Goal: Task Accomplishment & Management: Manage account settings

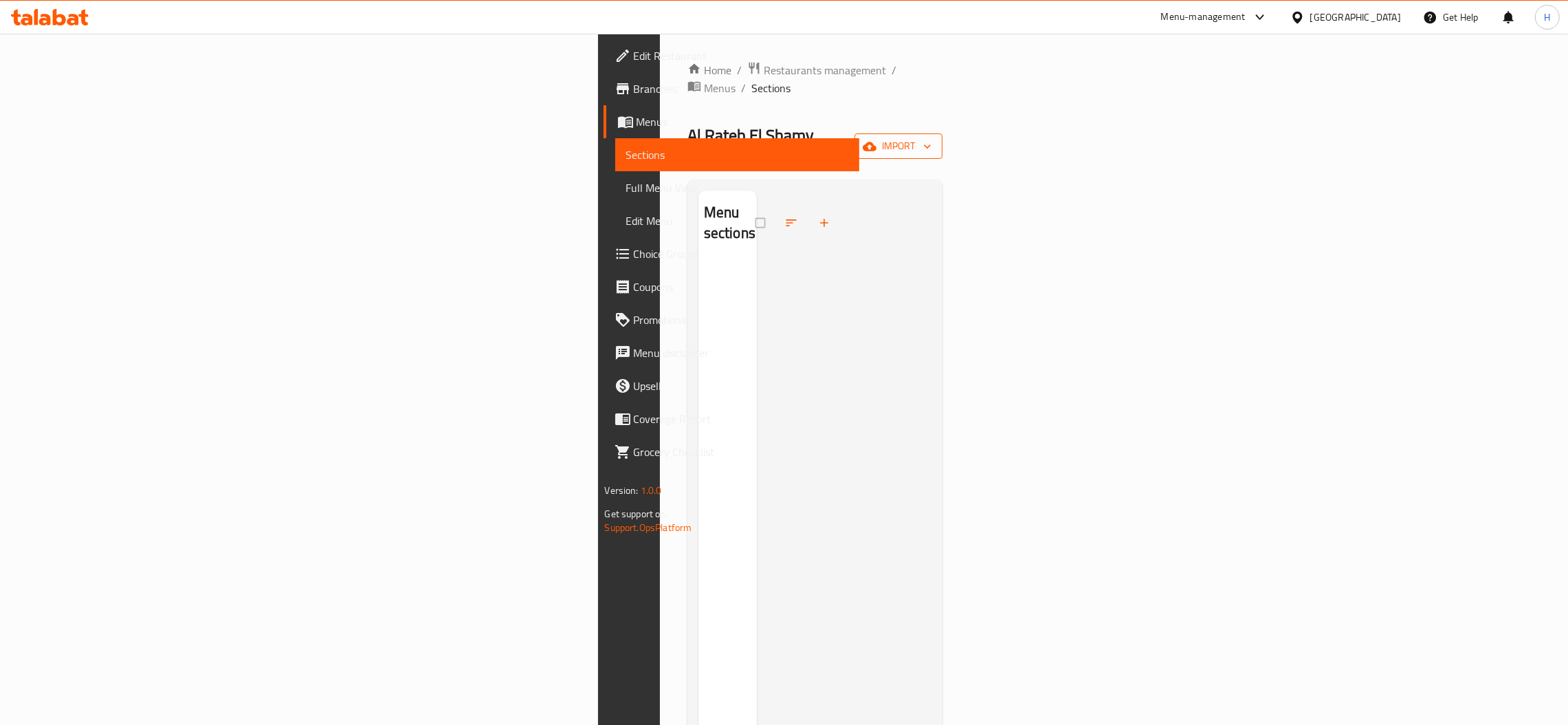
click at [932, 137] on span "import" at bounding box center [898, 146] width 66 height 17
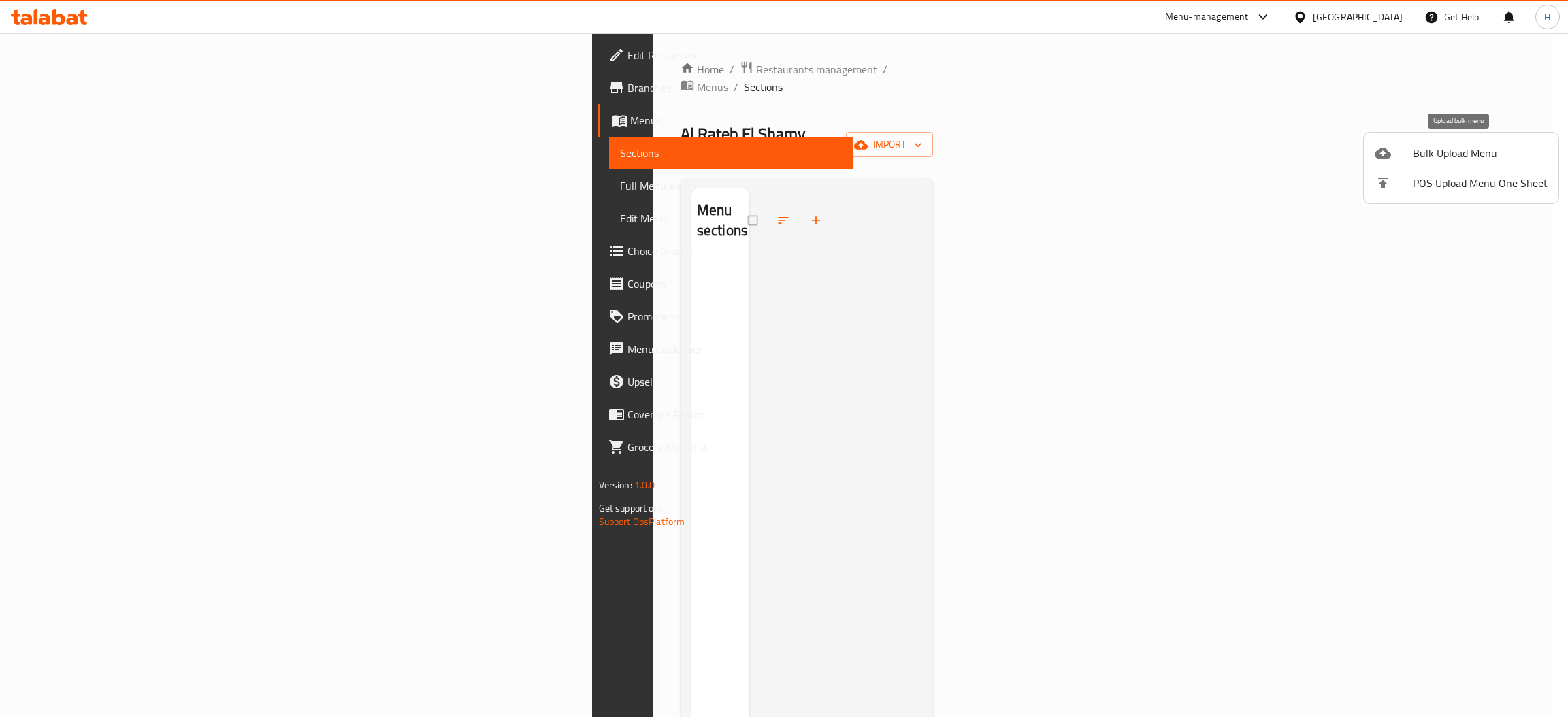
click at [1443, 150] on span "Bulk Upload Menu" at bounding box center [1479, 153] width 134 height 16
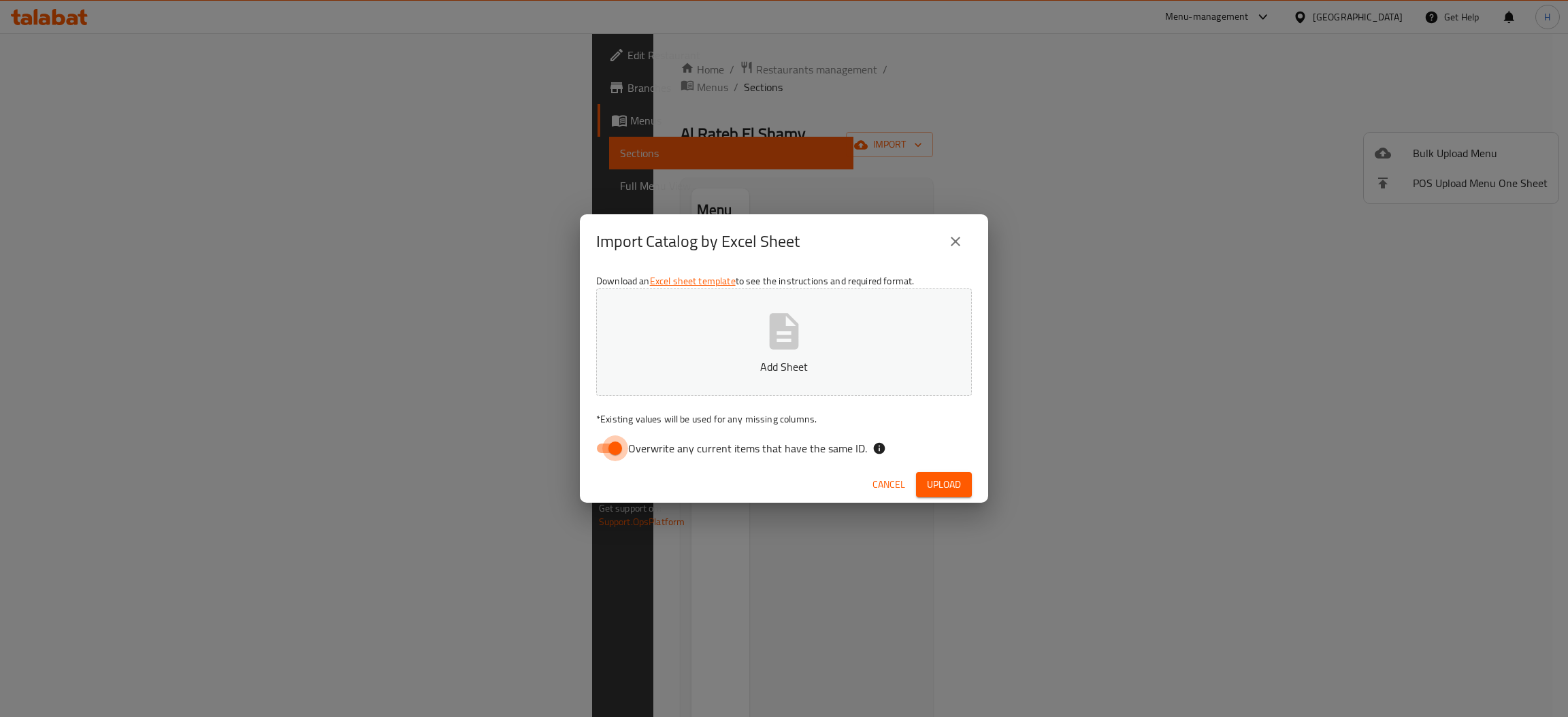
click at [615, 444] on input "Overwrite any current items that have the same ID." at bounding box center [615, 447] width 78 height 26
checkbox input "false"
click at [932, 488] on span "Upload" at bounding box center [944, 485] width 34 height 17
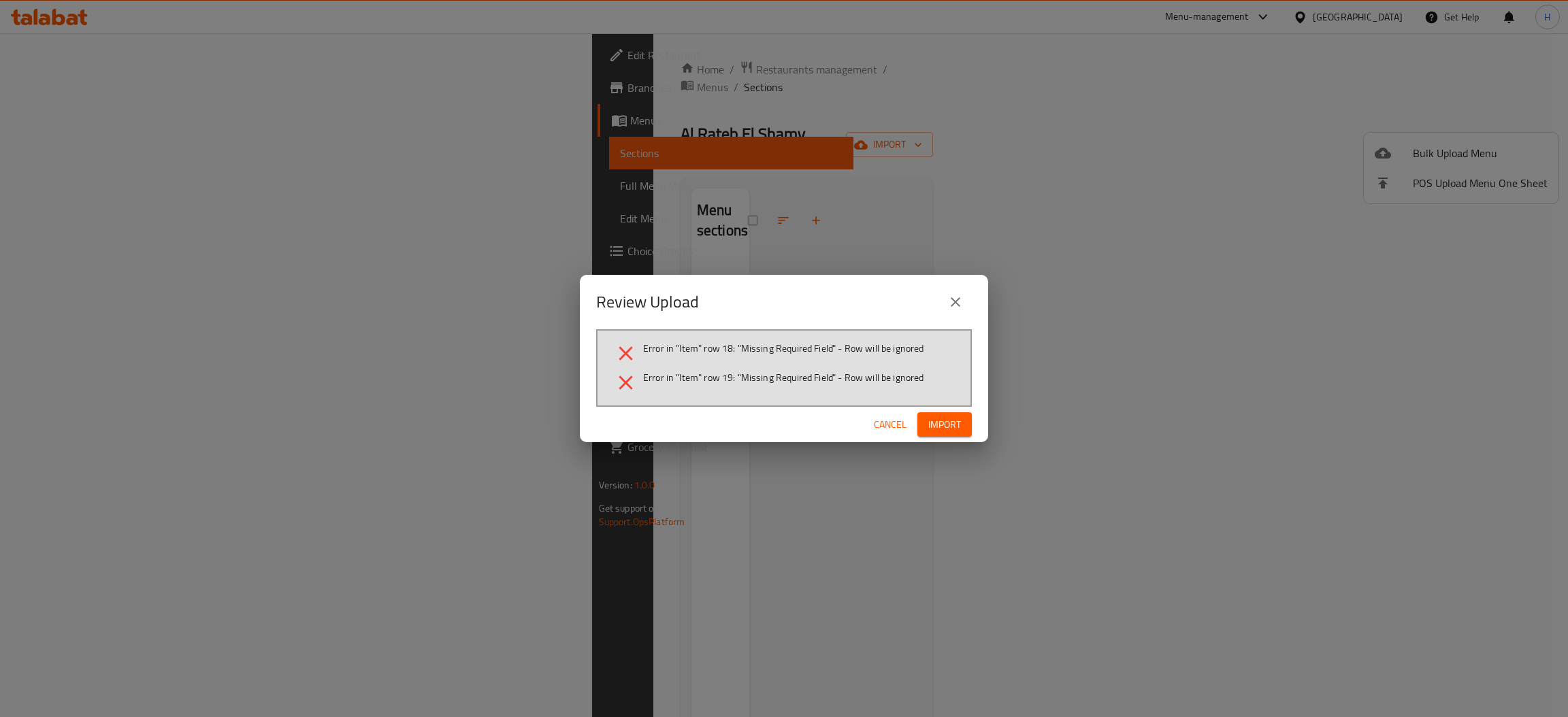
click at [890, 423] on span "Cancel" at bounding box center [890, 425] width 33 height 17
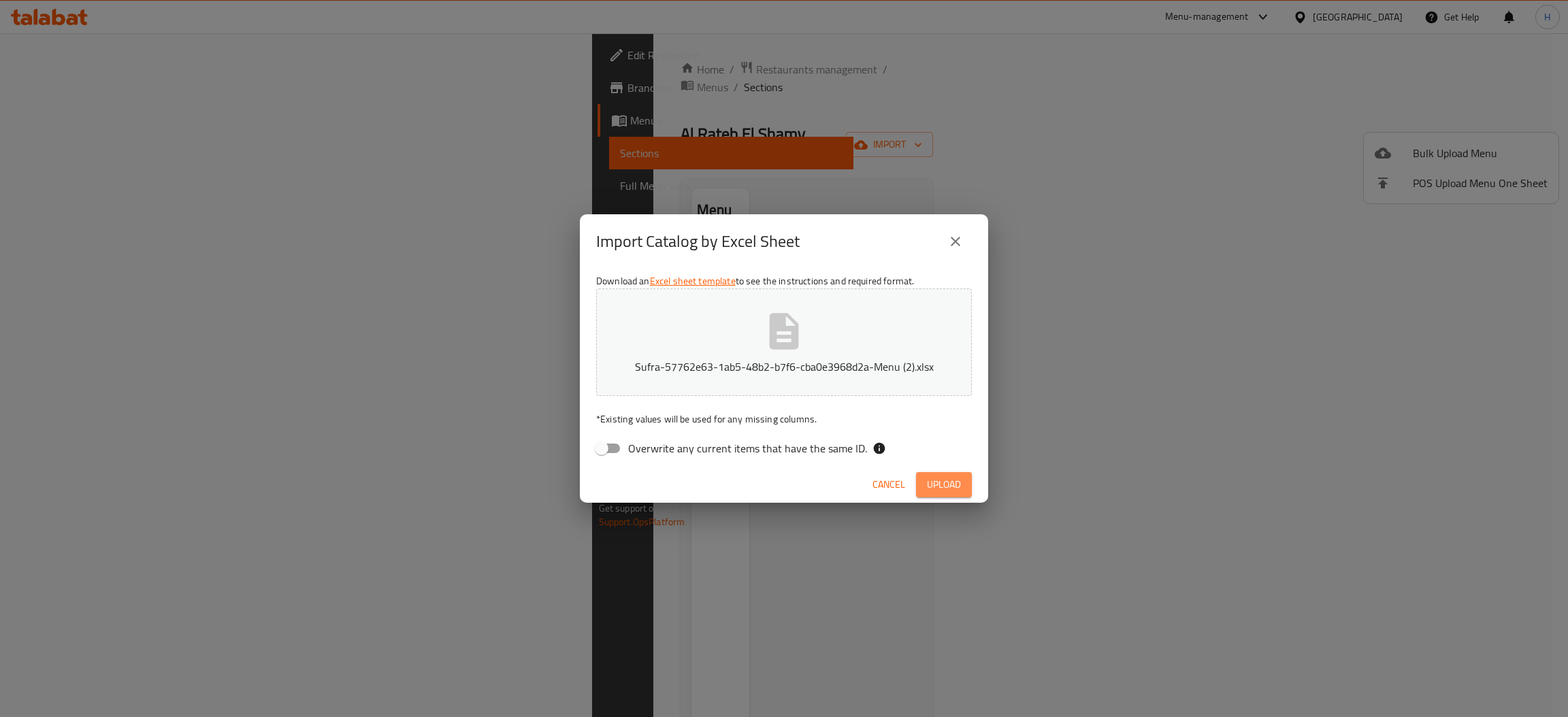
click at [943, 491] on span "Upload" at bounding box center [944, 485] width 34 height 17
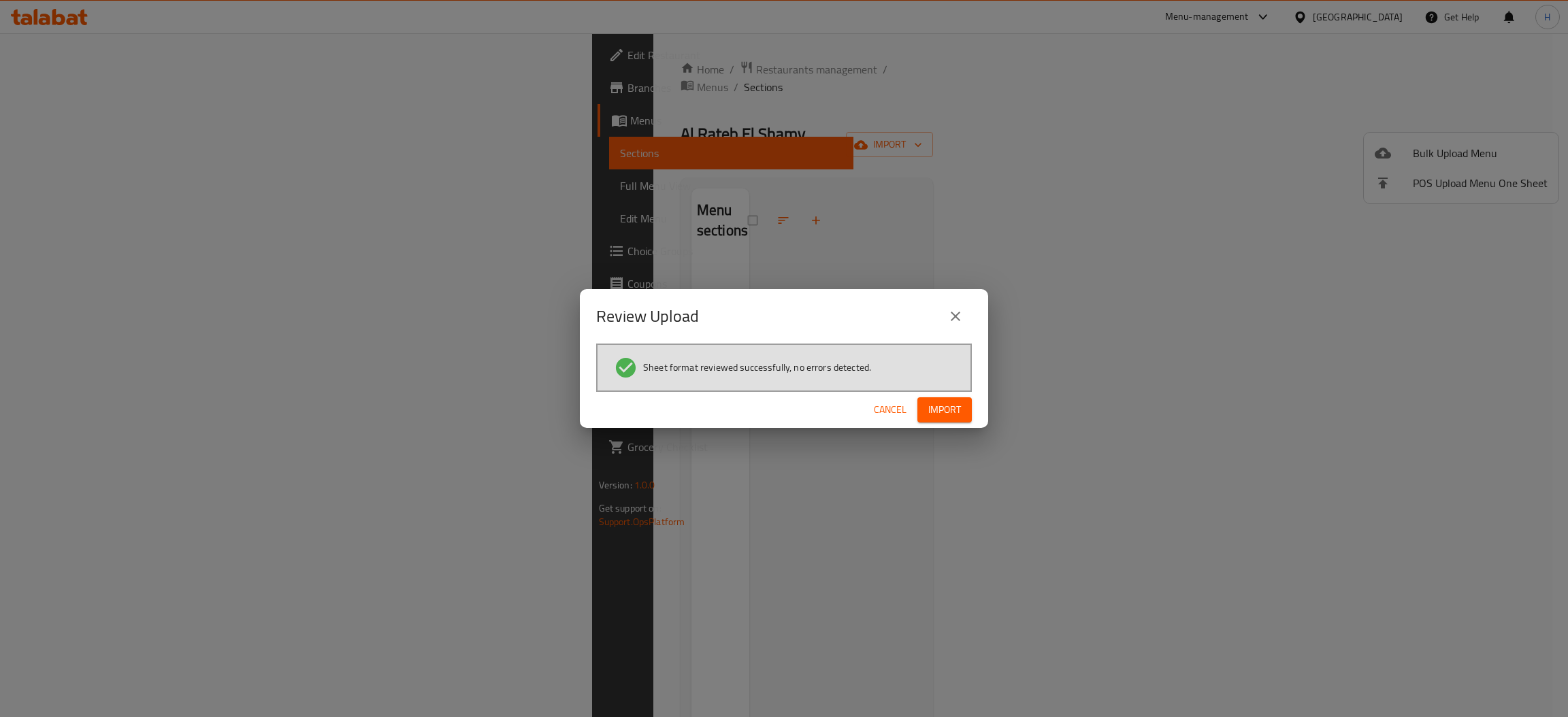
click at [938, 410] on span "Import" at bounding box center [944, 410] width 33 height 17
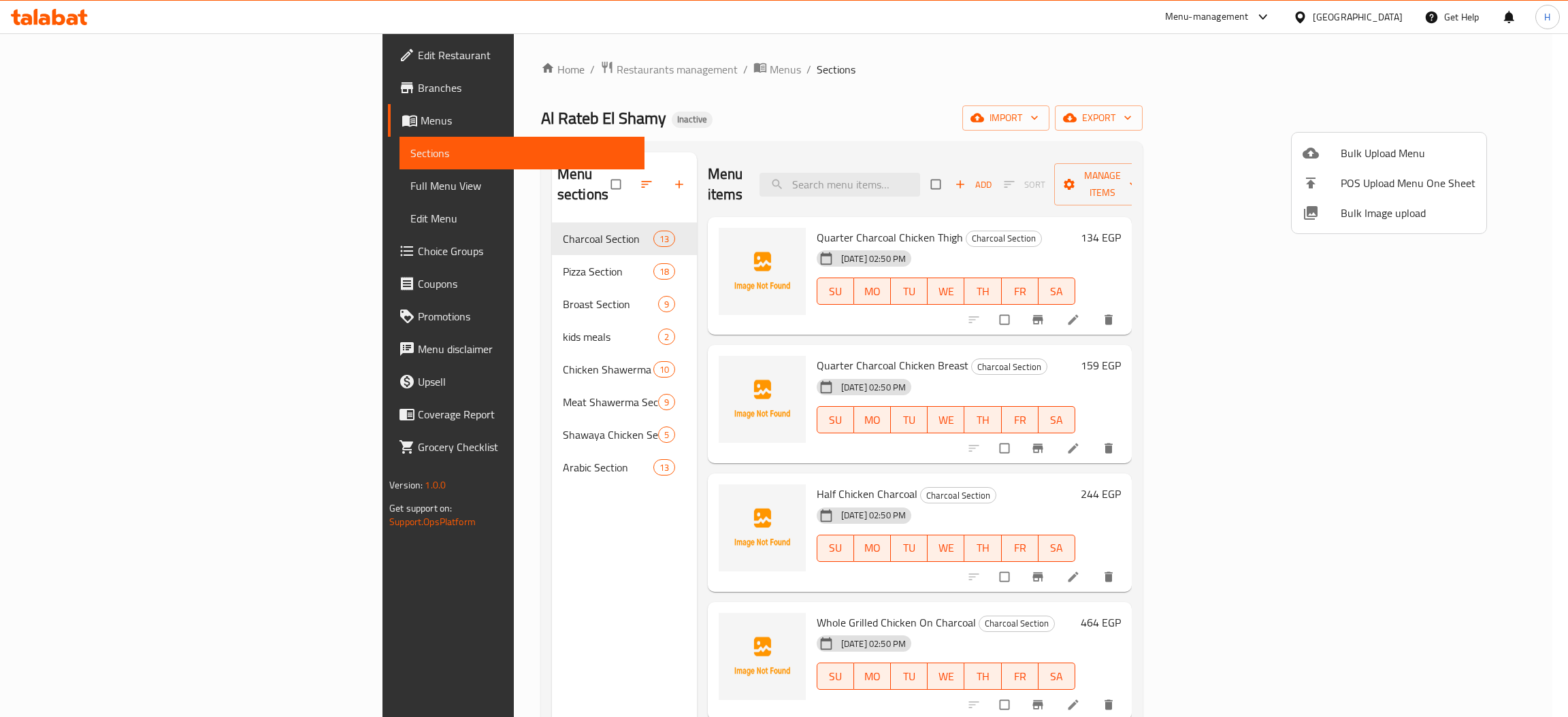
click at [66, 120] on div at bounding box center [784, 358] width 1568 height 717
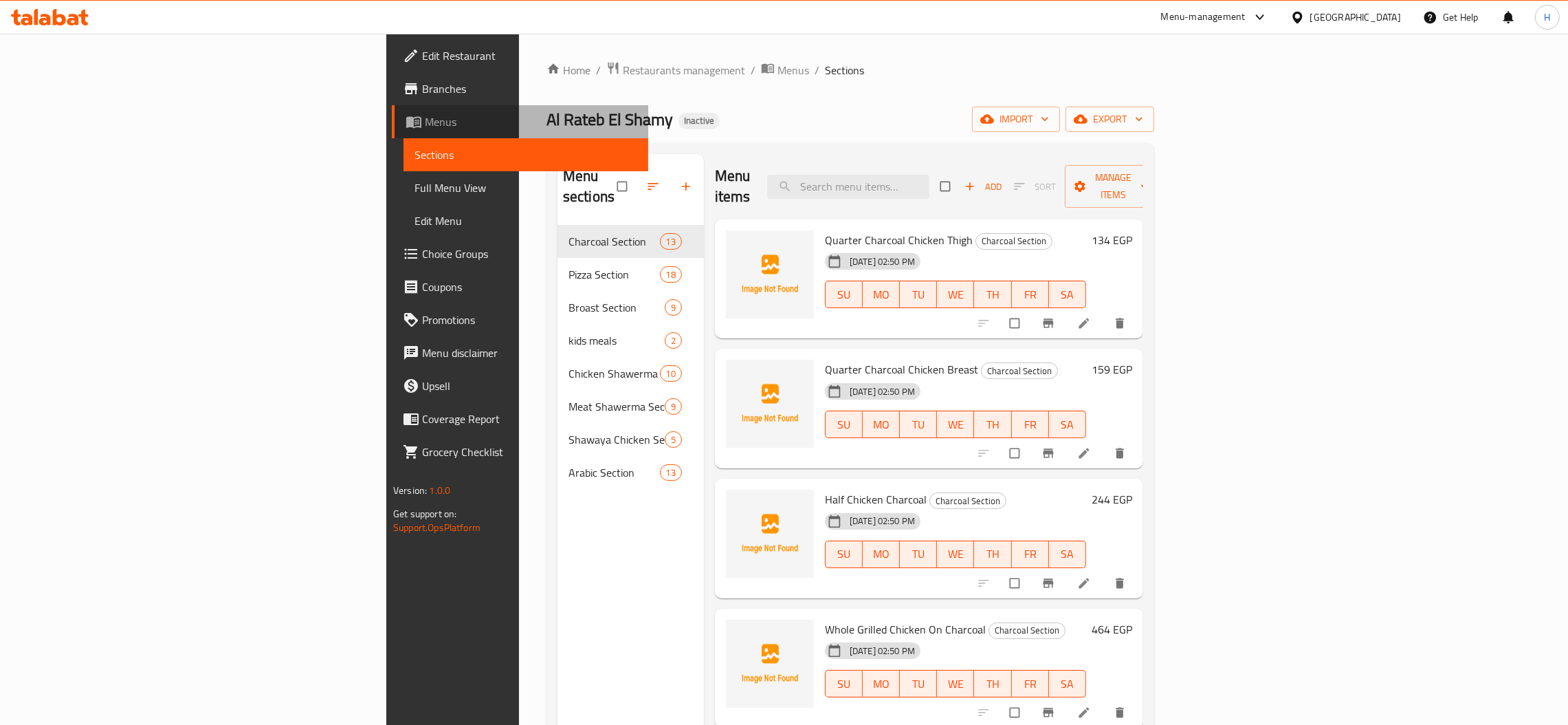
click at [425, 122] on span "Menus" at bounding box center [531, 121] width 213 height 16
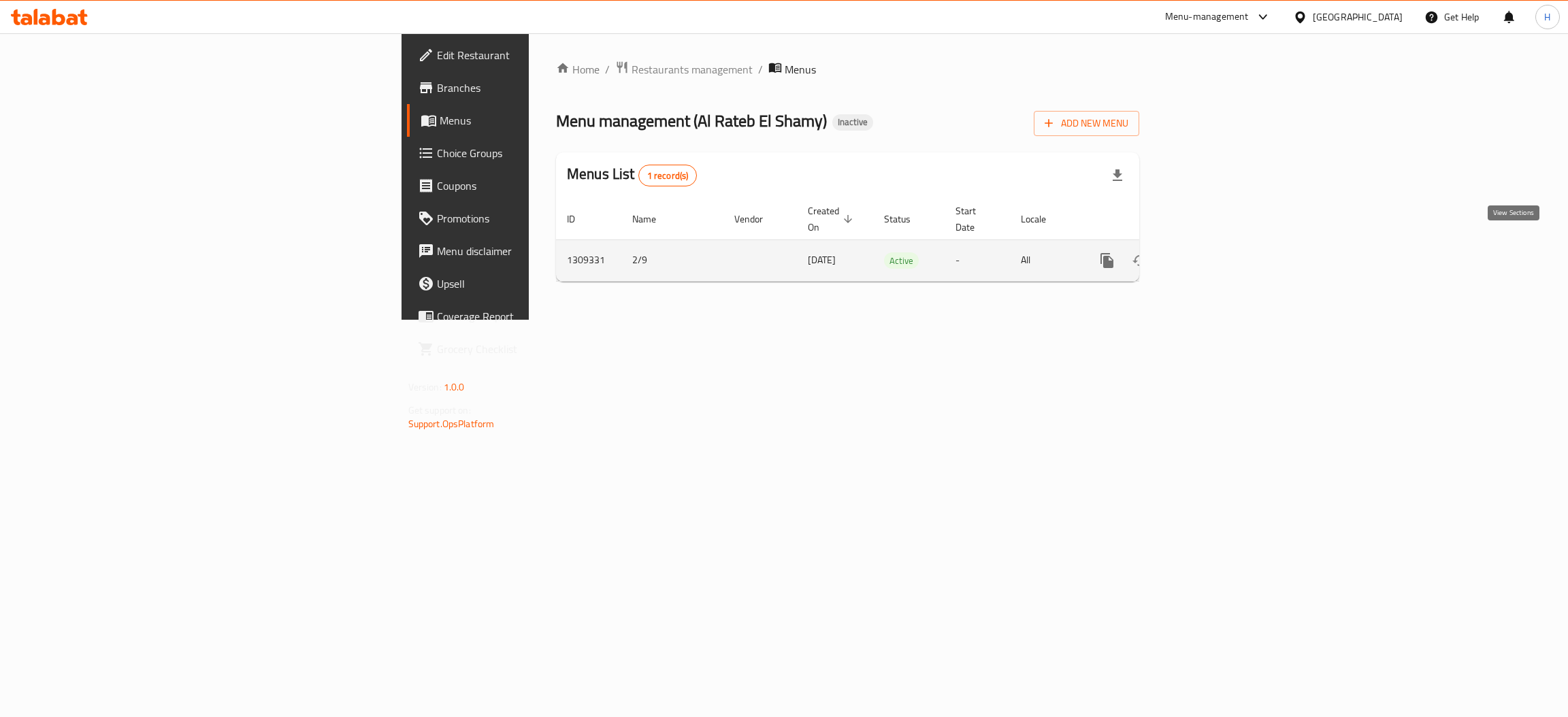
click at [1213, 252] on icon "enhanced table" at bounding box center [1204, 260] width 16 height 16
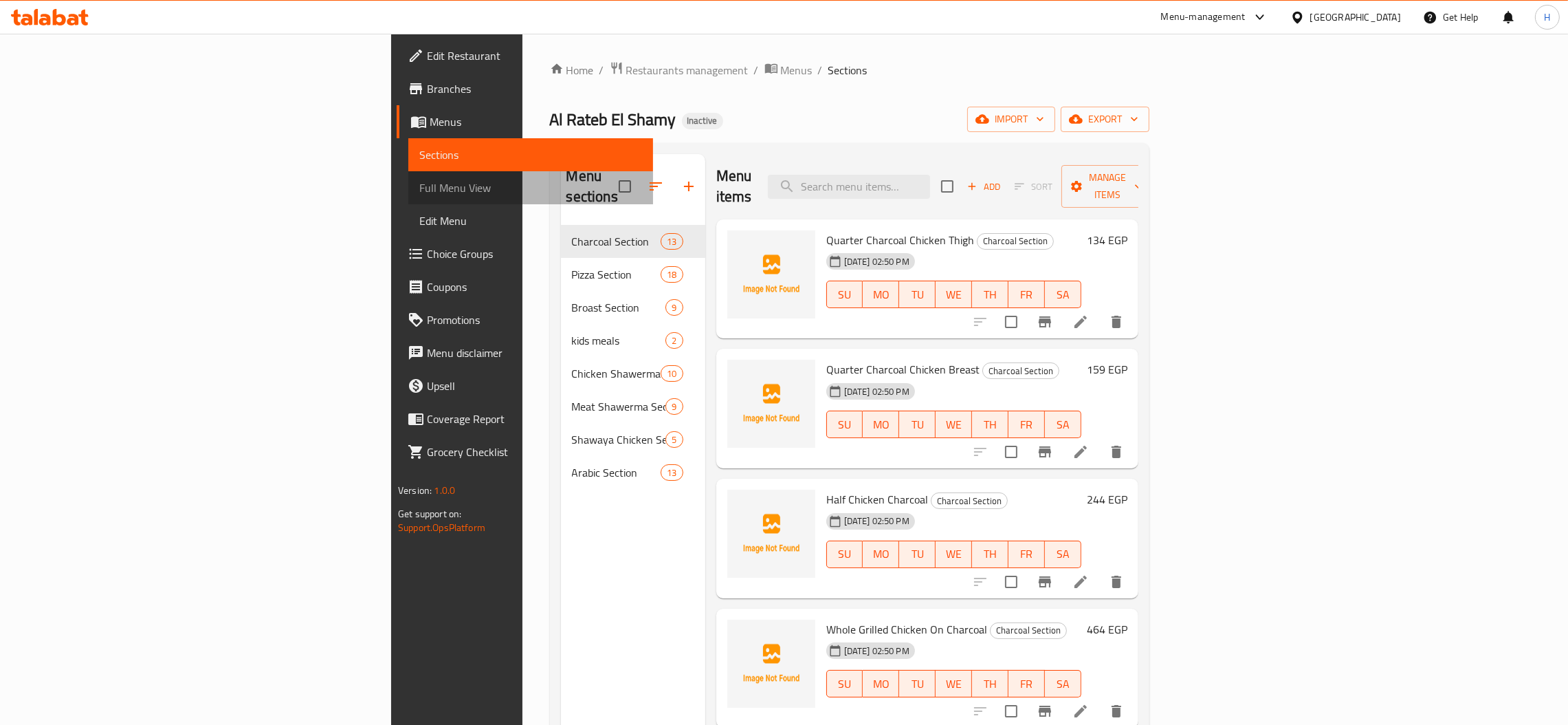
click at [419, 184] on span "Full Menu View" at bounding box center [531, 188] width 223 height 16
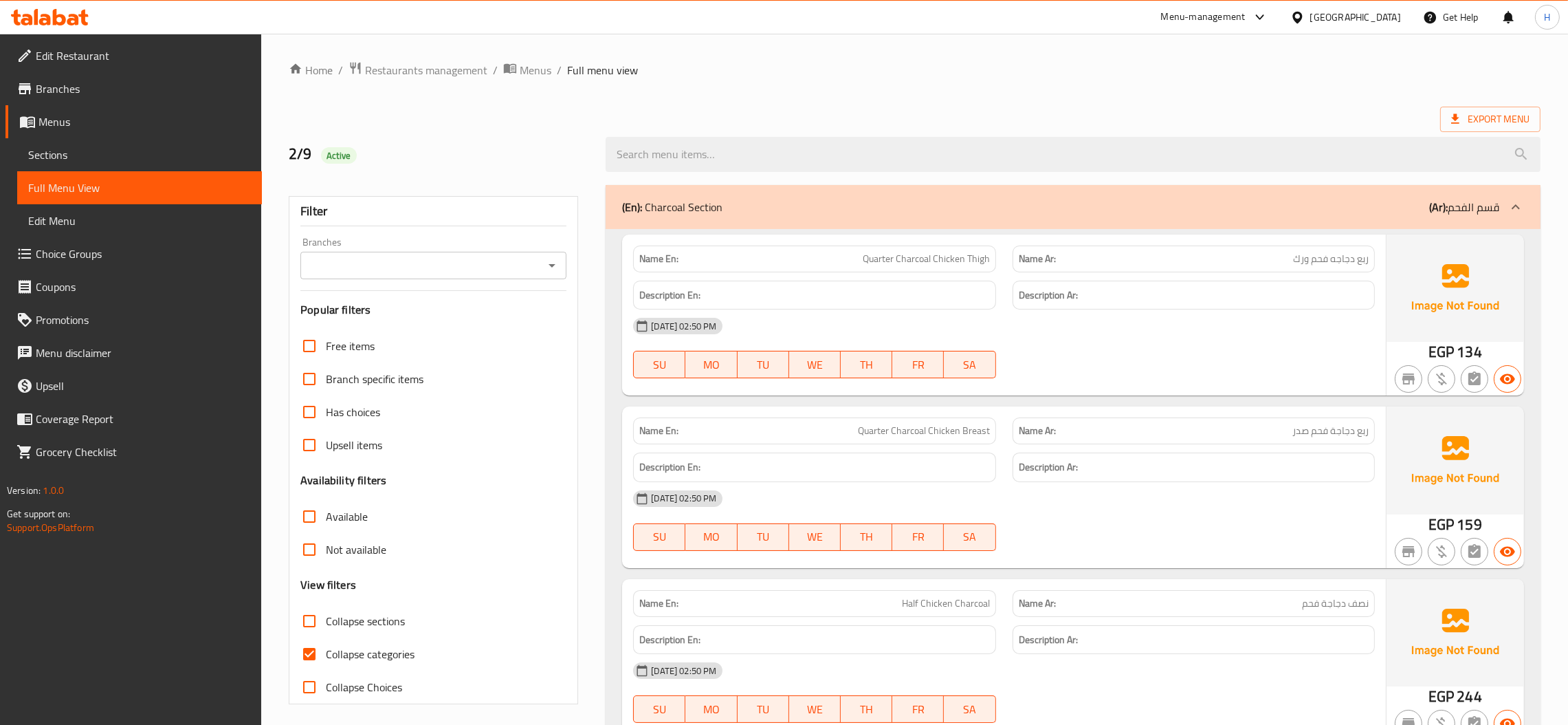
scroll to position [103, 0]
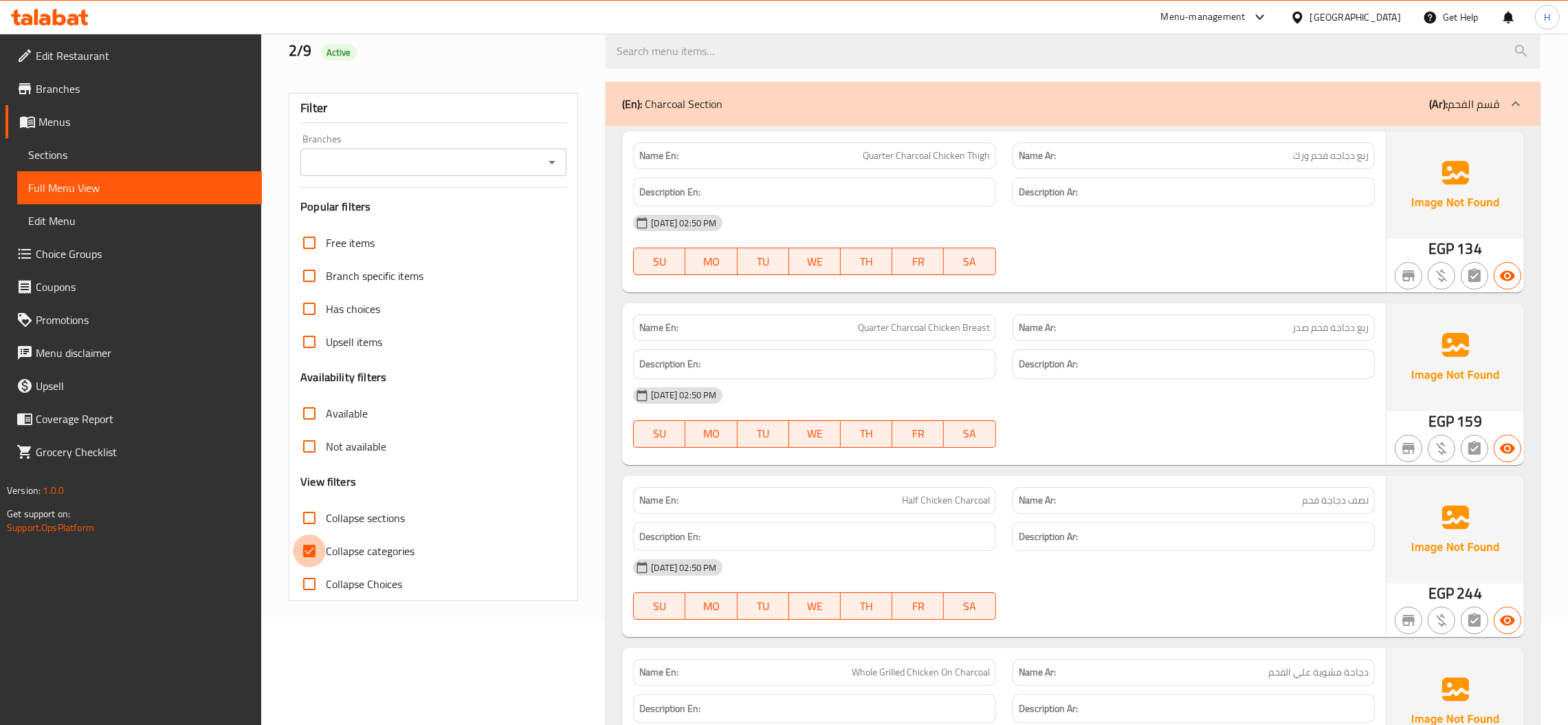
click at [316, 553] on input "Collapse categories" at bounding box center [309, 551] width 33 height 33
checkbox input "false"
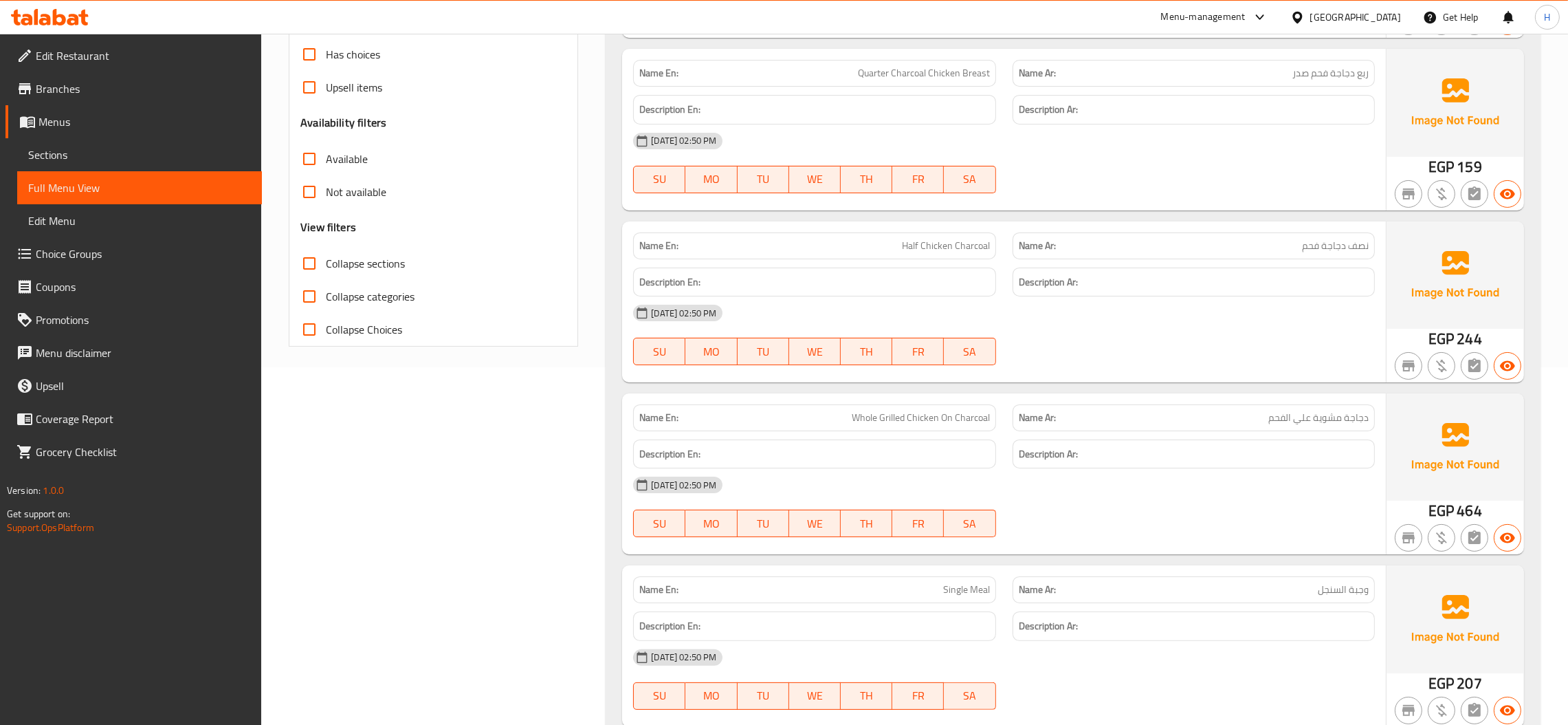
scroll to position [309, 0]
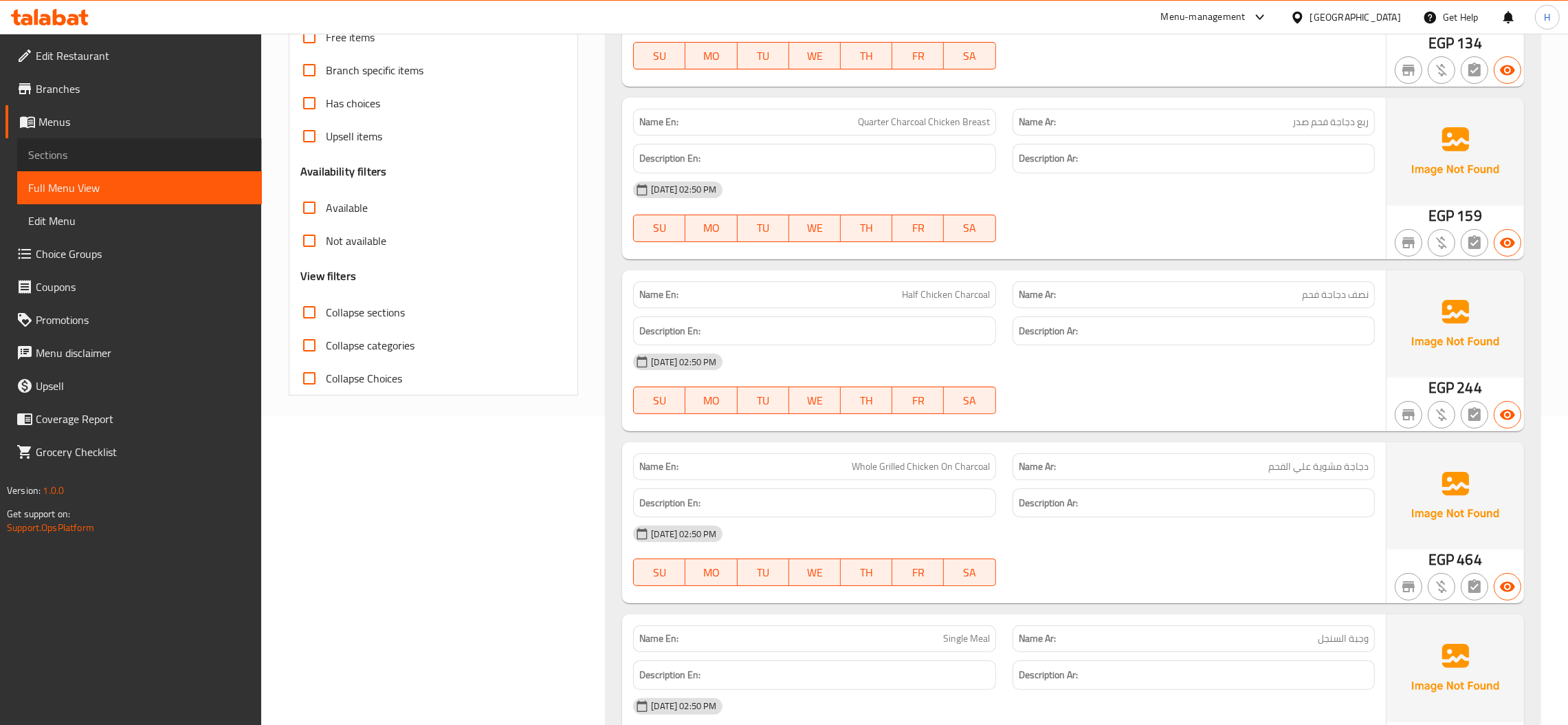
click at [74, 154] on span "Sections" at bounding box center [140, 155] width 223 height 16
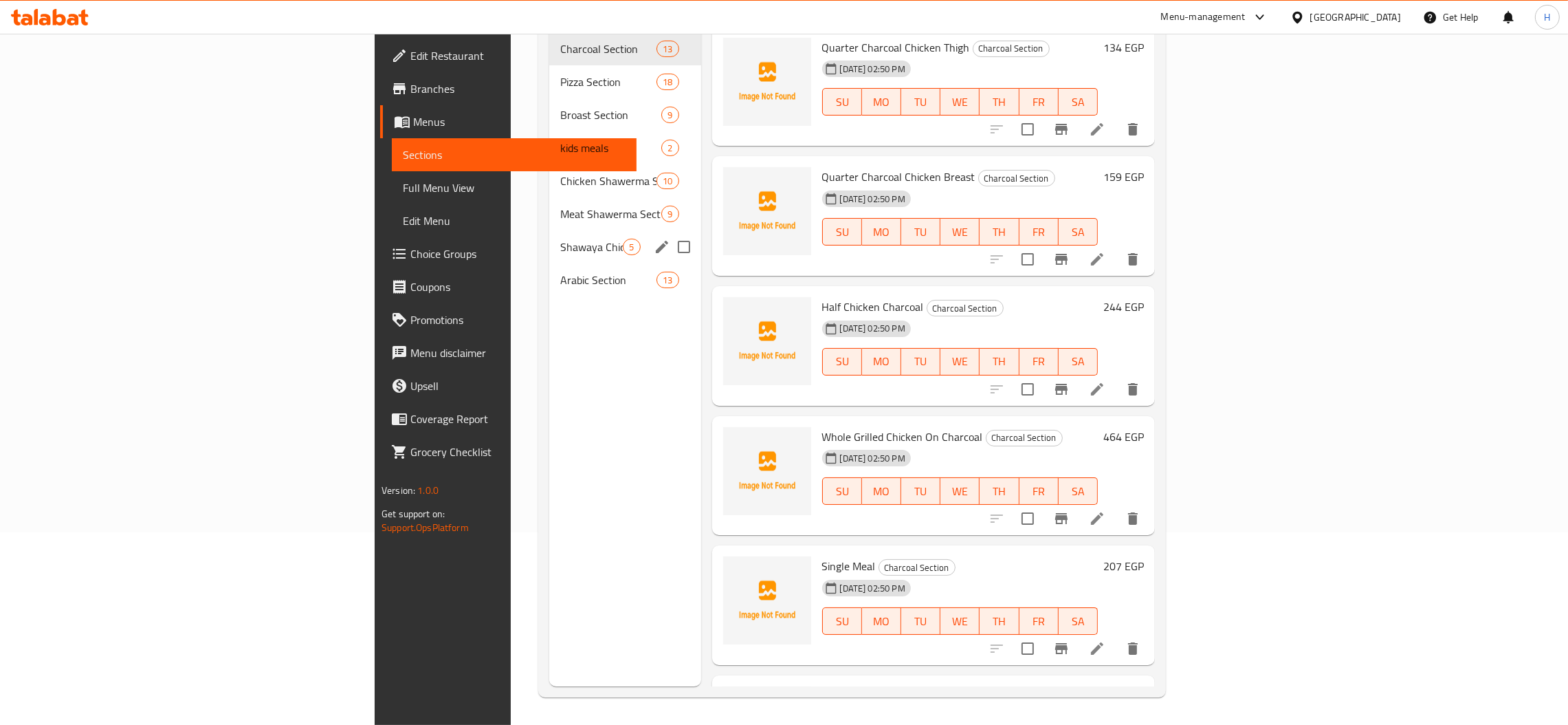
scroll to position [194, 0]
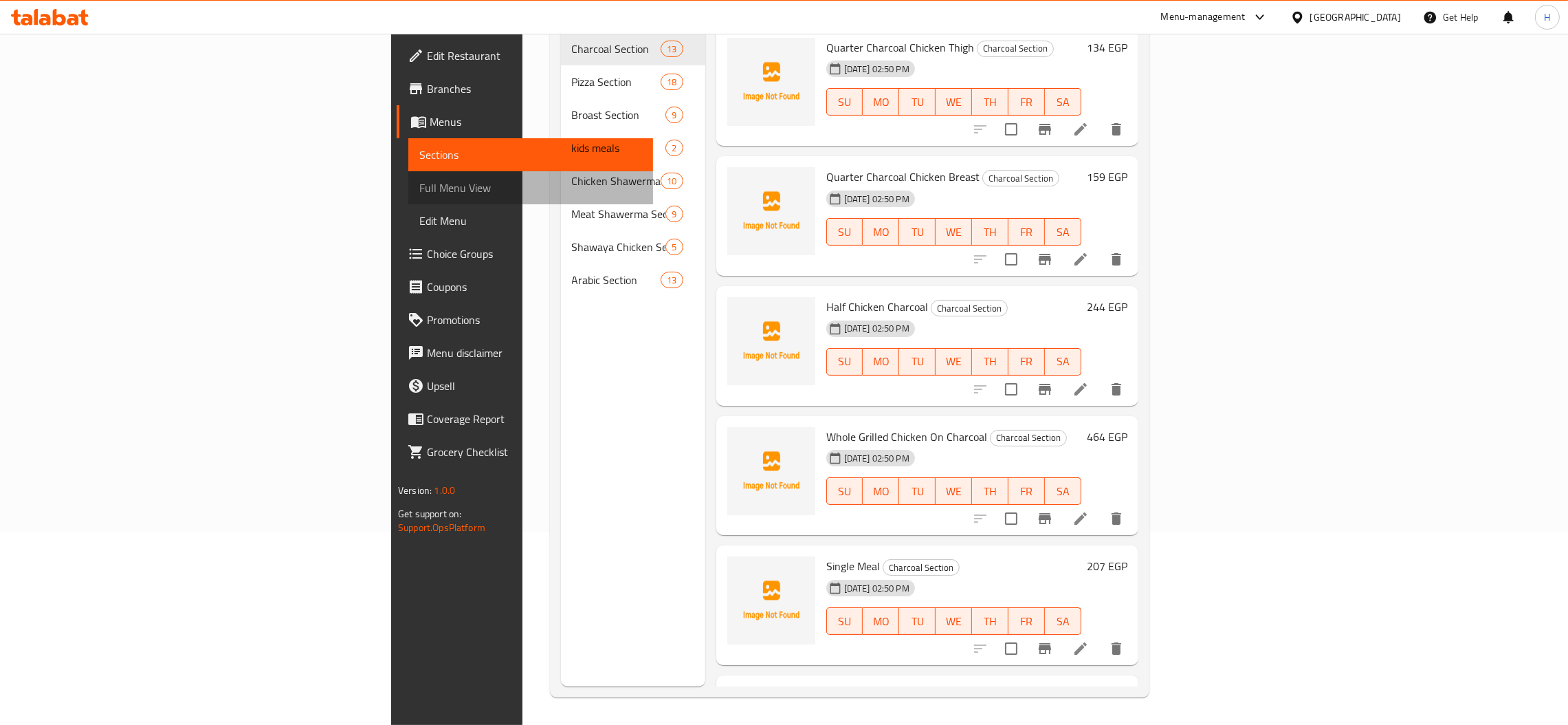
click at [419, 191] on span "Full Menu View" at bounding box center [531, 188] width 223 height 16
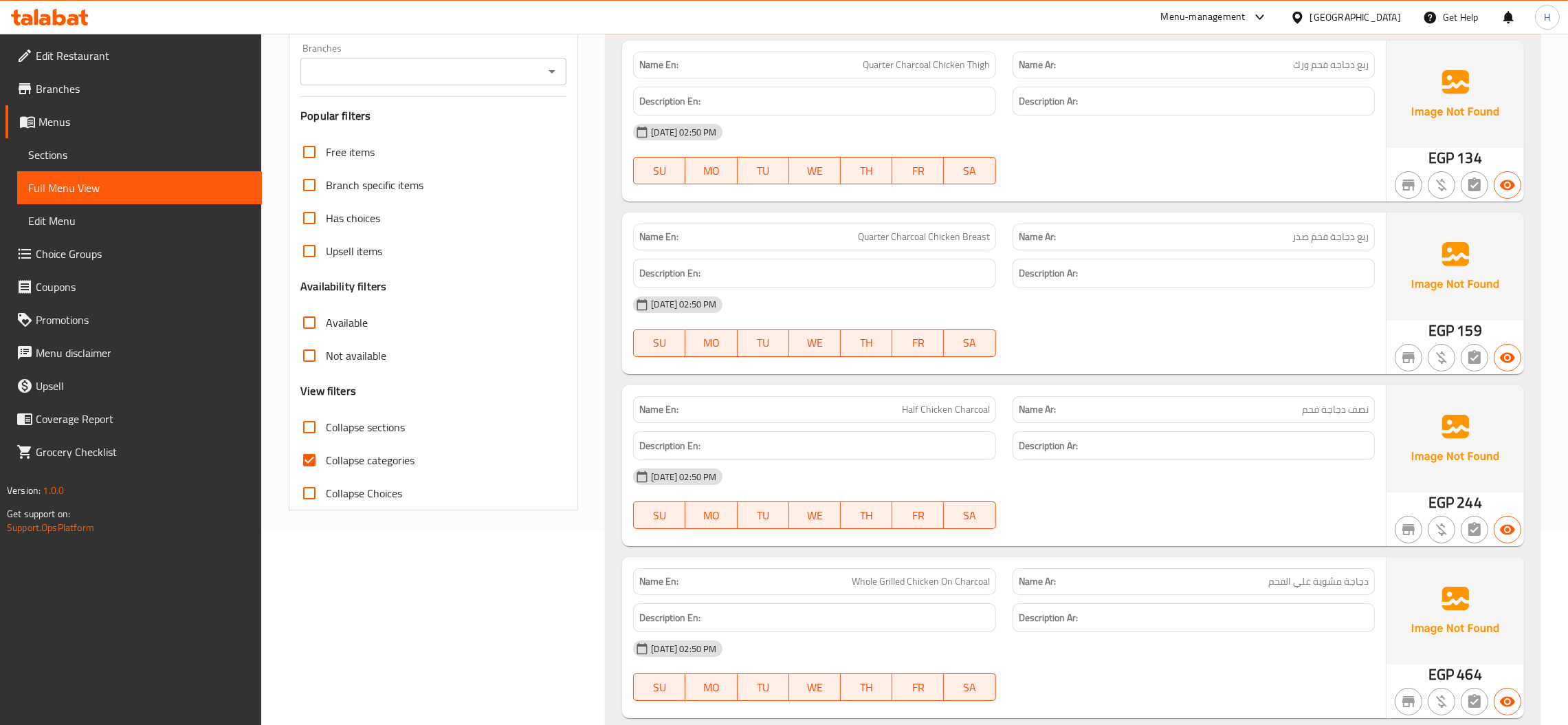
click at [304, 434] on input "Collapse sections" at bounding box center [309, 427] width 33 height 33
checkbox input "true"
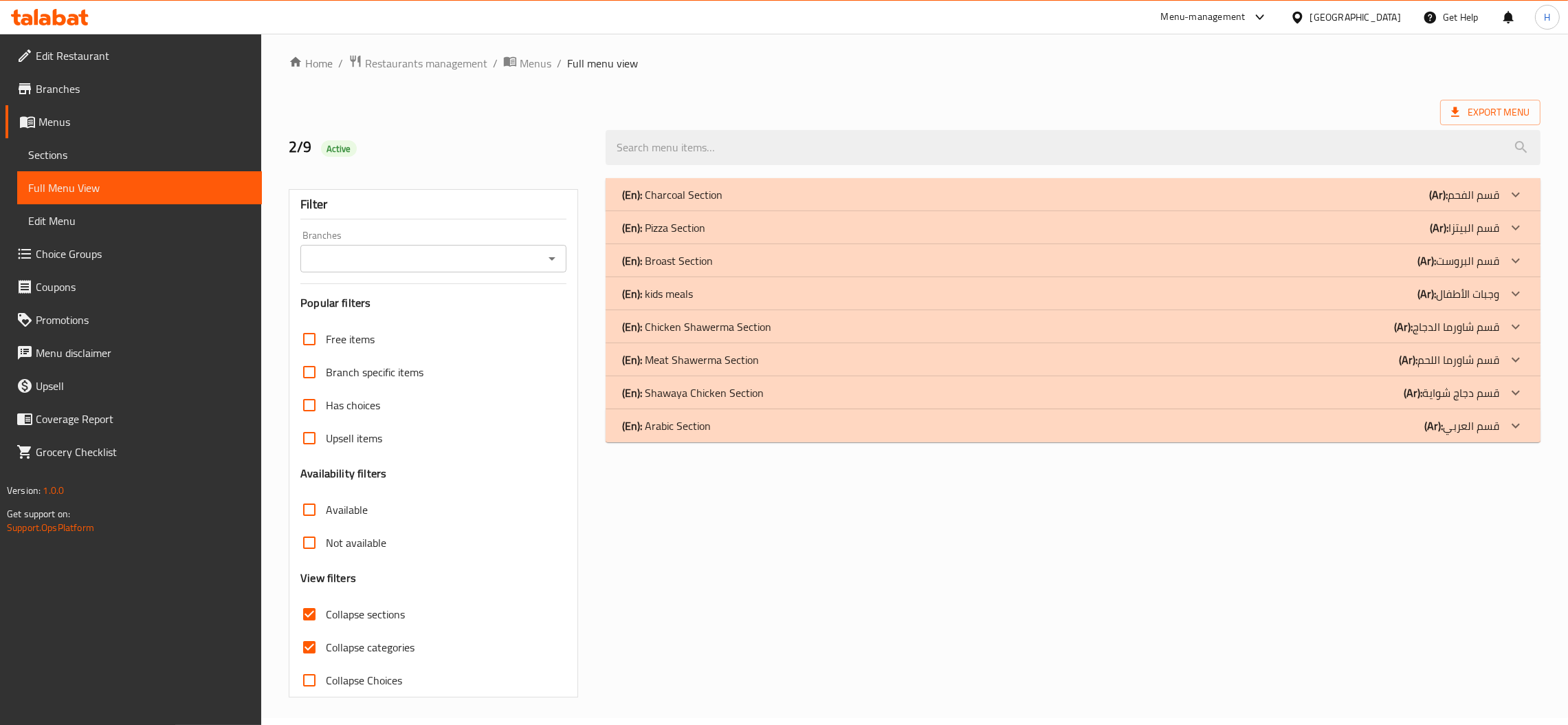
scroll to position [7, 0]
click at [1515, 196] on icon at bounding box center [1516, 194] width 9 height 5
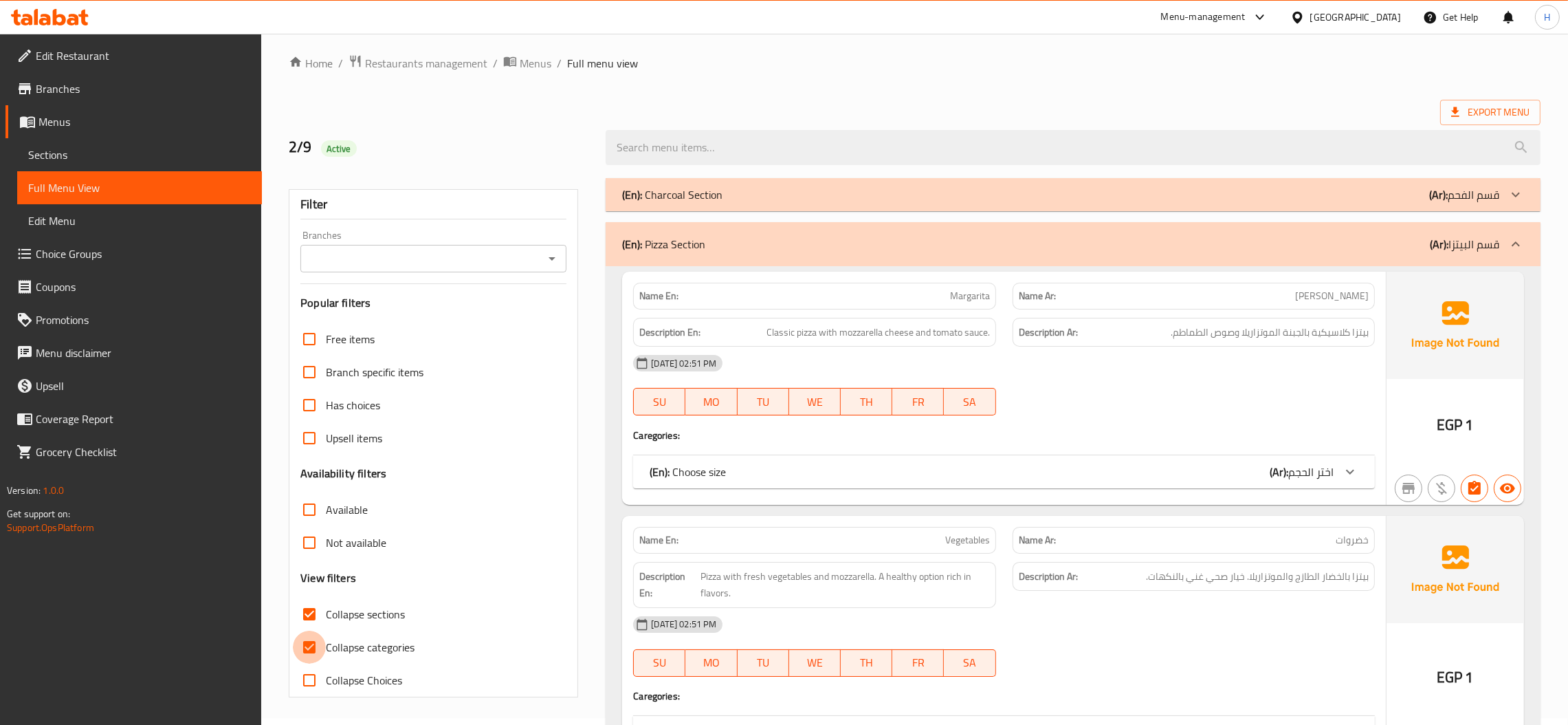
click at [316, 642] on input "Collapse categories" at bounding box center [309, 647] width 33 height 33
checkbox input "false"
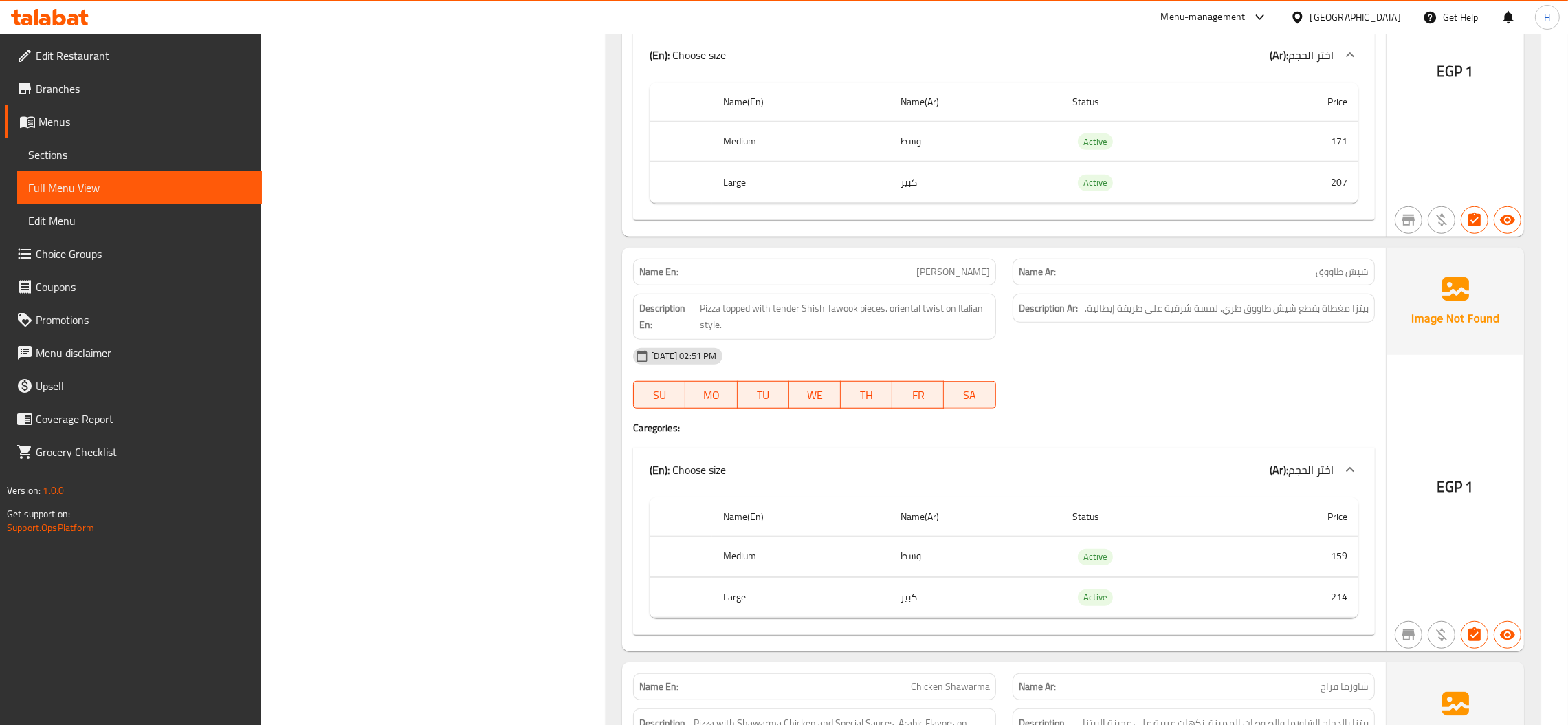
scroll to position [1657, 0]
click at [89, 158] on span "Sections" at bounding box center [140, 155] width 223 height 16
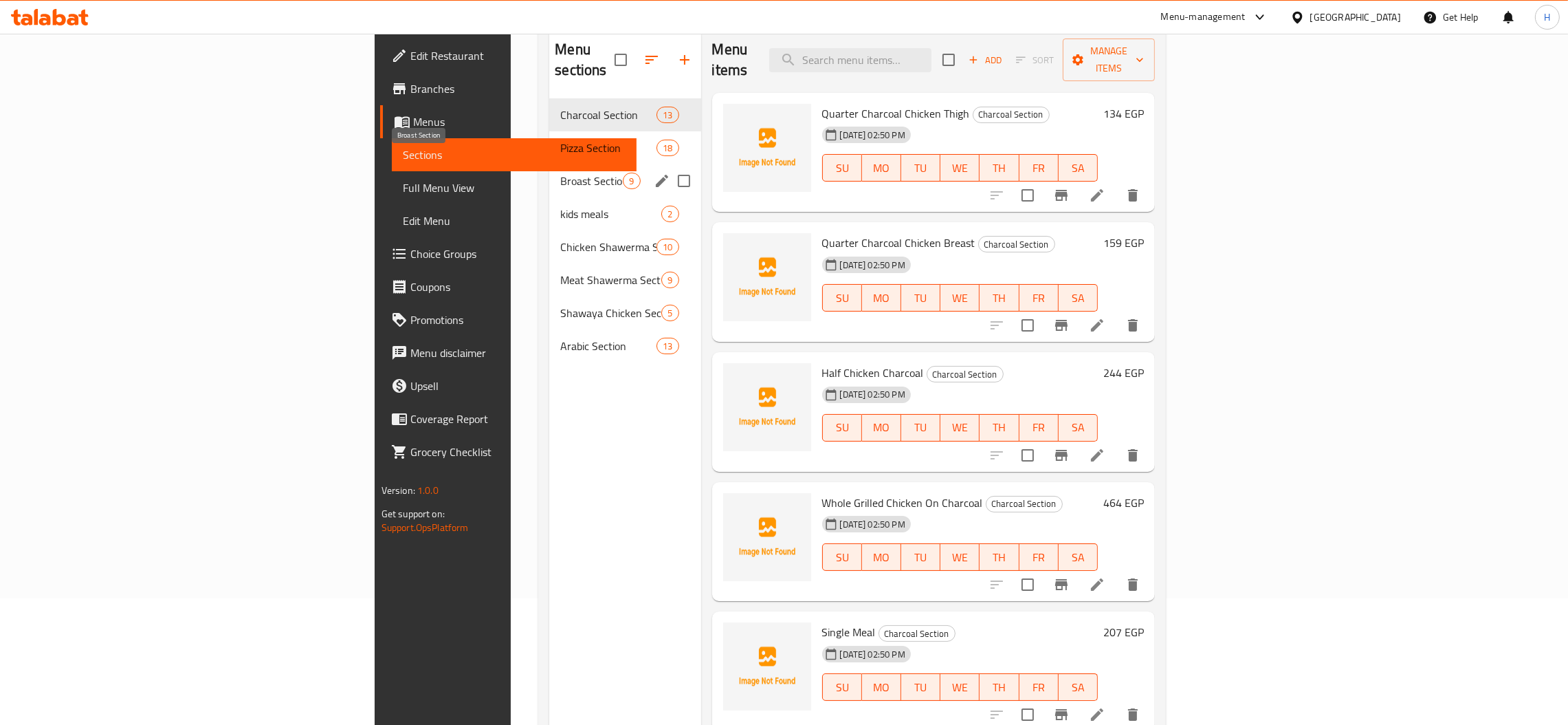
scroll to position [91, 0]
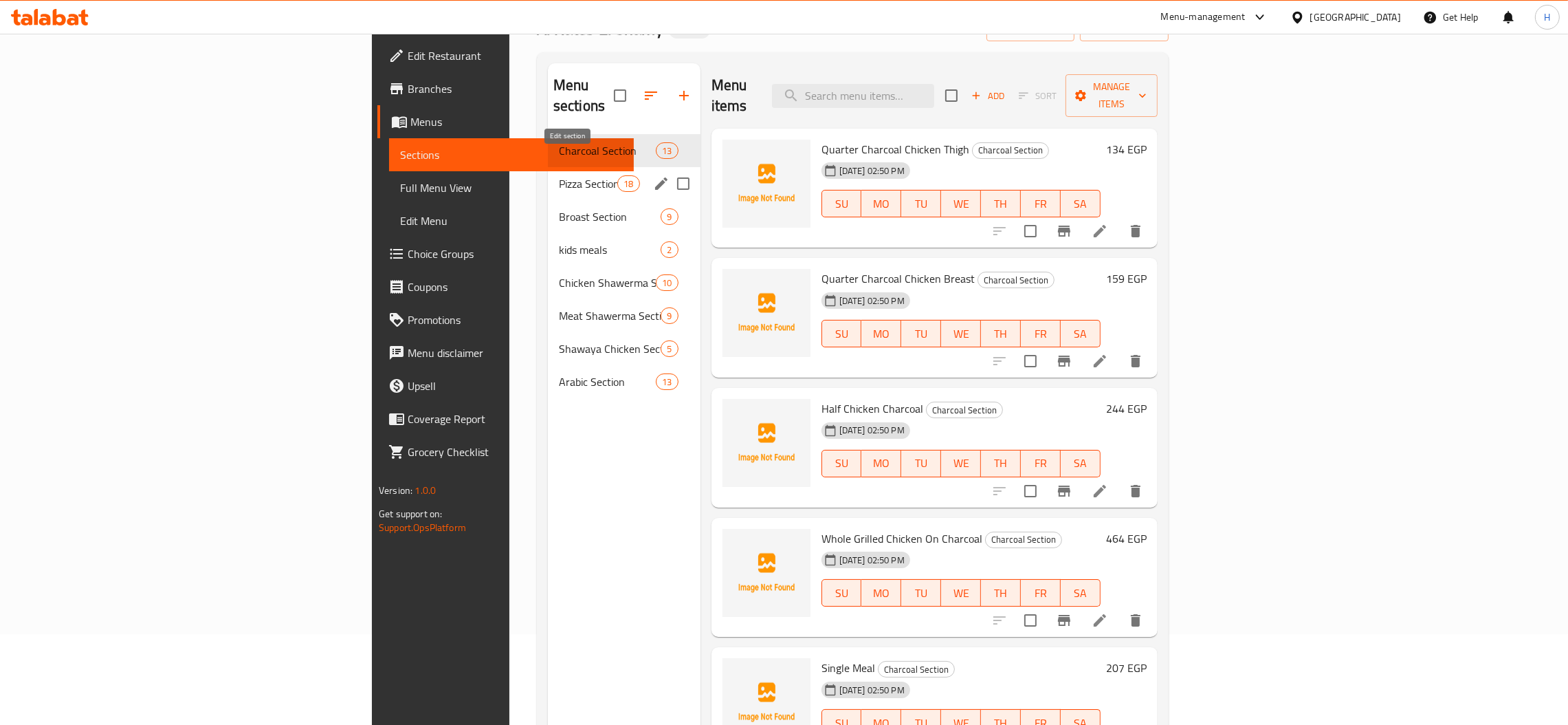
click at [653, 175] on icon "edit" at bounding box center [661, 183] width 16 height 16
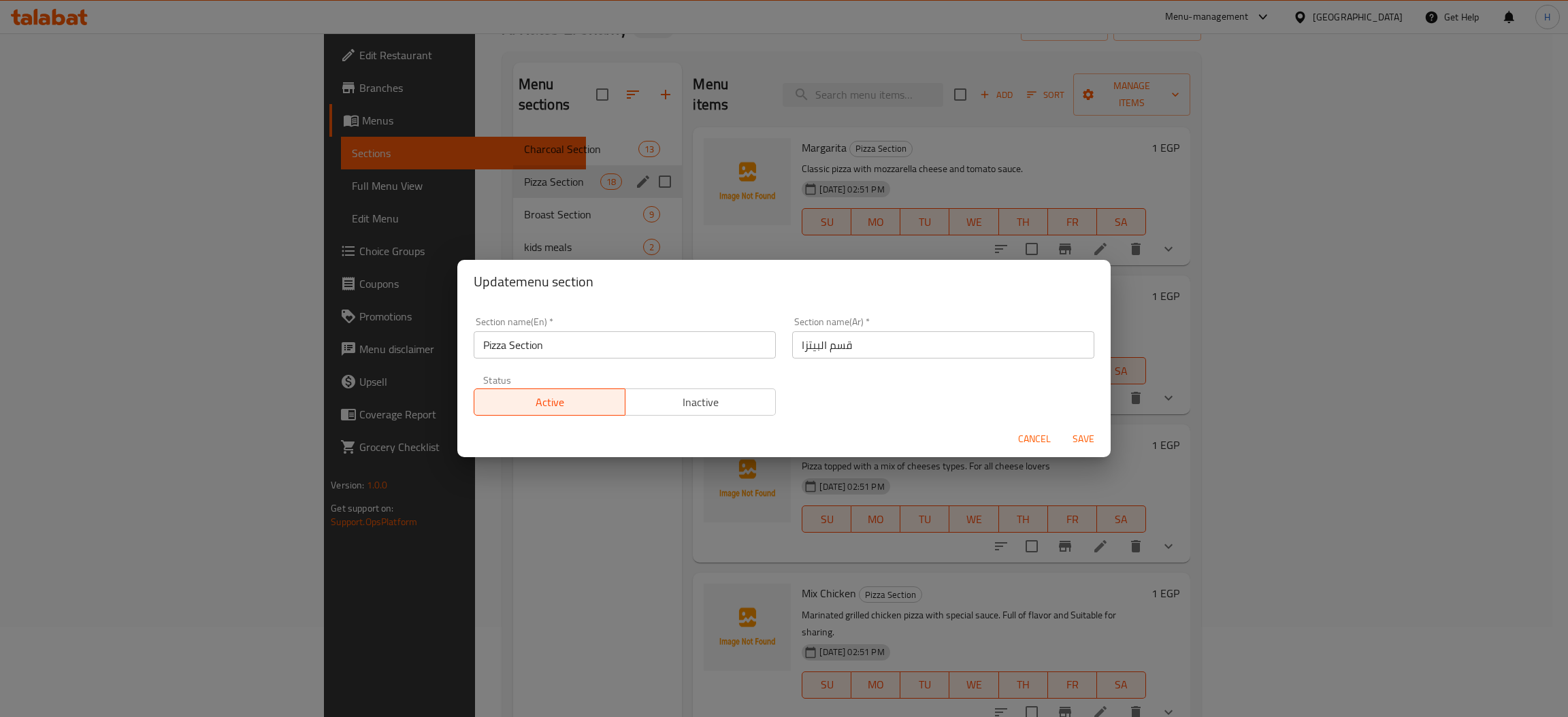
click at [1028, 442] on span "Cancel" at bounding box center [1034, 439] width 33 height 17
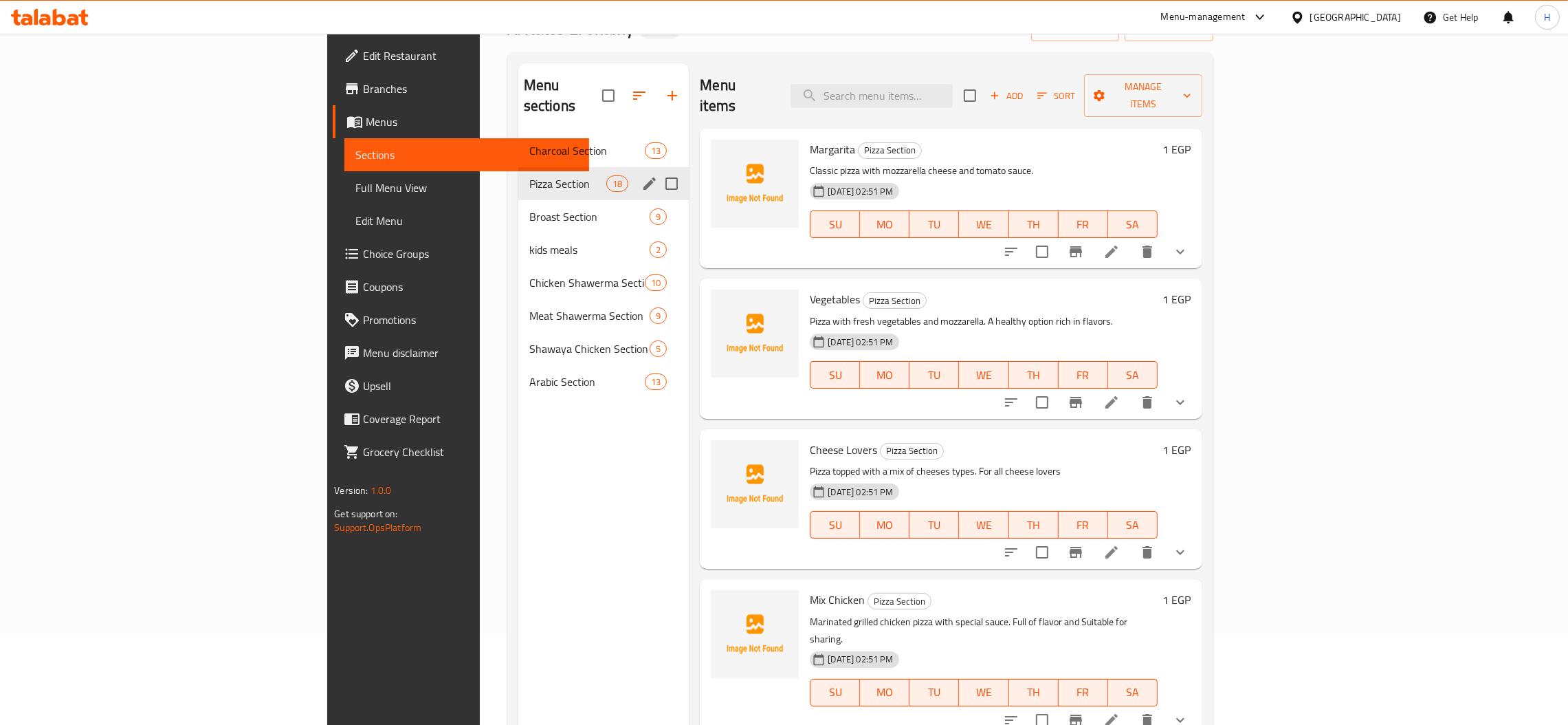
click at [657, 169] on input "Menu sections" at bounding box center [671, 183] width 29 height 29
checkbox input "true"
click at [605, 90] on icon "button" at bounding box center [612, 95] width 16 height 16
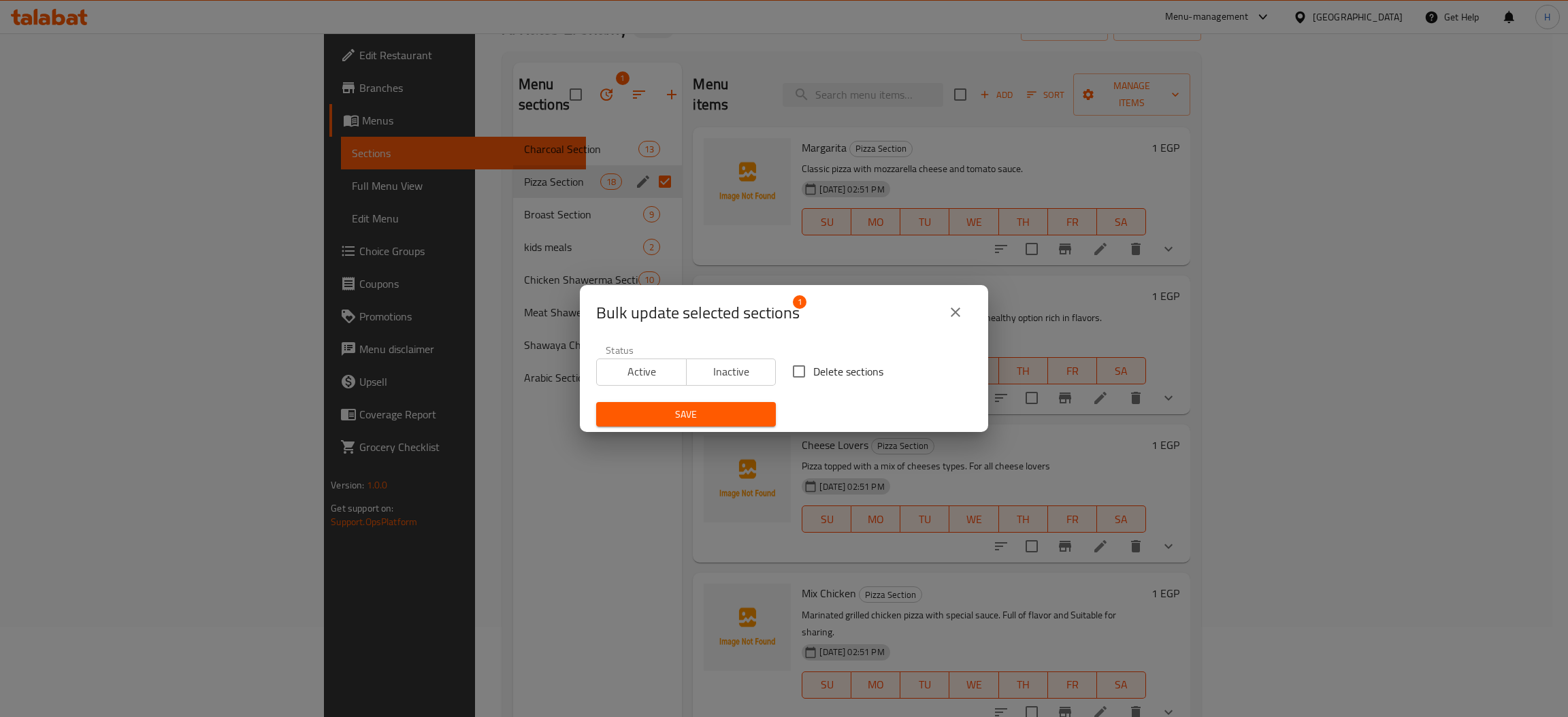
click at [786, 370] on input "Delete sections" at bounding box center [799, 371] width 29 height 29
checkbox input "true"
click at [725, 419] on span "Save" at bounding box center [685, 415] width 158 height 17
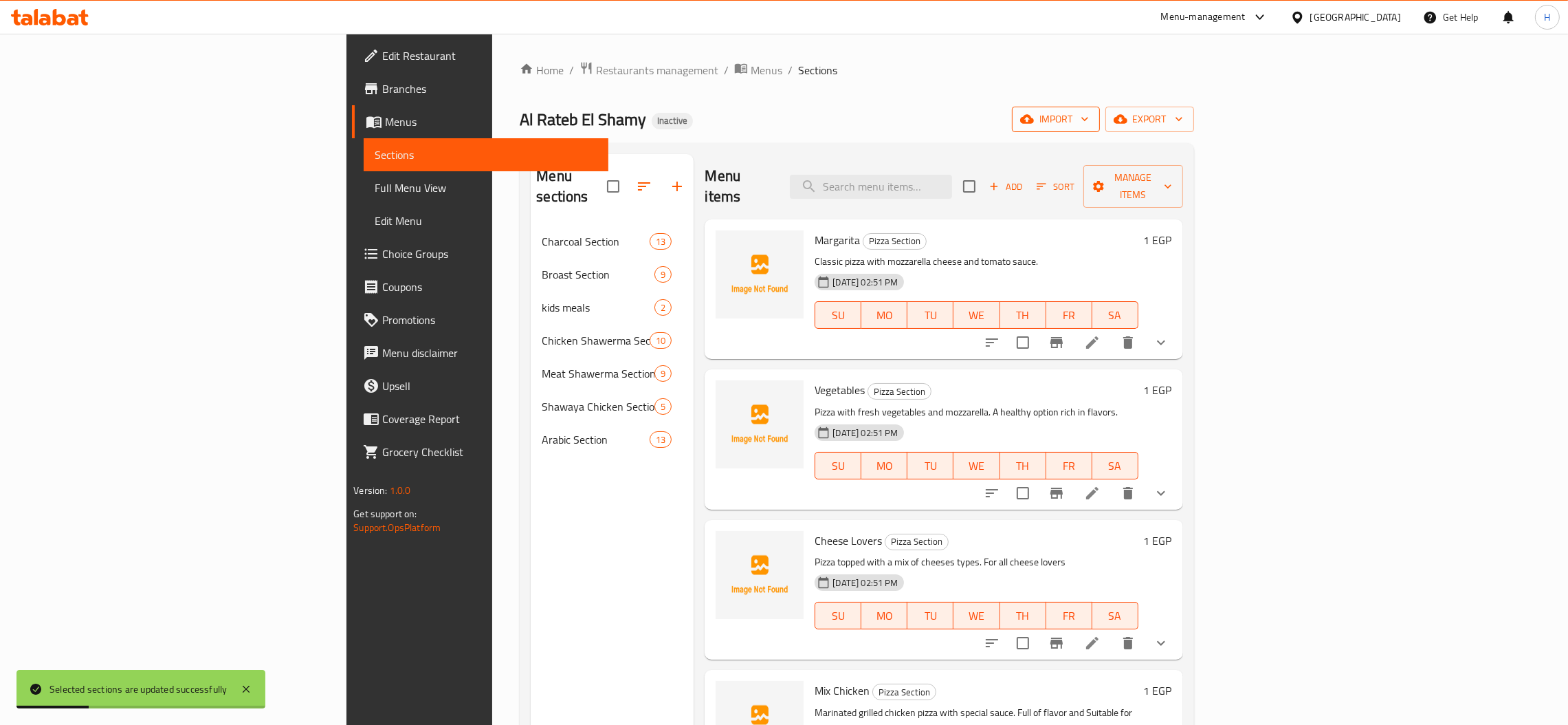
click at [1089, 124] on span "import" at bounding box center [1056, 119] width 66 height 17
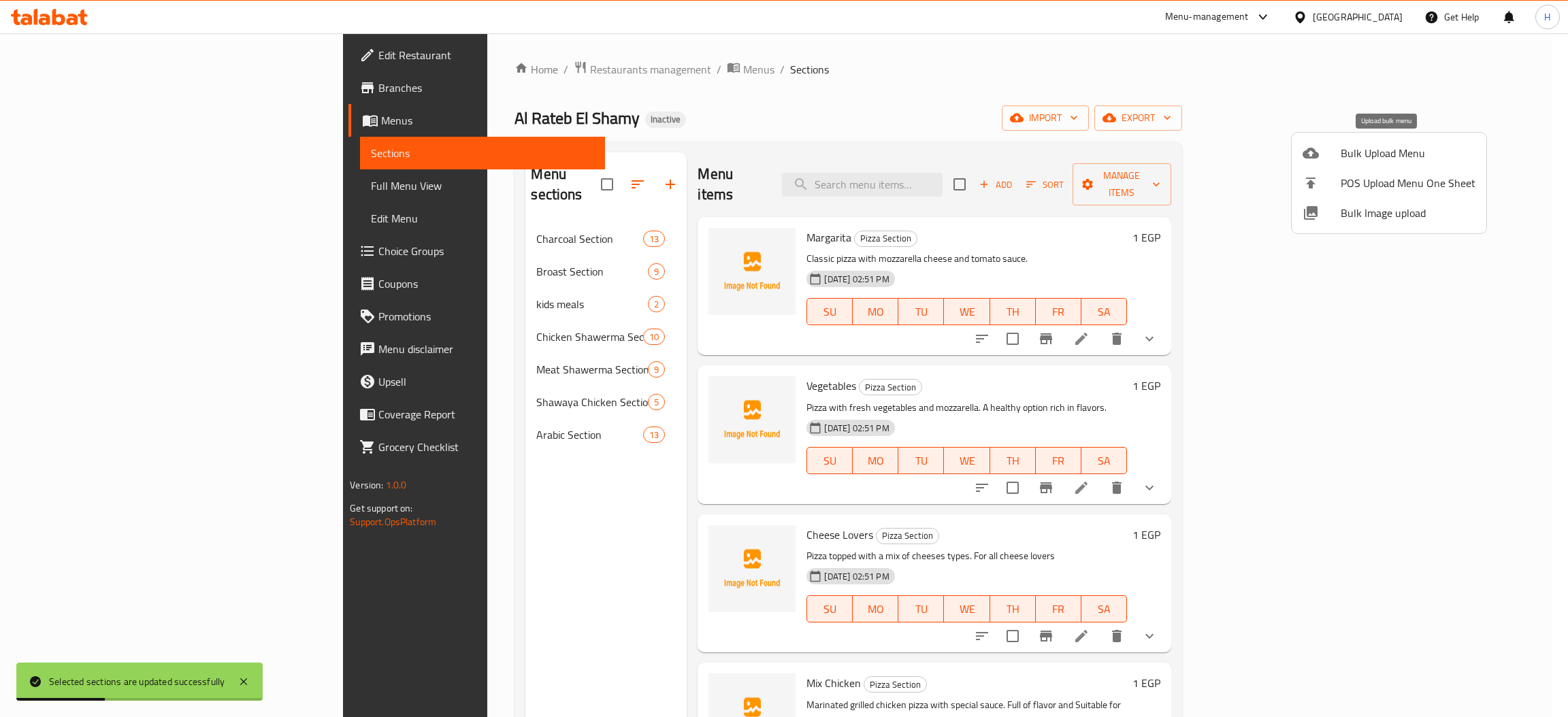
click at [1354, 157] on span "Bulk Upload Menu" at bounding box center [1407, 153] width 134 height 16
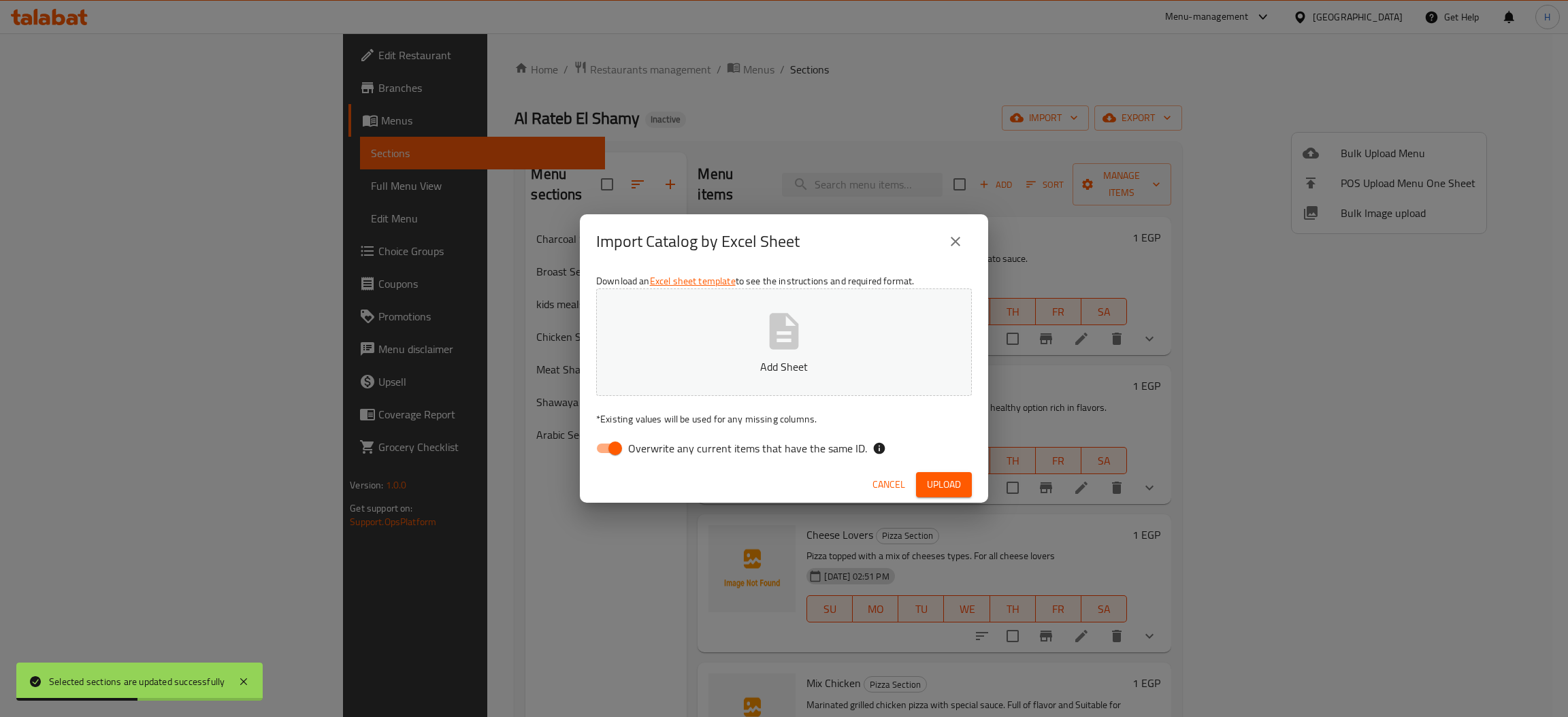
click at [605, 455] on input "Overwrite any current items that have the same ID." at bounding box center [615, 447] width 78 height 26
checkbox input "false"
click at [933, 492] on span "Upload" at bounding box center [944, 485] width 34 height 17
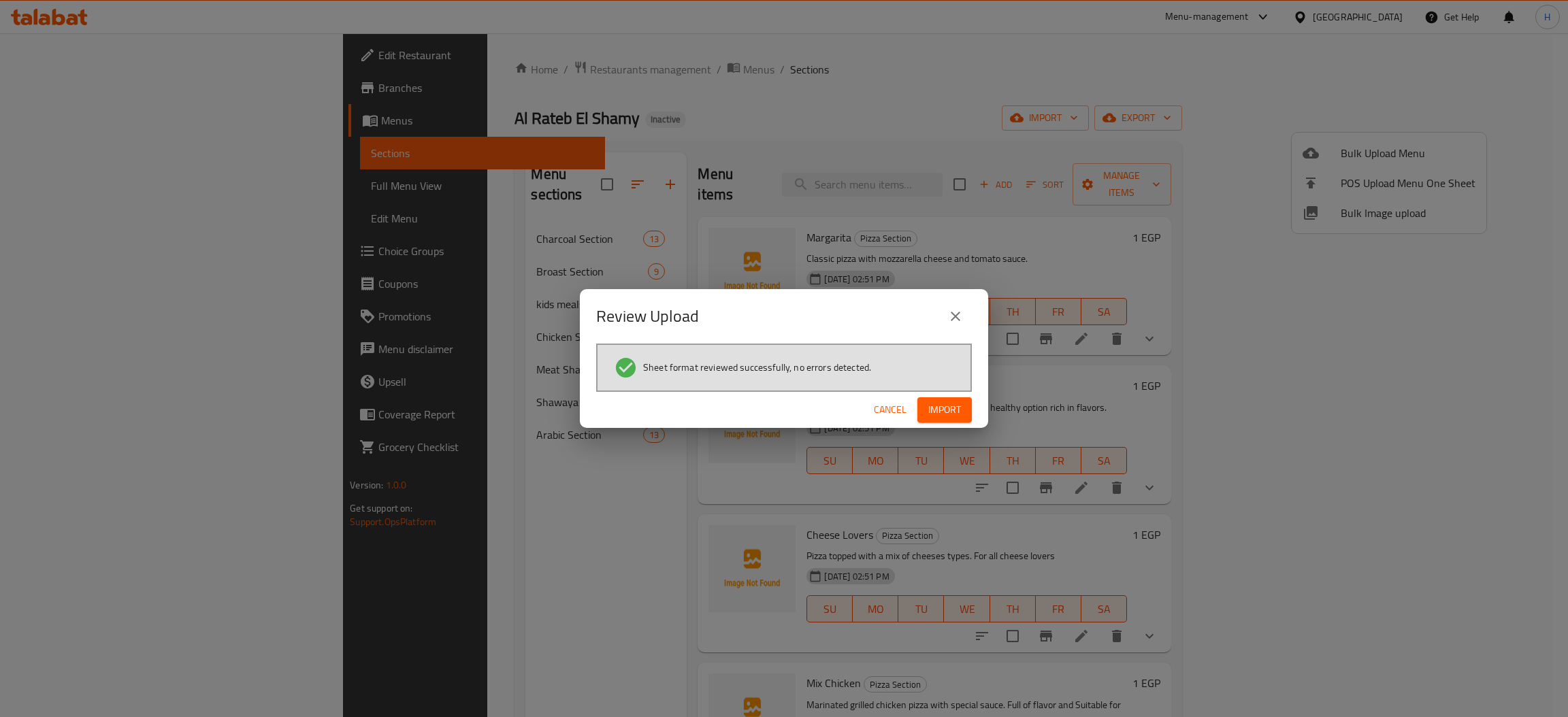
click at [950, 410] on span "Import" at bounding box center [944, 410] width 33 height 17
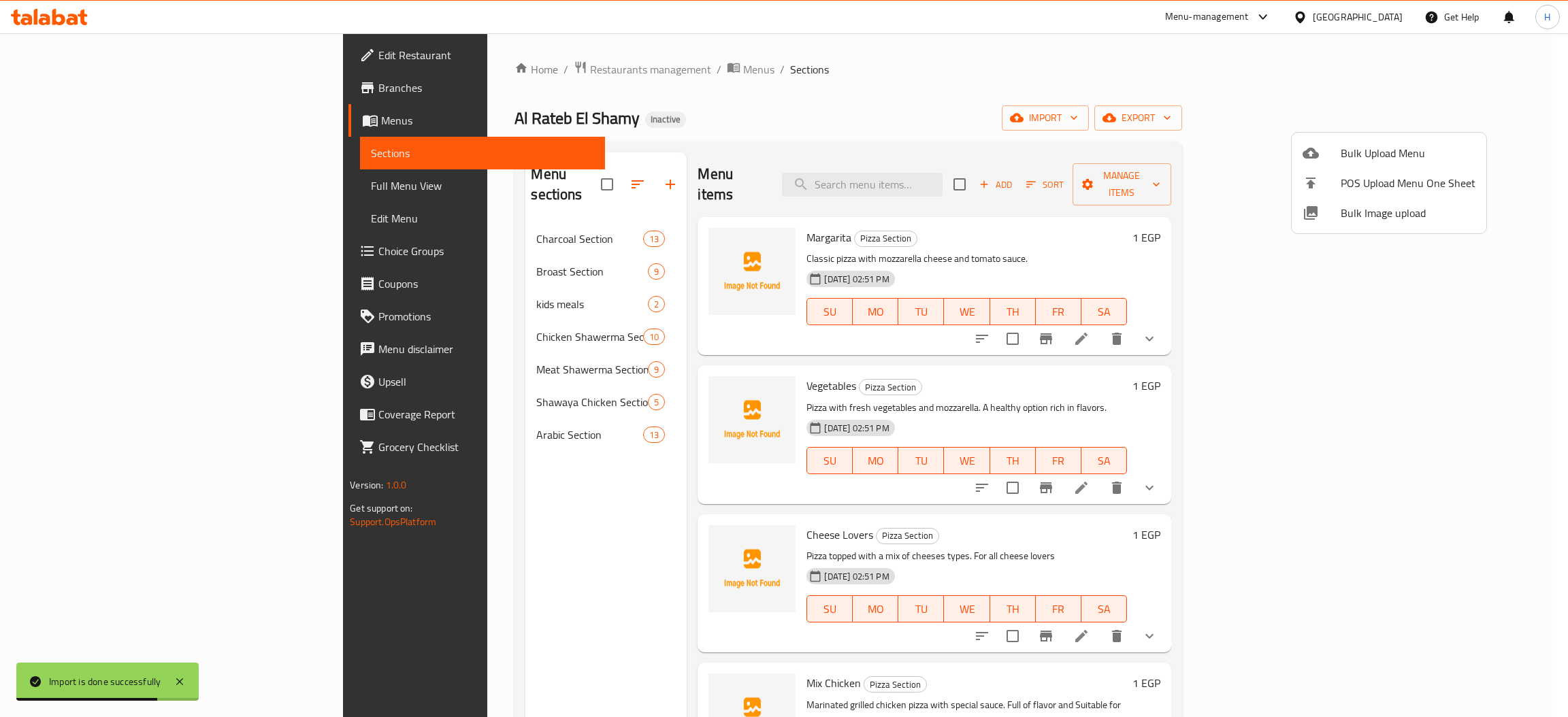
click at [51, 186] on div at bounding box center [784, 358] width 1568 height 717
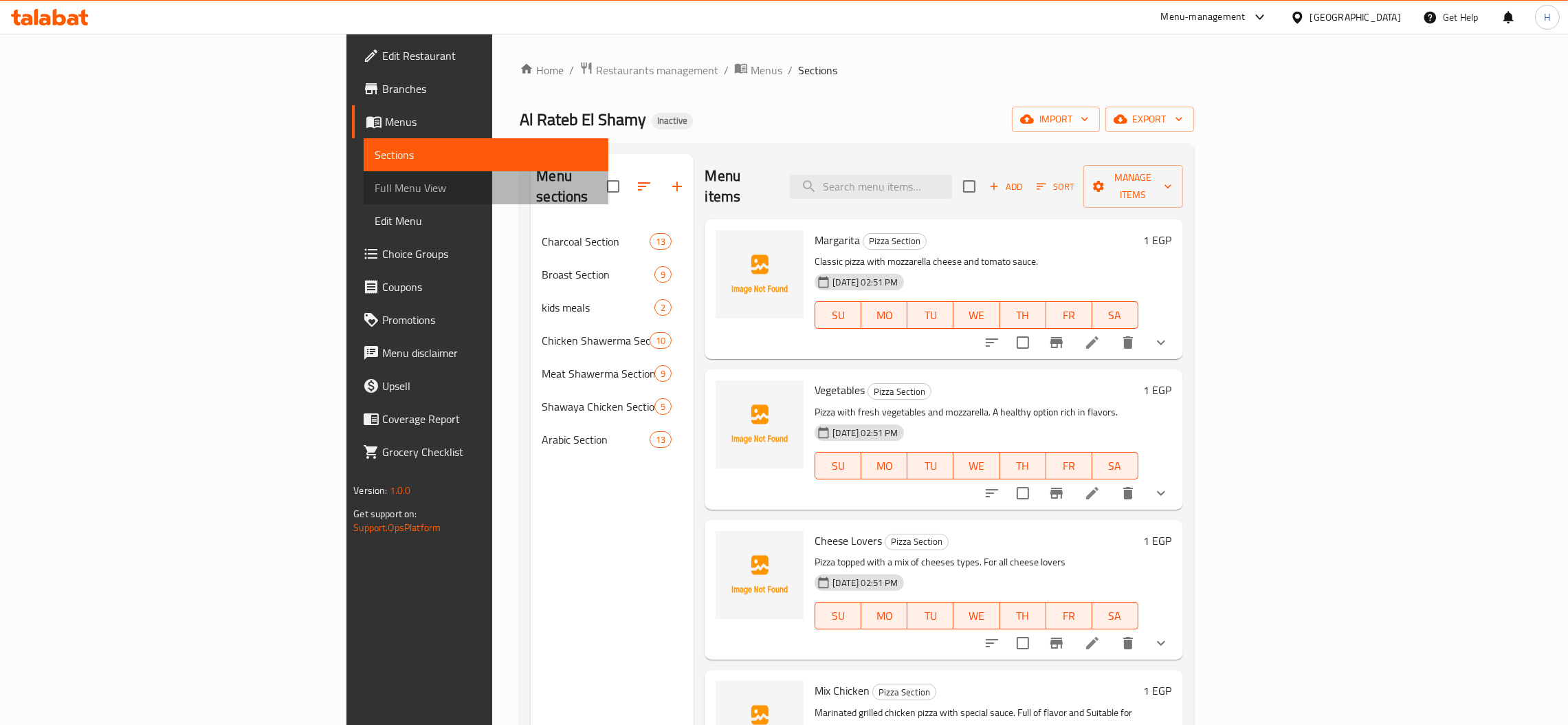
click at [375, 188] on span "Full Menu View" at bounding box center [486, 188] width 223 height 16
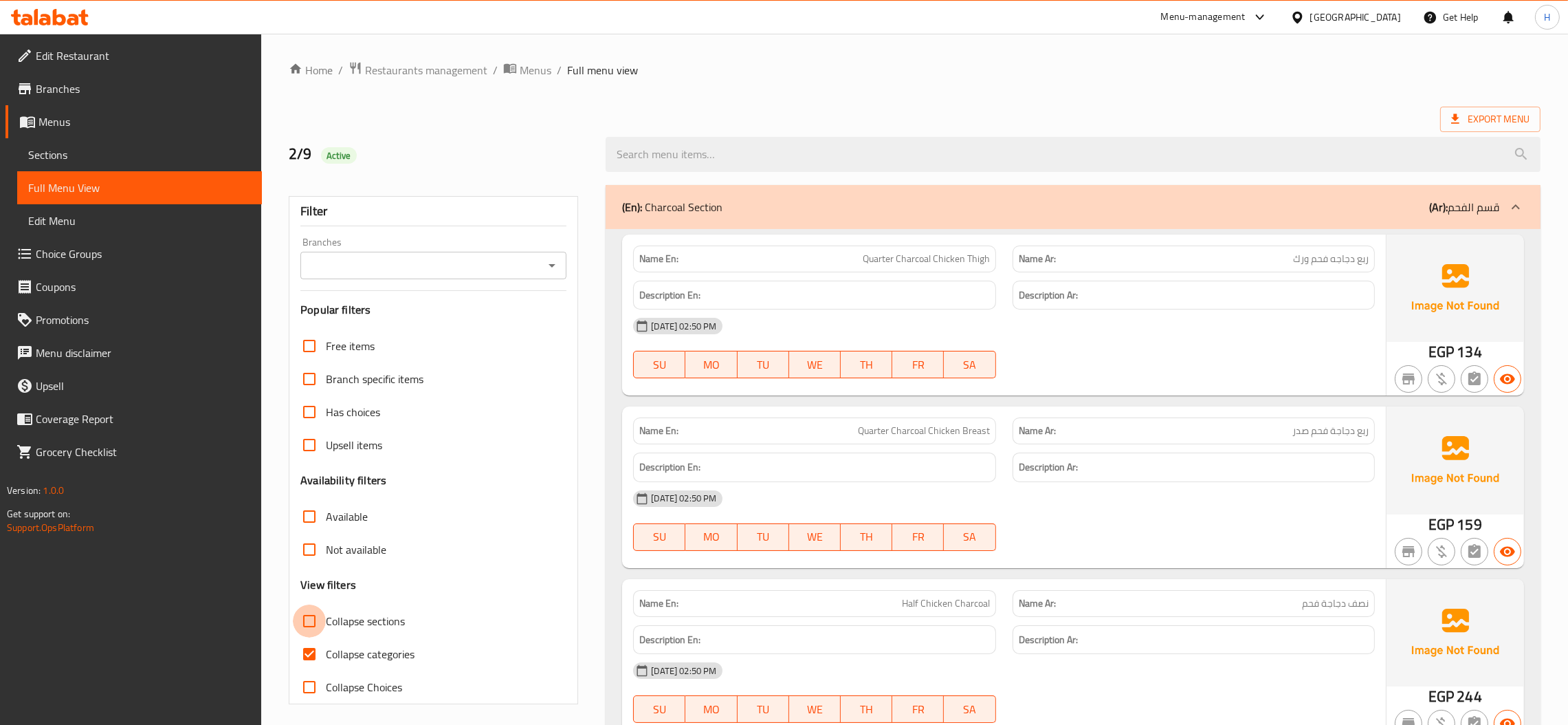
click at [316, 617] on input "Collapse sections" at bounding box center [309, 621] width 33 height 33
checkbox input "true"
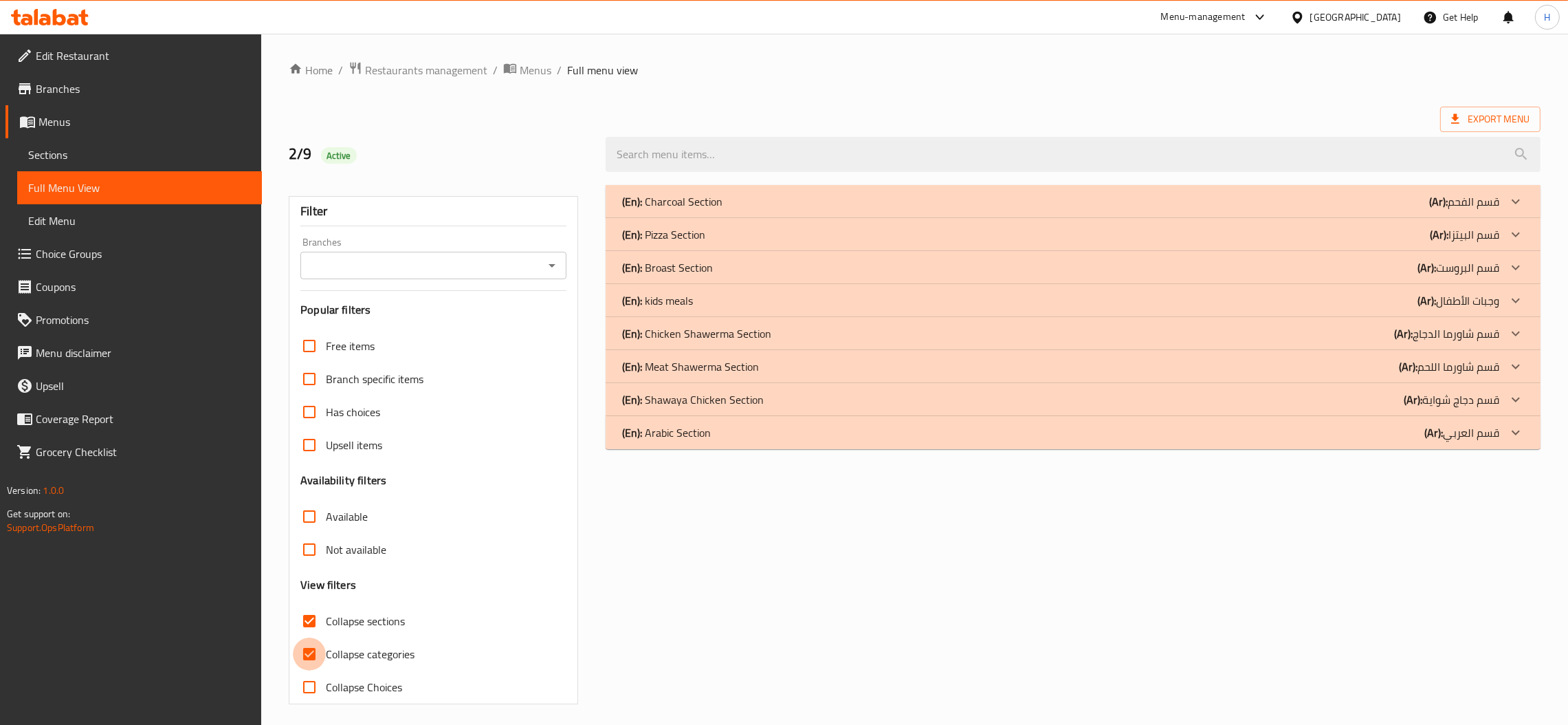
click at [308, 661] on input "Collapse categories" at bounding box center [309, 654] width 33 height 33
checkbox input "false"
click at [1404, 210] on div "(En): Pizza Section (Ar): قسم البيتزا" at bounding box center [1060, 201] width 877 height 16
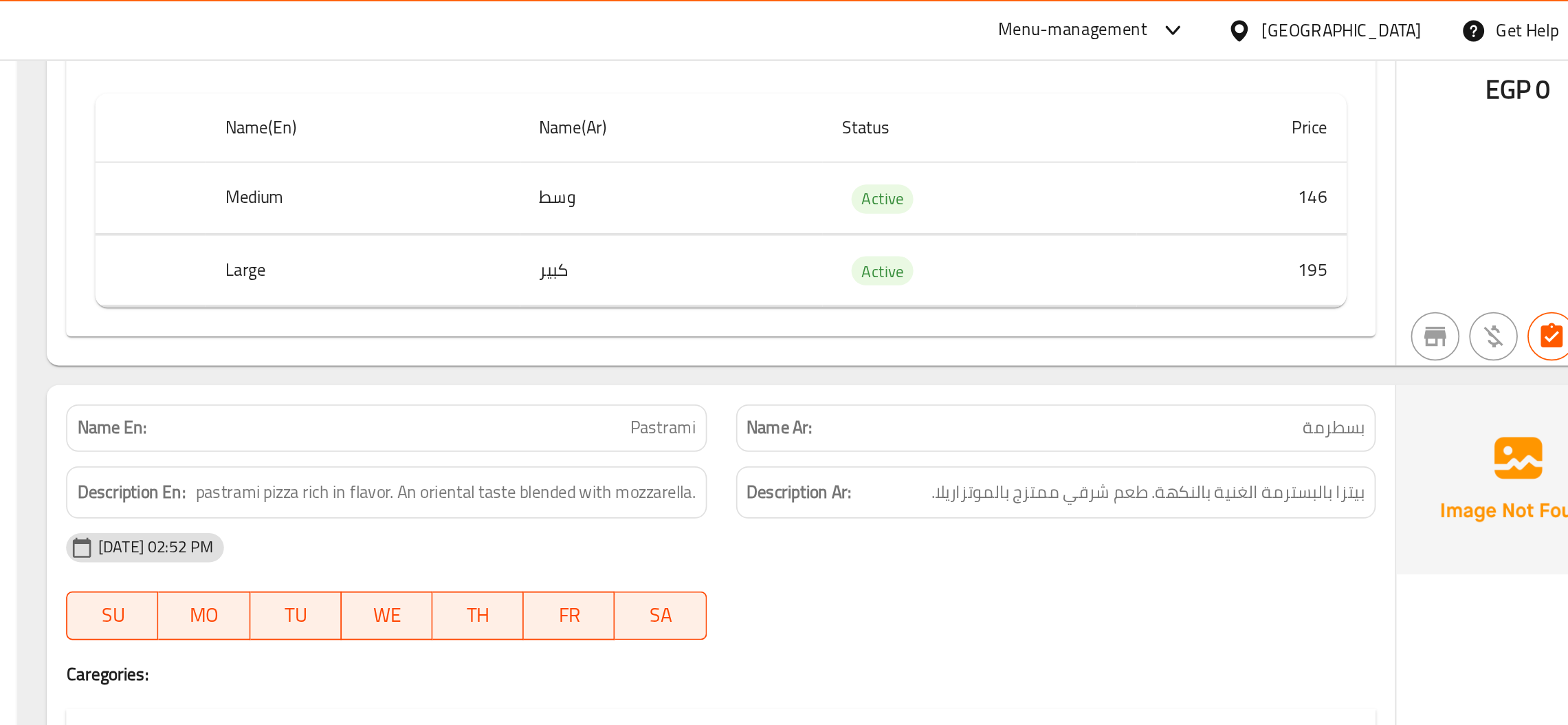
scroll to position [4934, 0]
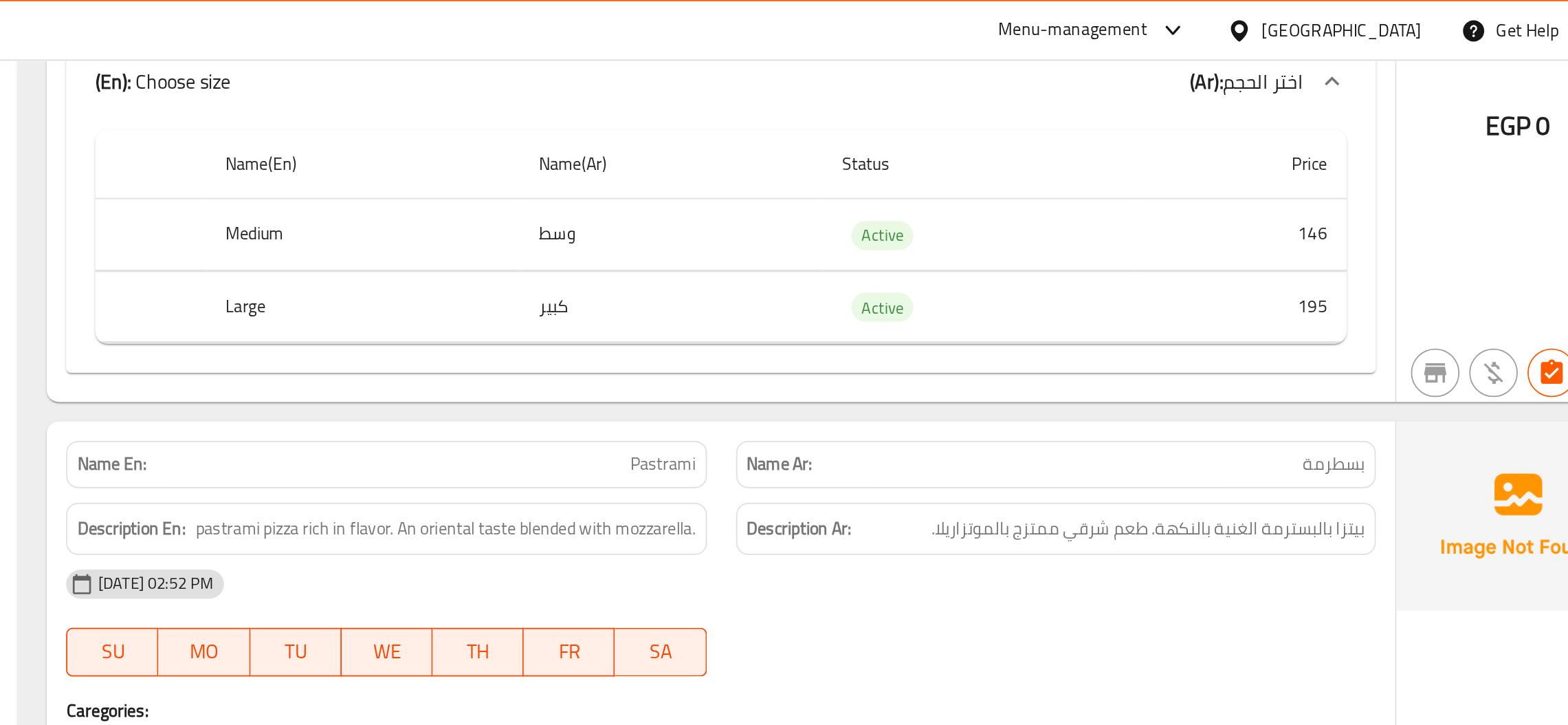
click at [1128, 270] on p "Name Ar: بسطرمة" at bounding box center [1194, 263] width 350 height 14
click at [957, 270] on span "Pastrami" at bounding box center [971, 263] width 37 height 14
copy span "Pastrami"
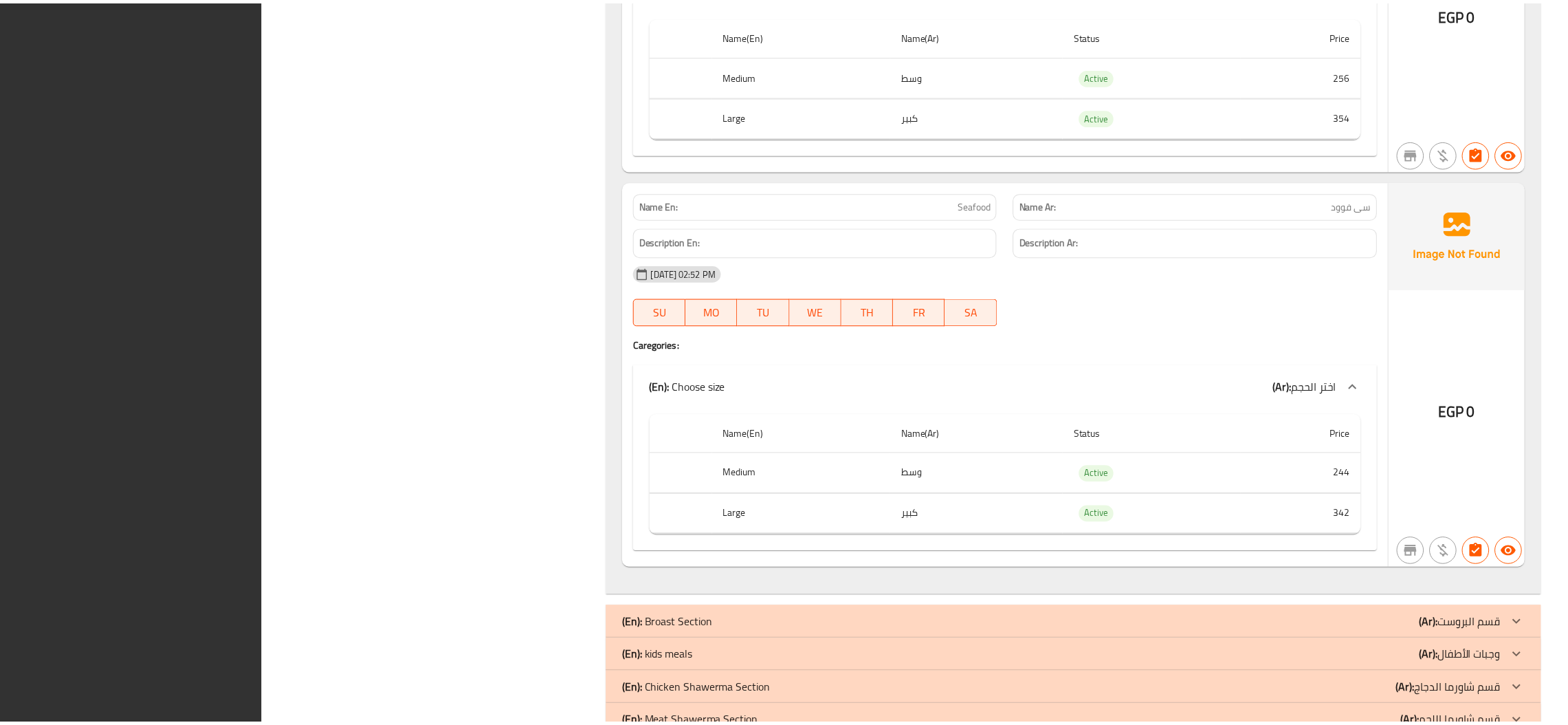
scroll to position [7157, 0]
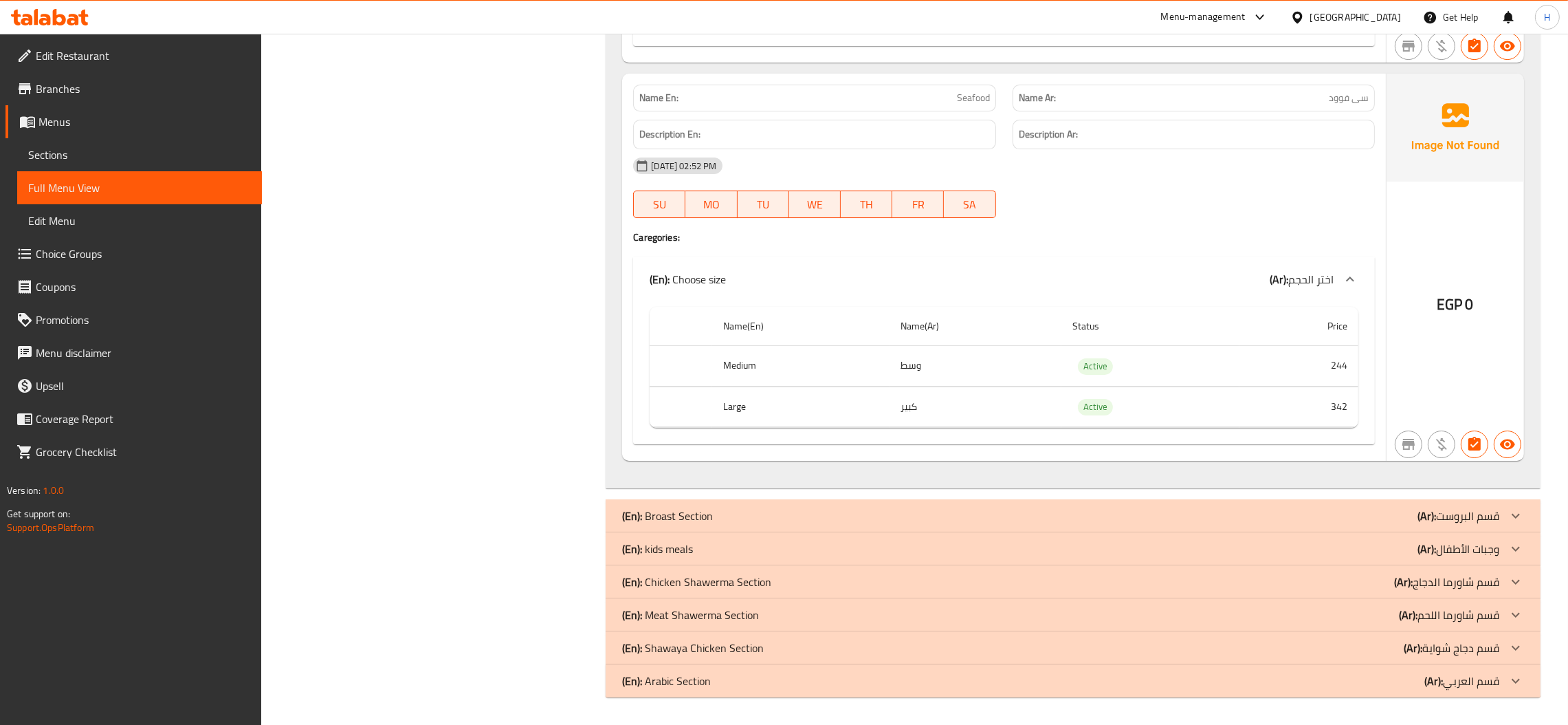
click at [52, 156] on span "Sections" at bounding box center [140, 155] width 223 height 16
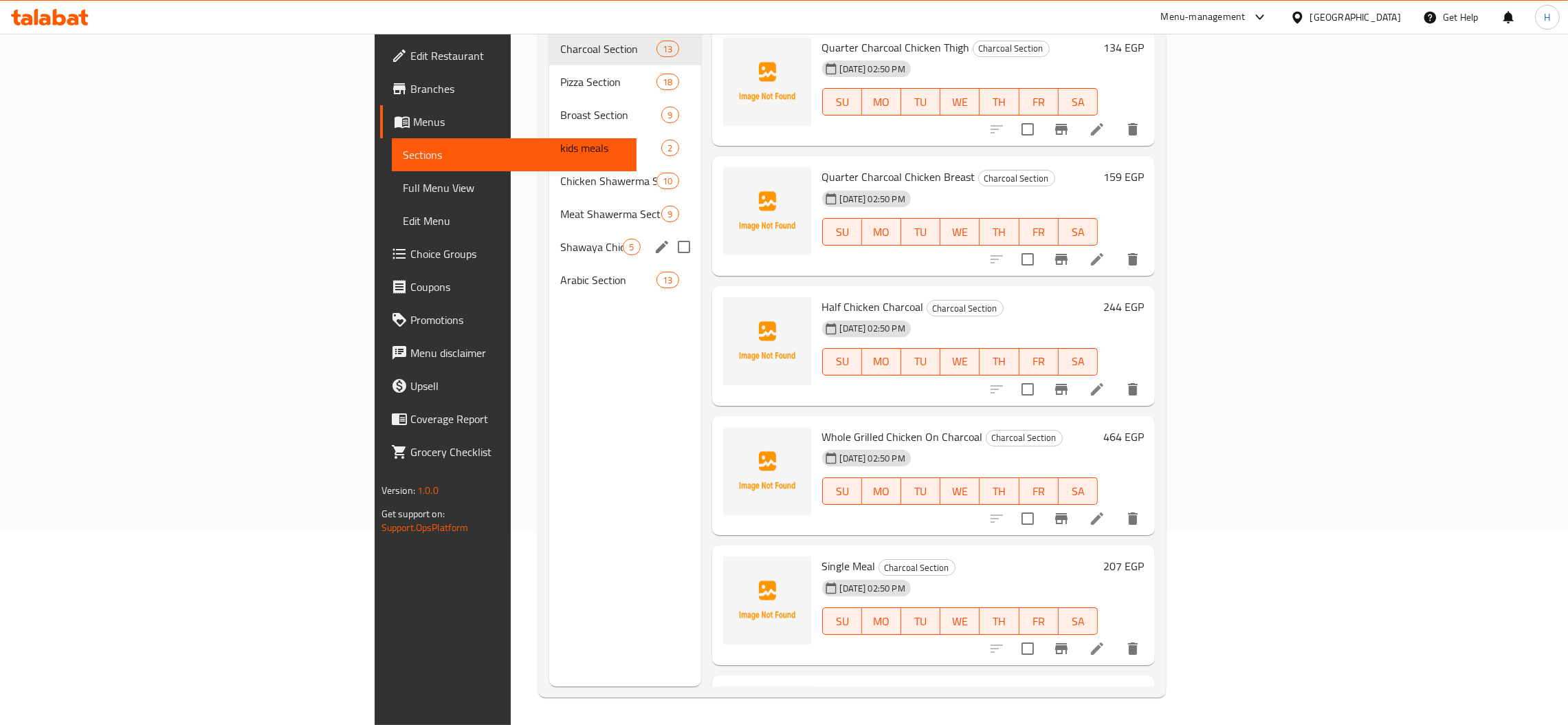
scroll to position [91, 0]
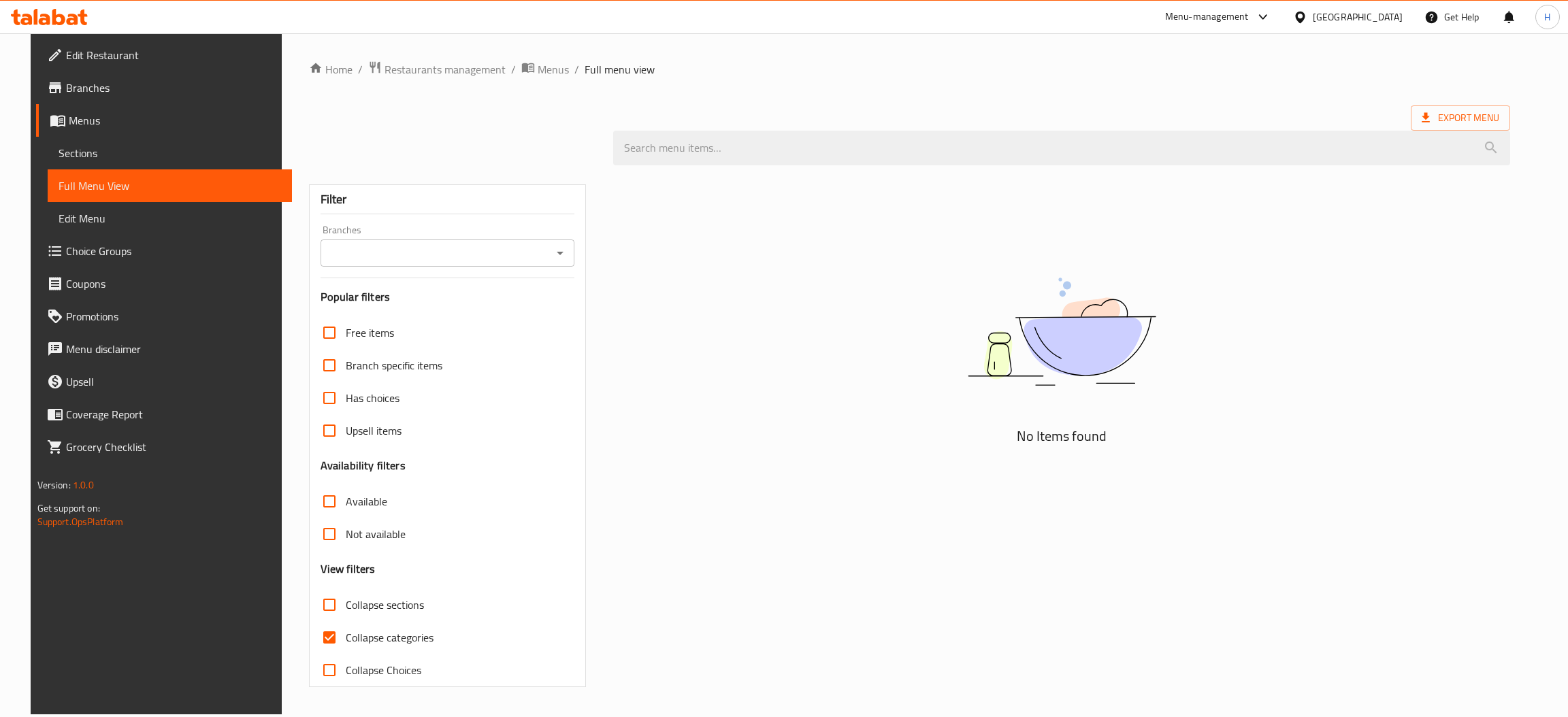
click at [73, 159] on span "Sections" at bounding box center [169, 153] width 223 height 16
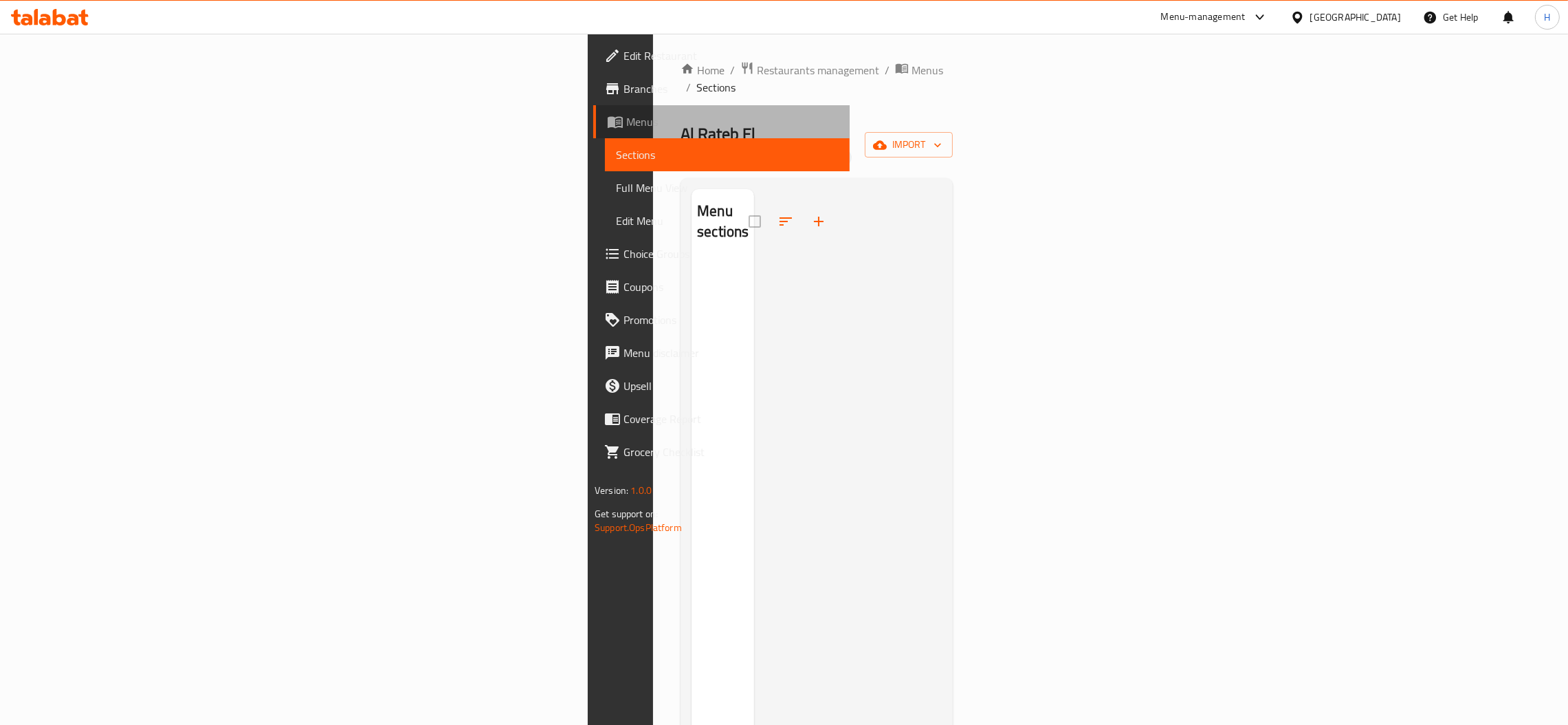
click at [627, 126] on span "Menus" at bounding box center [733, 121] width 213 height 16
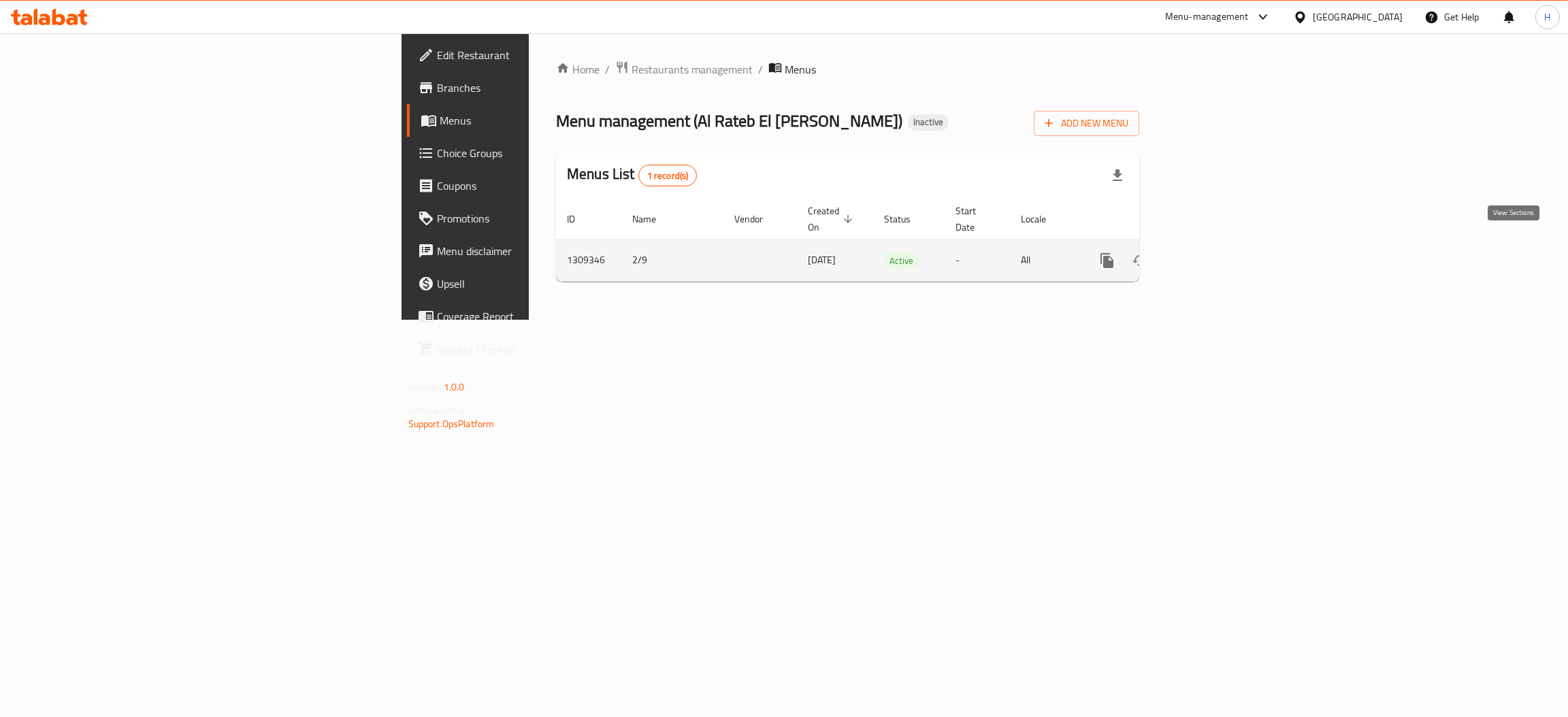
click at [1221, 255] on link "enhanced table" at bounding box center [1205, 260] width 33 height 33
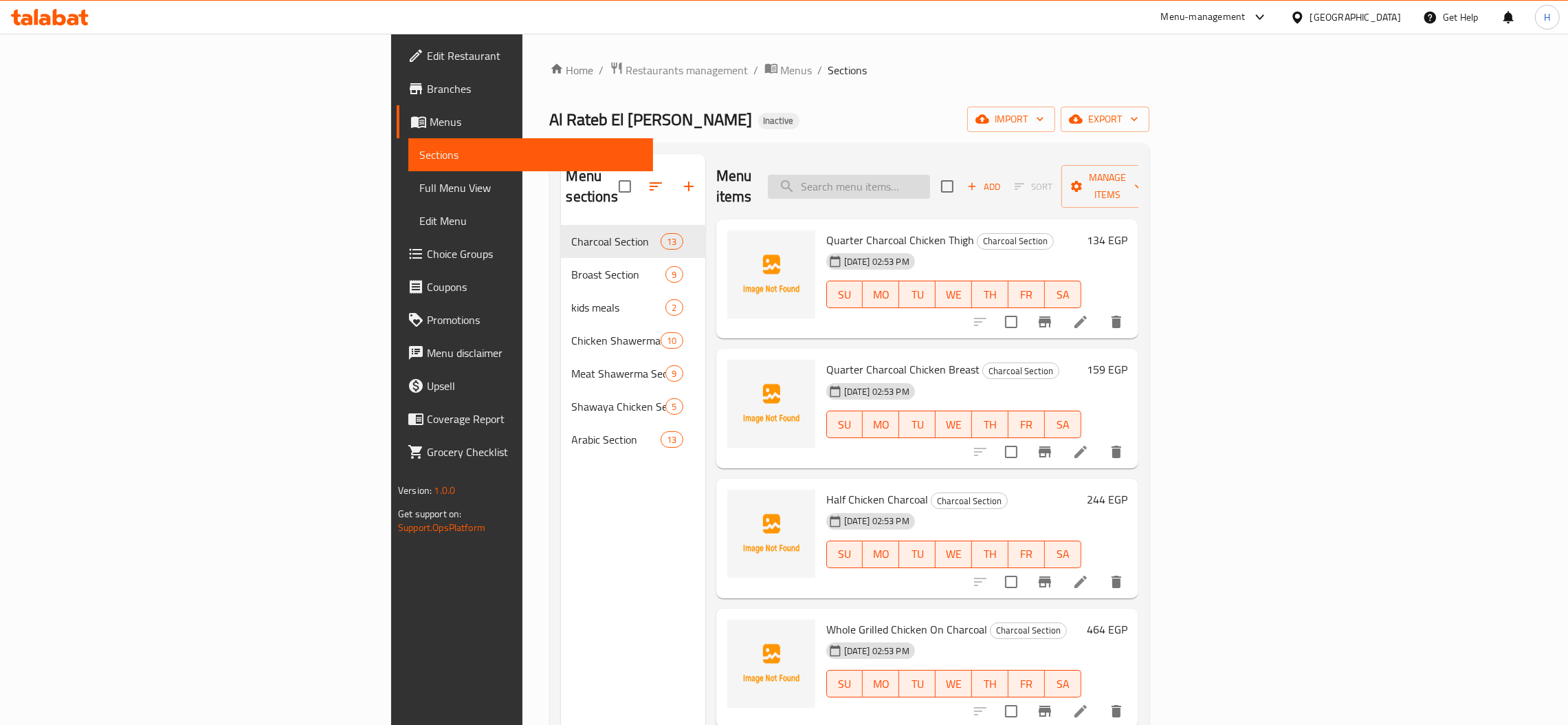
click at [930, 179] on input "search" at bounding box center [849, 186] width 163 height 24
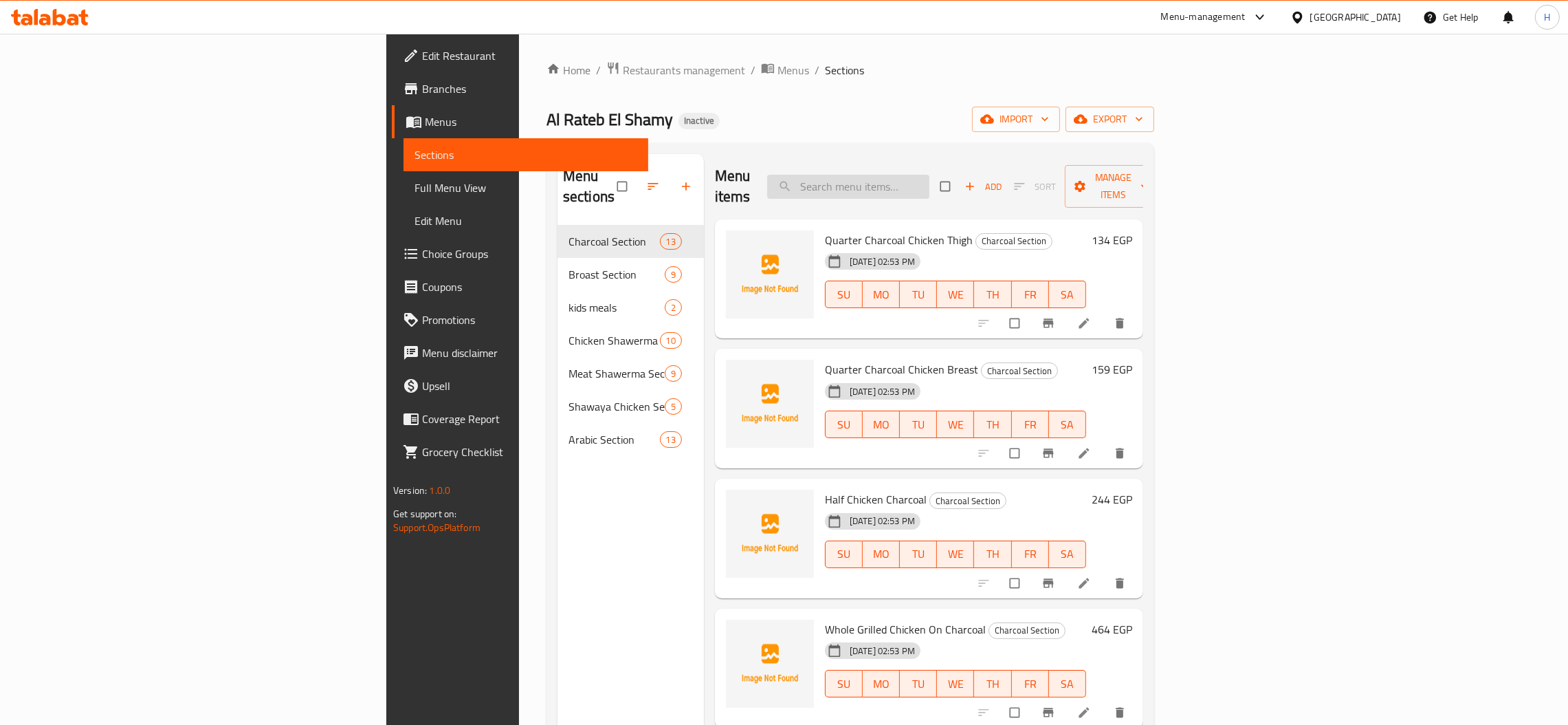
click at [930, 179] on input "search" at bounding box center [848, 186] width 163 height 24
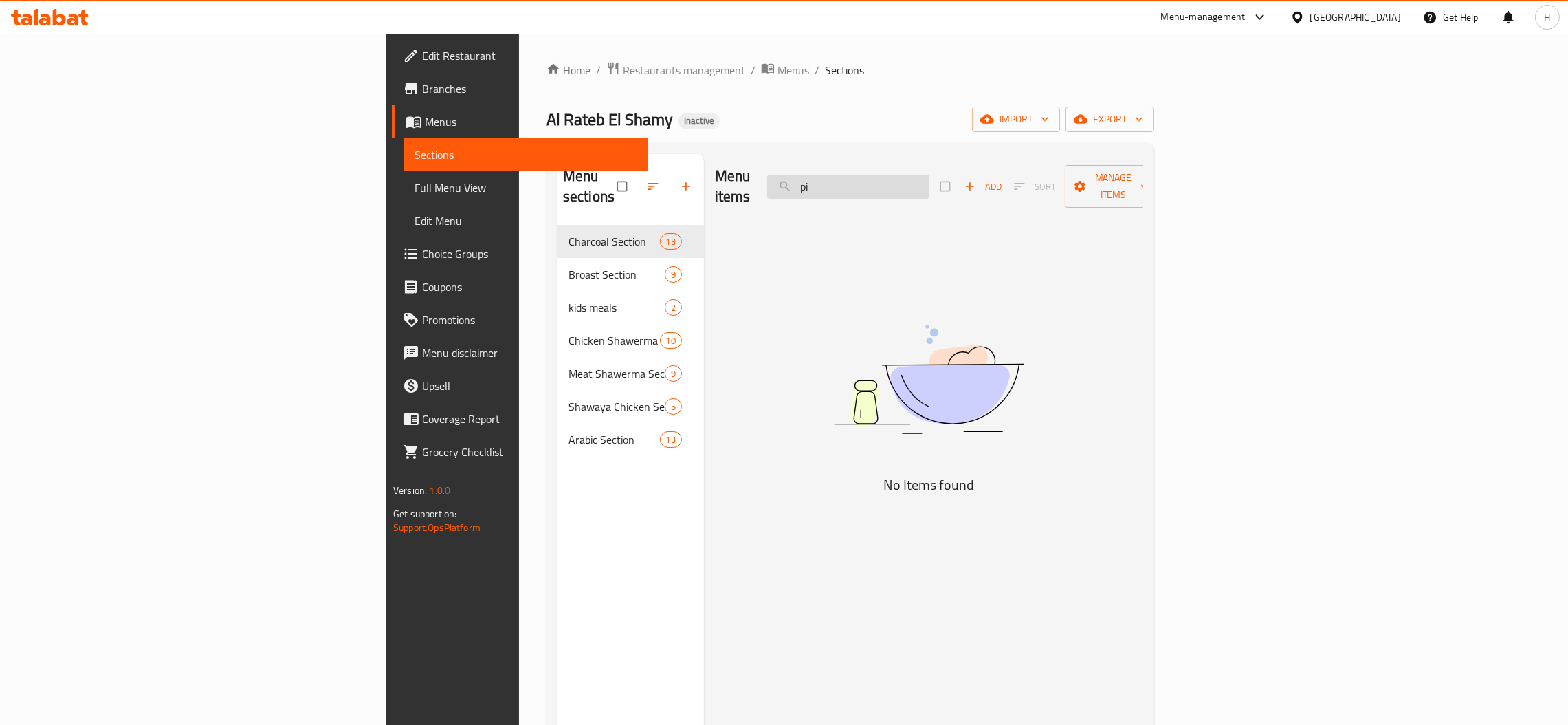
type input "p"
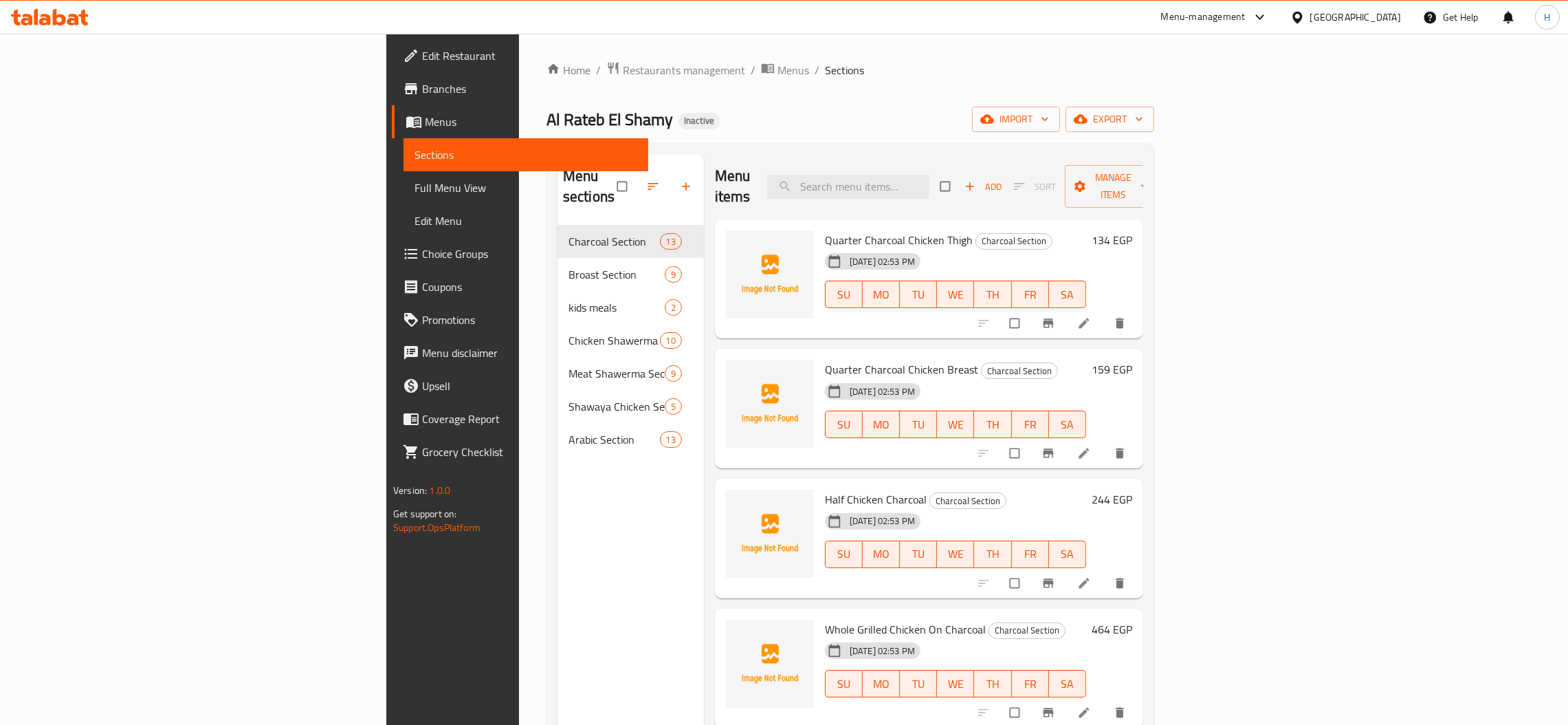
click at [425, 115] on span "Menus" at bounding box center [531, 121] width 213 height 16
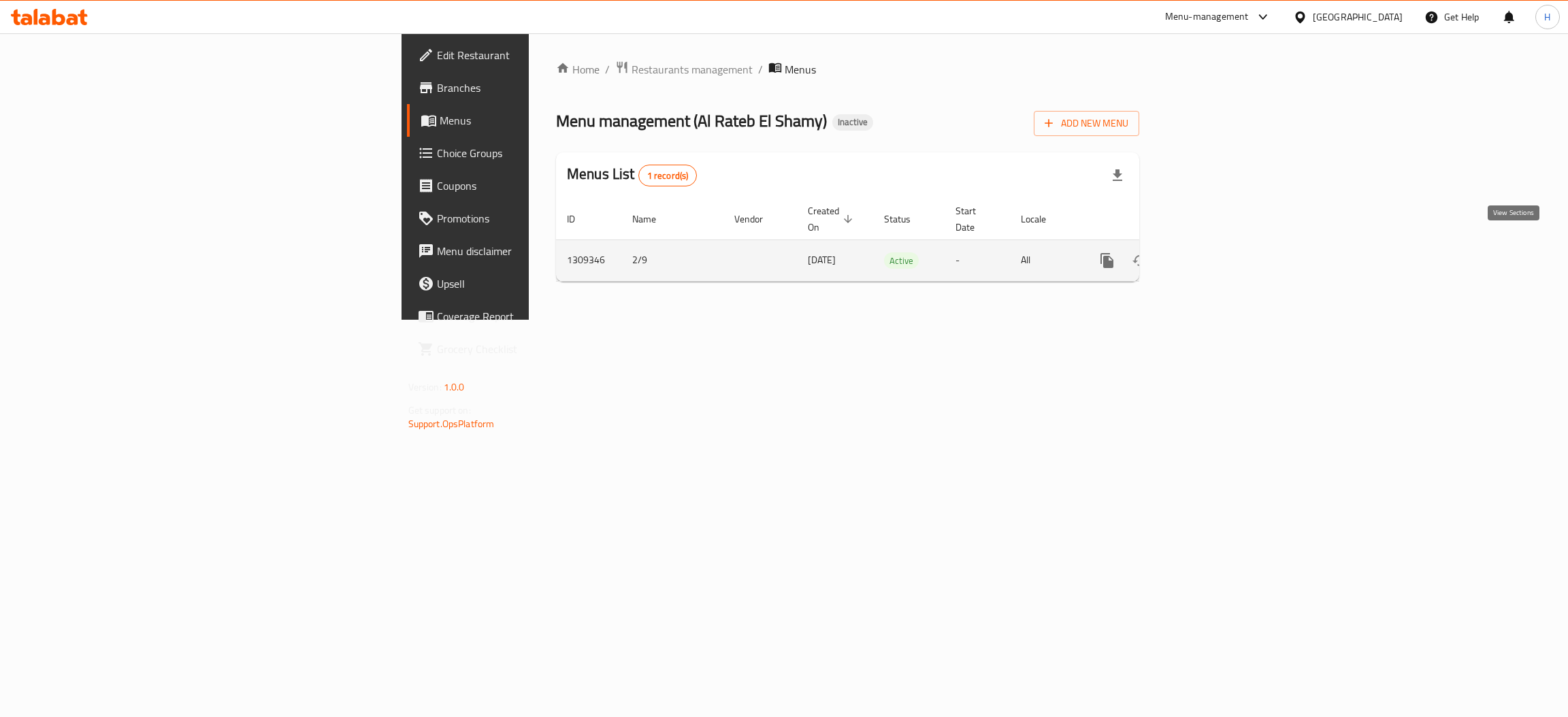
click at [1221, 244] on link "enhanced table" at bounding box center [1205, 260] width 33 height 33
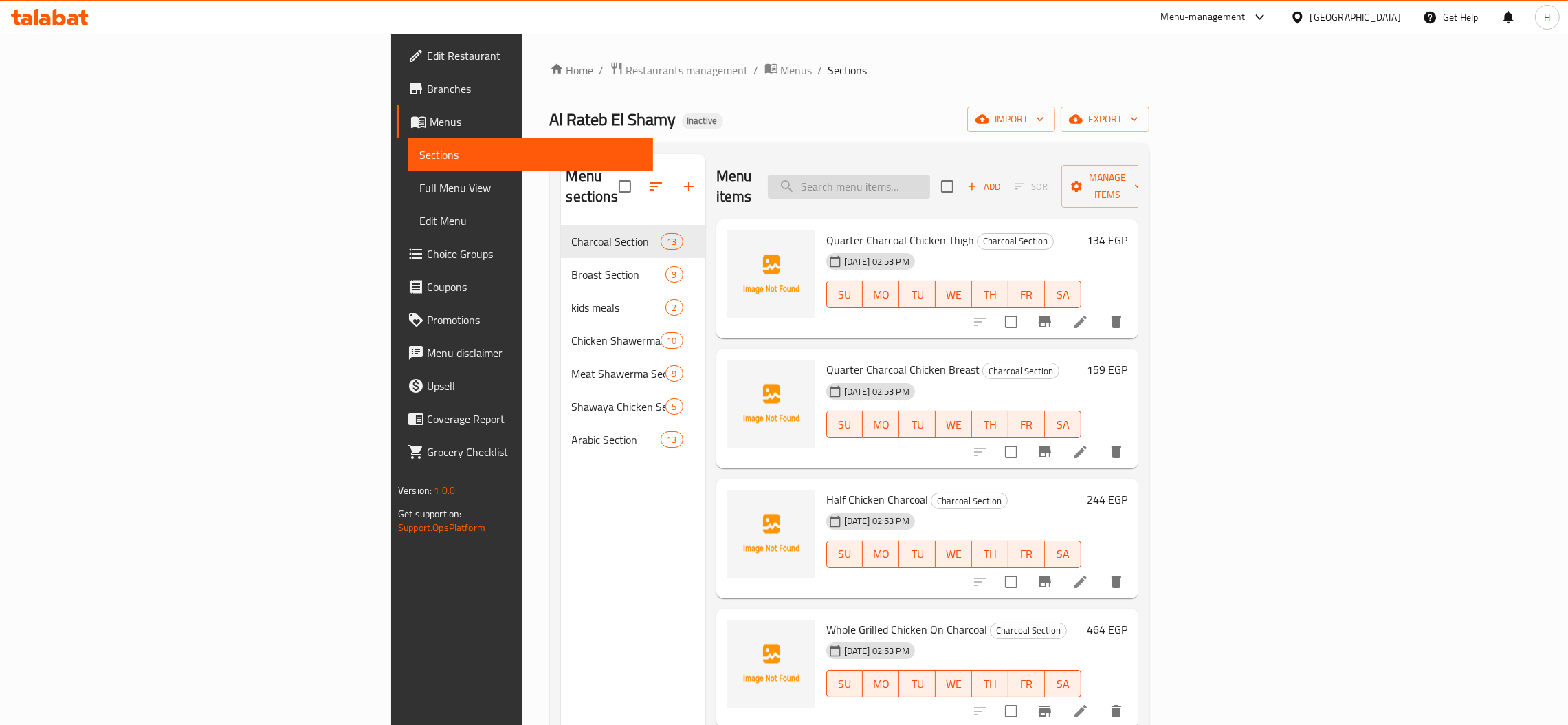
click at [930, 179] on input "search" at bounding box center [849, 186] width 163 height 24
click at [1055, 132] on button "import" at bounding box center [1011, 119] width 88 height 25
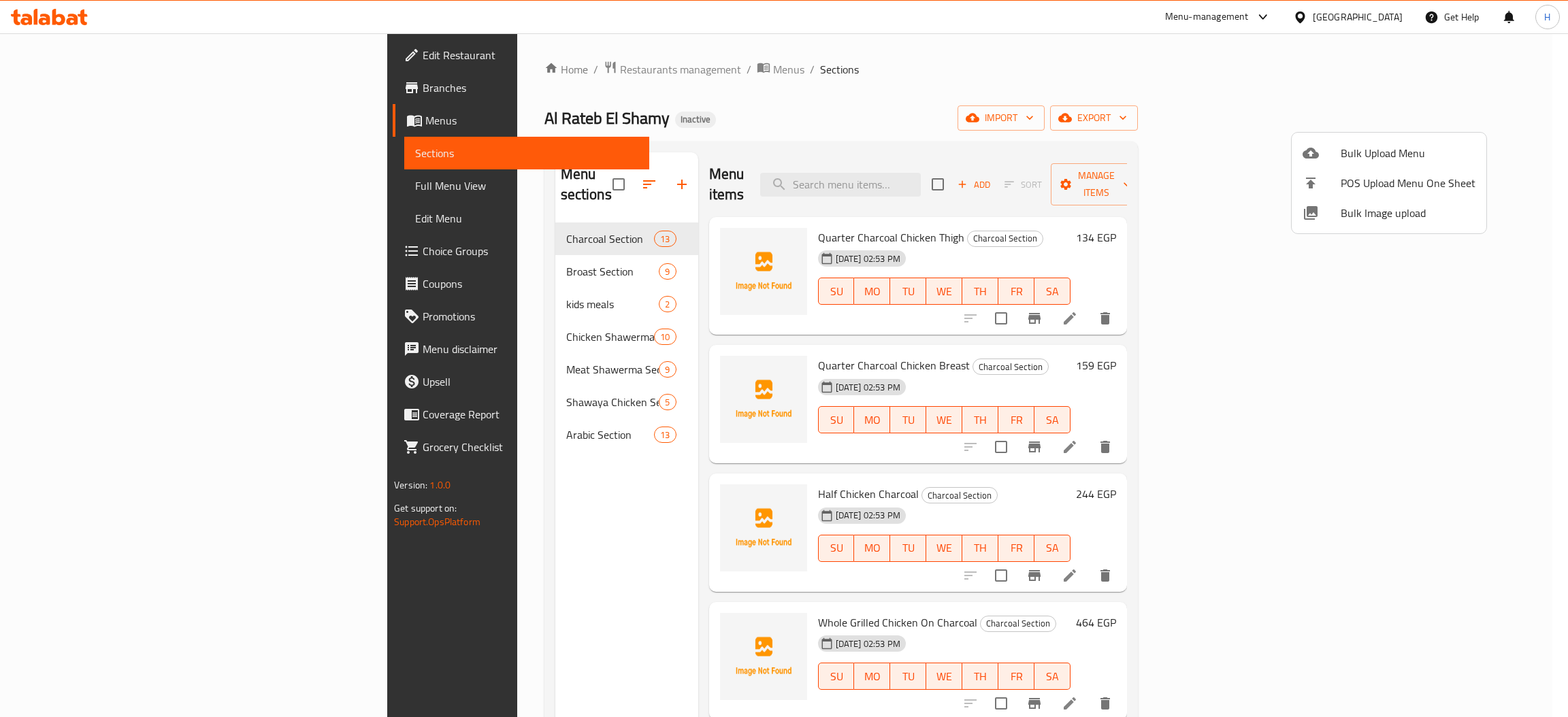
click at [1401, 145] on span "Bulk Upload Menu" at bounding box center [1407, 153] width 134 height 16
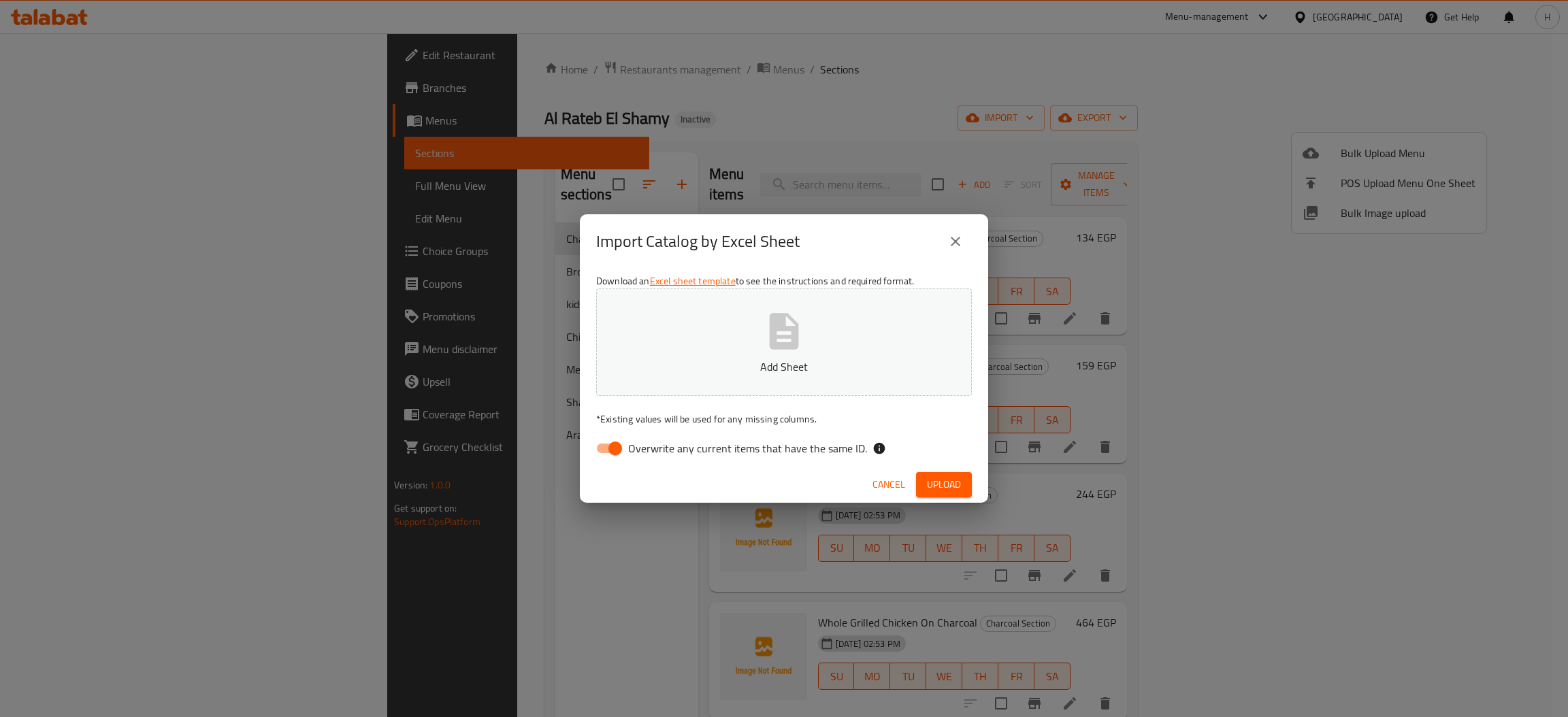
click at [611, 447] on input "Overwrite any current items that have the same ID." at bounding box center [615, 447] width 78 height 26
checkbox input "false"
click at [805, 125] on div "Import Catalog by Excel Sheet Download an Excel sheet template to see the instr…" at bounding box center [784, 358] width 1568 height 717
click at [890, 481] on span "Cancel" at bounding box center [889, 485] width 33 height 17
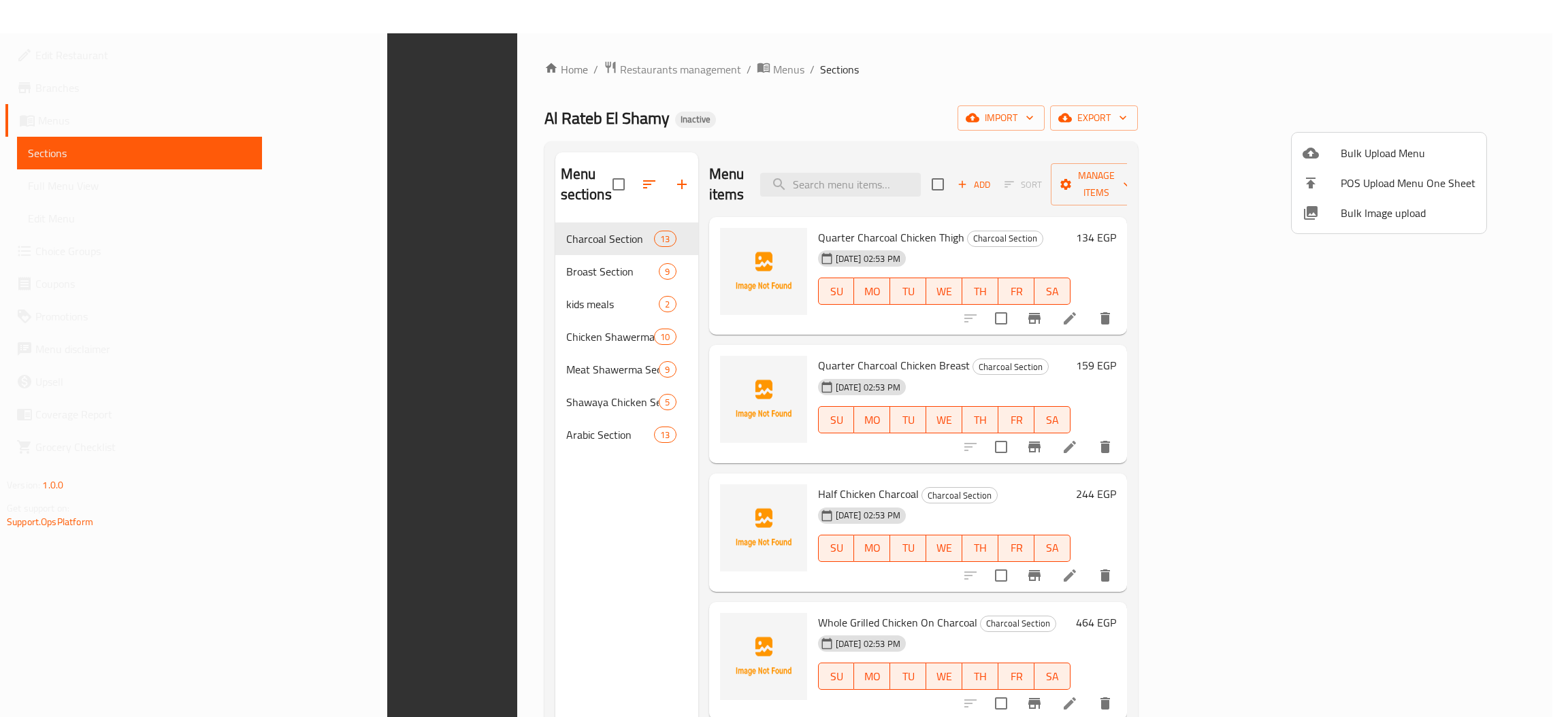
scroll to position [192, 0]
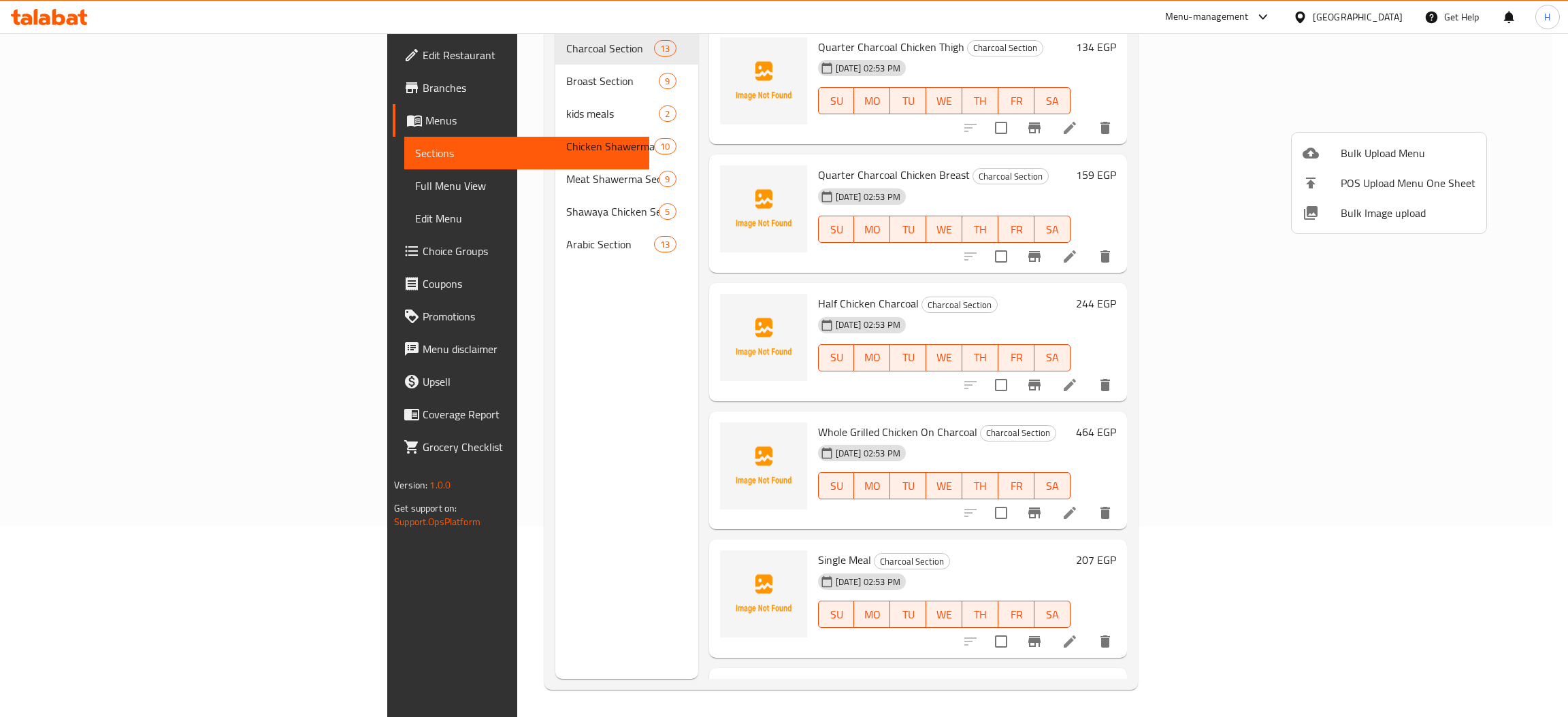
click at [1534, 234] on div at bounding box center [784, 358] width 1568 height 717
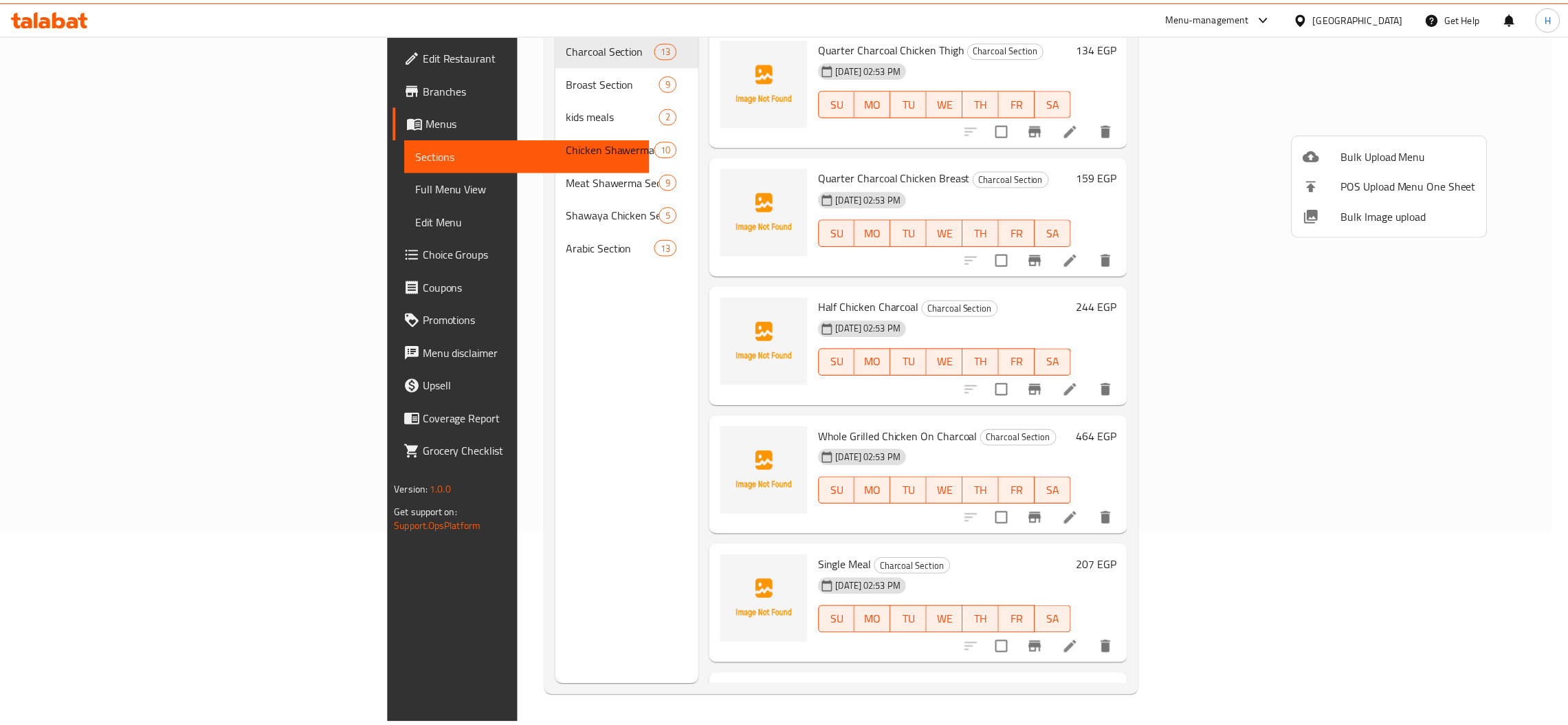
scroll to position [0, 0]
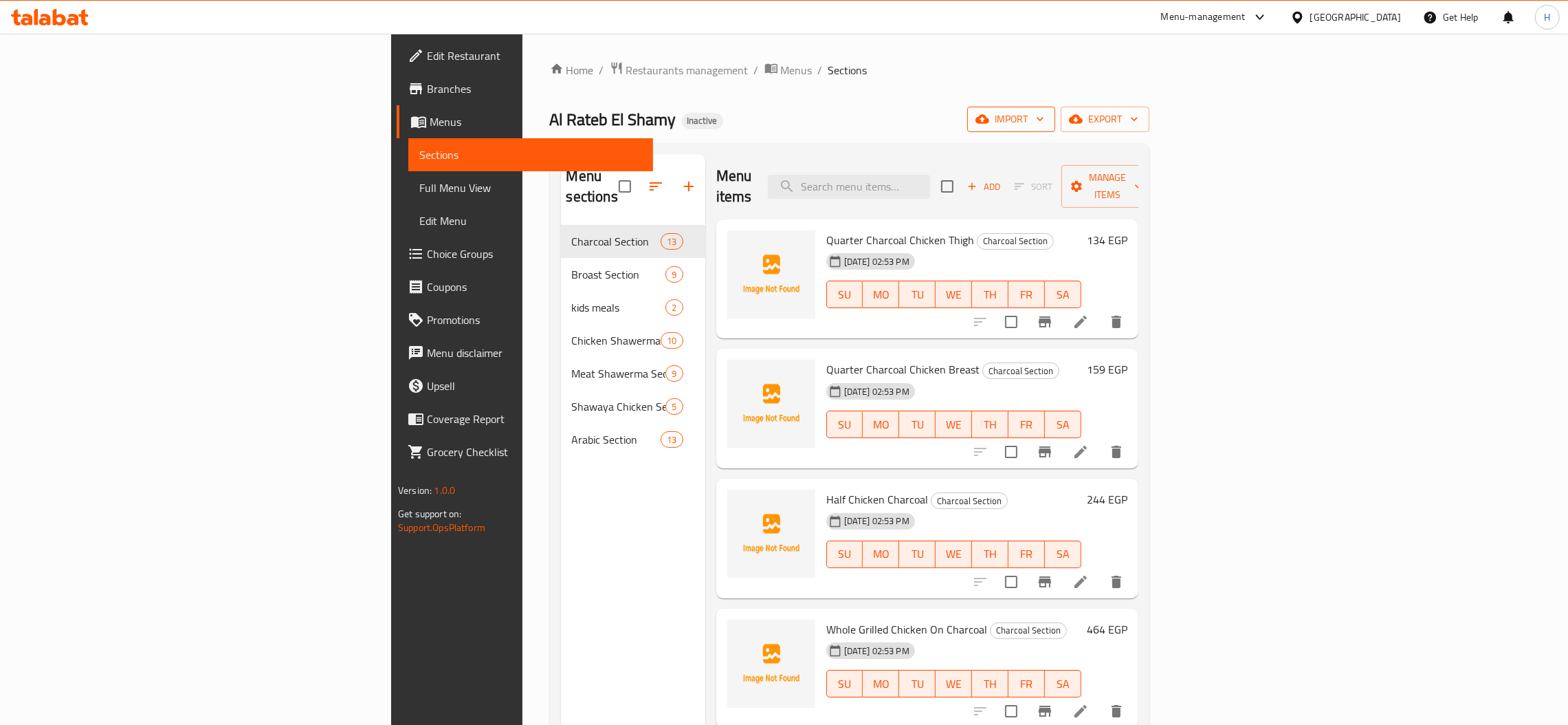
click at [1044, 122] on span "import" at bounding box center [1011, 119] width 66 height 17
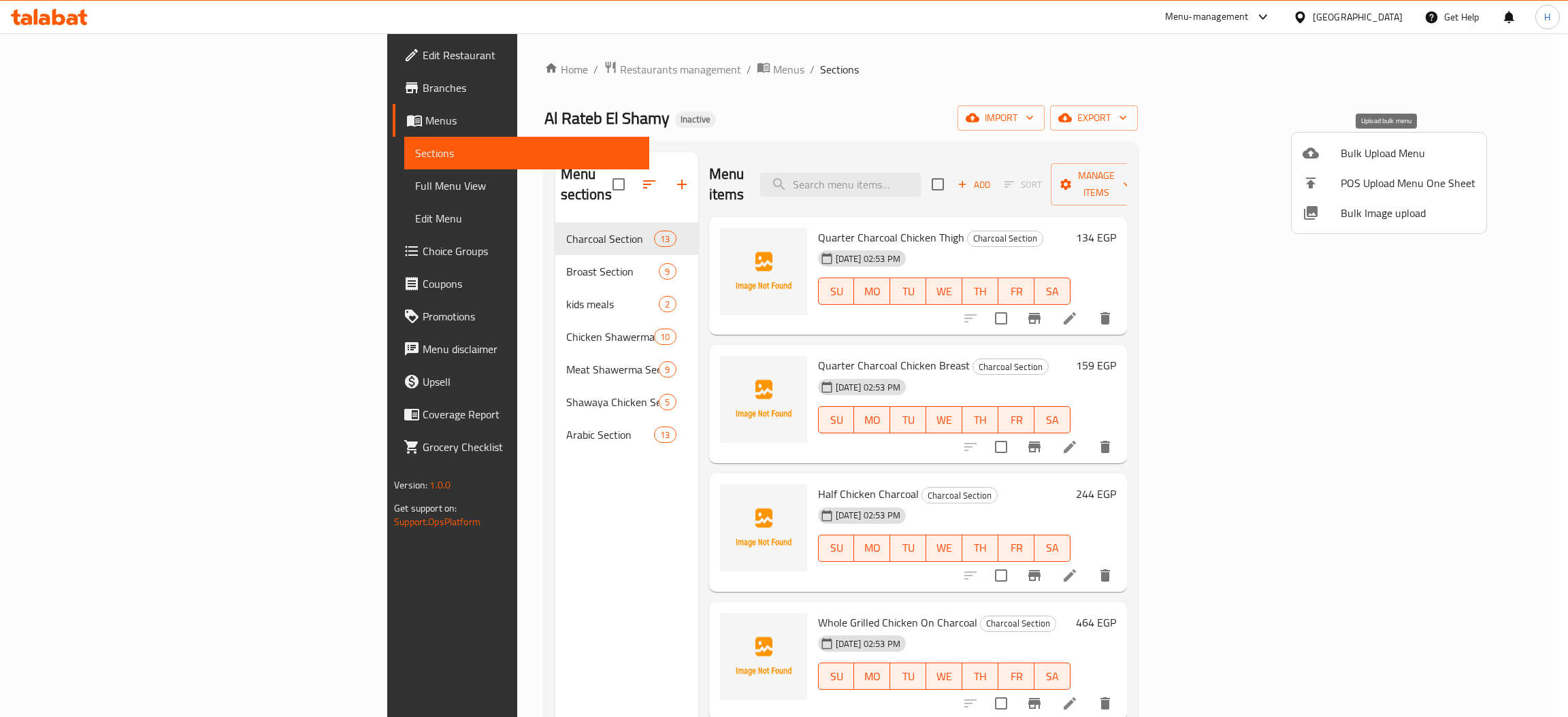
click at [1367, 155] on span "Bulk Upload Menu" at bounding box center [1407, 153] width 134 height 16
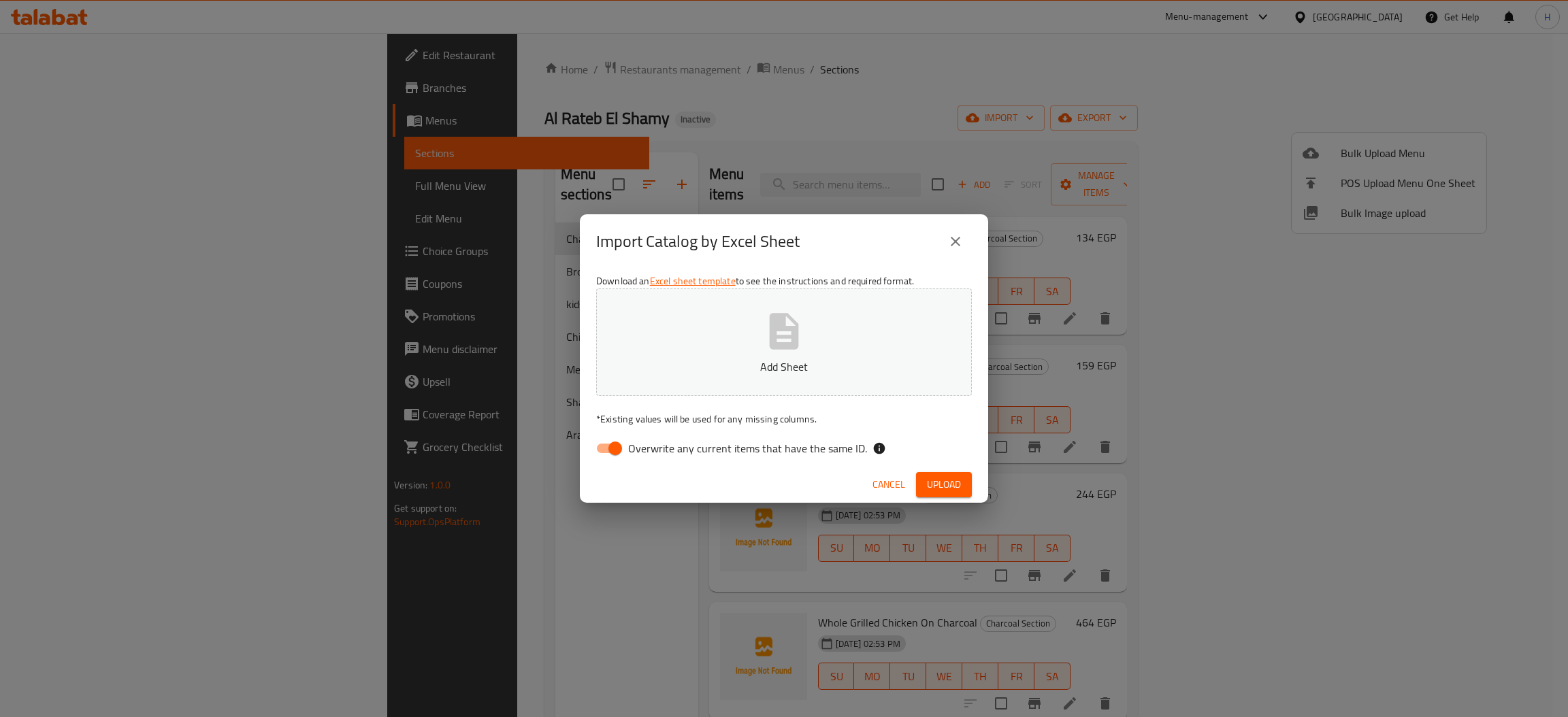
click at [601, 452] on input "Overwrite any current items that have the same ID." at bounding box center [615, 447] width 78 height 26
checkbox input "false"
click at [928, 480] on span "Upload" at bounding box center [944, 485] width 34 height 17
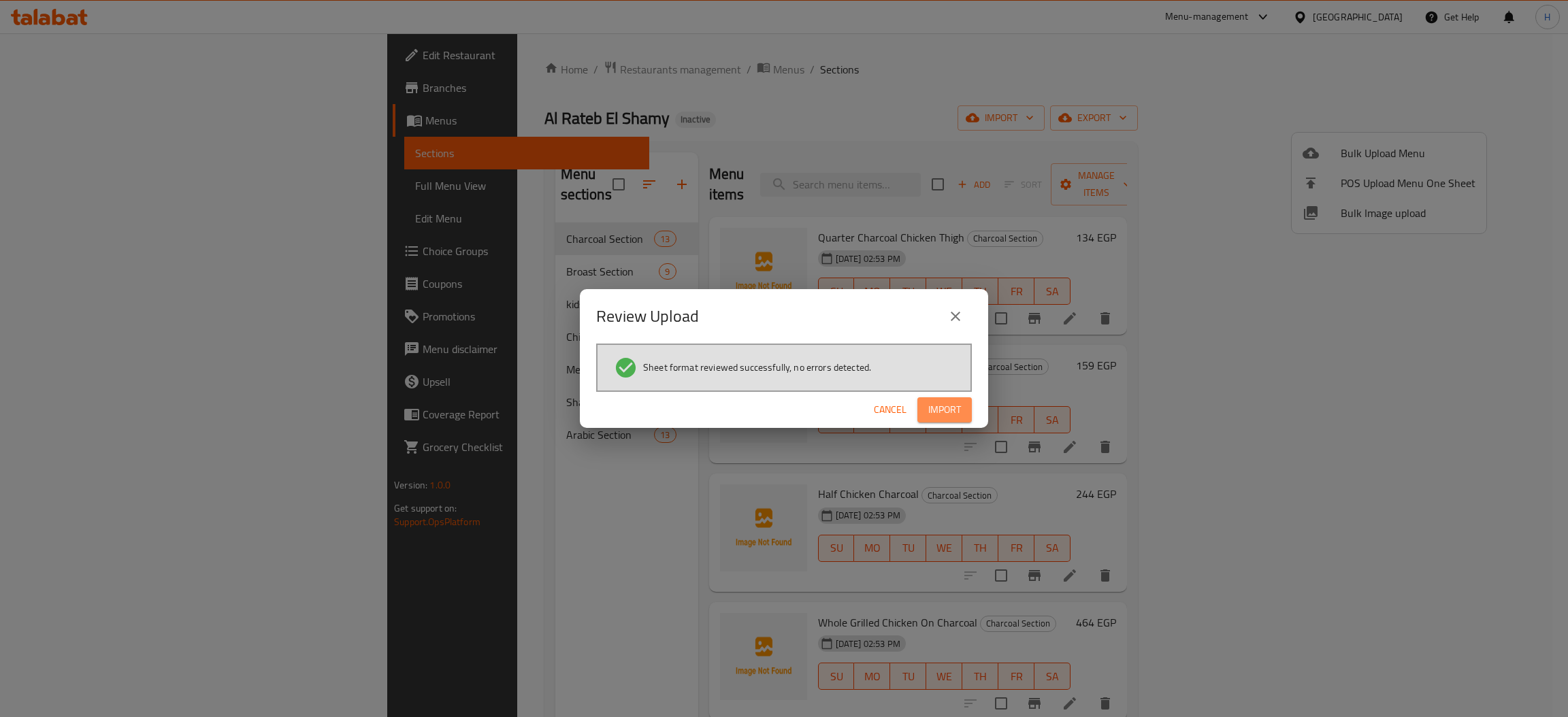
click at [933, 408] on span "Import" at bounding box center [944, 410] width 33 height 17
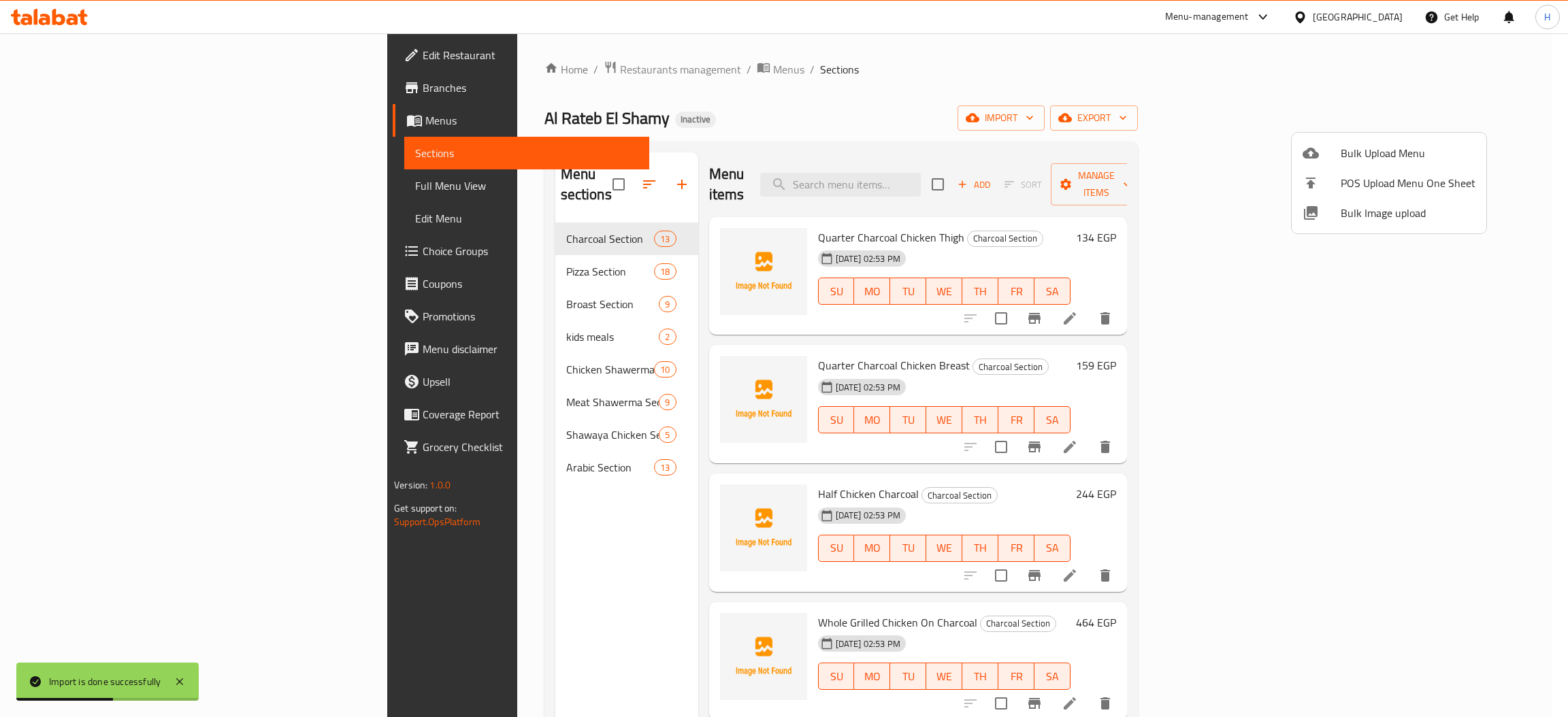
click at [925, 172] on div at bounding box center [784, 358] width 1568 height 717
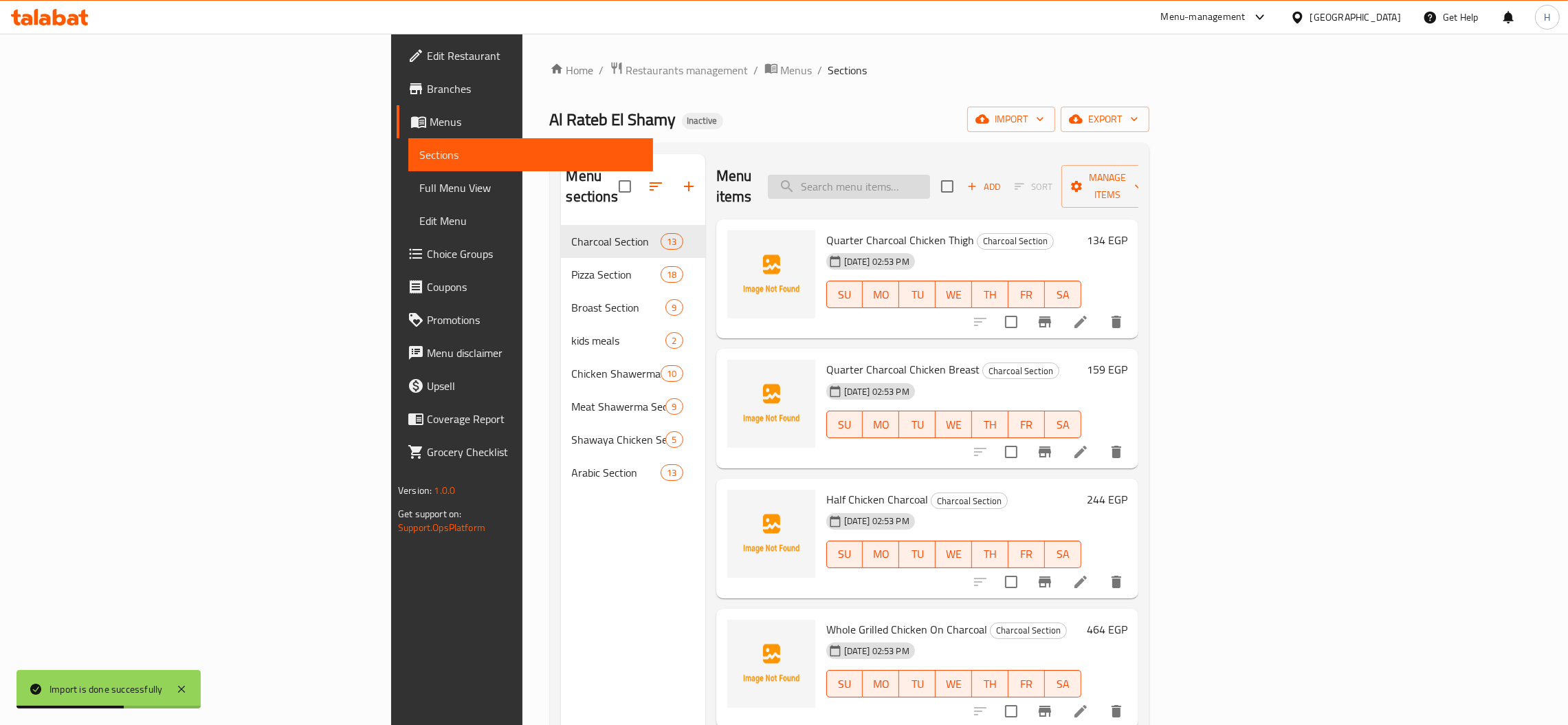
click at [930, 176] on input "search" at bounding box center [849, 186] width 163 height 24
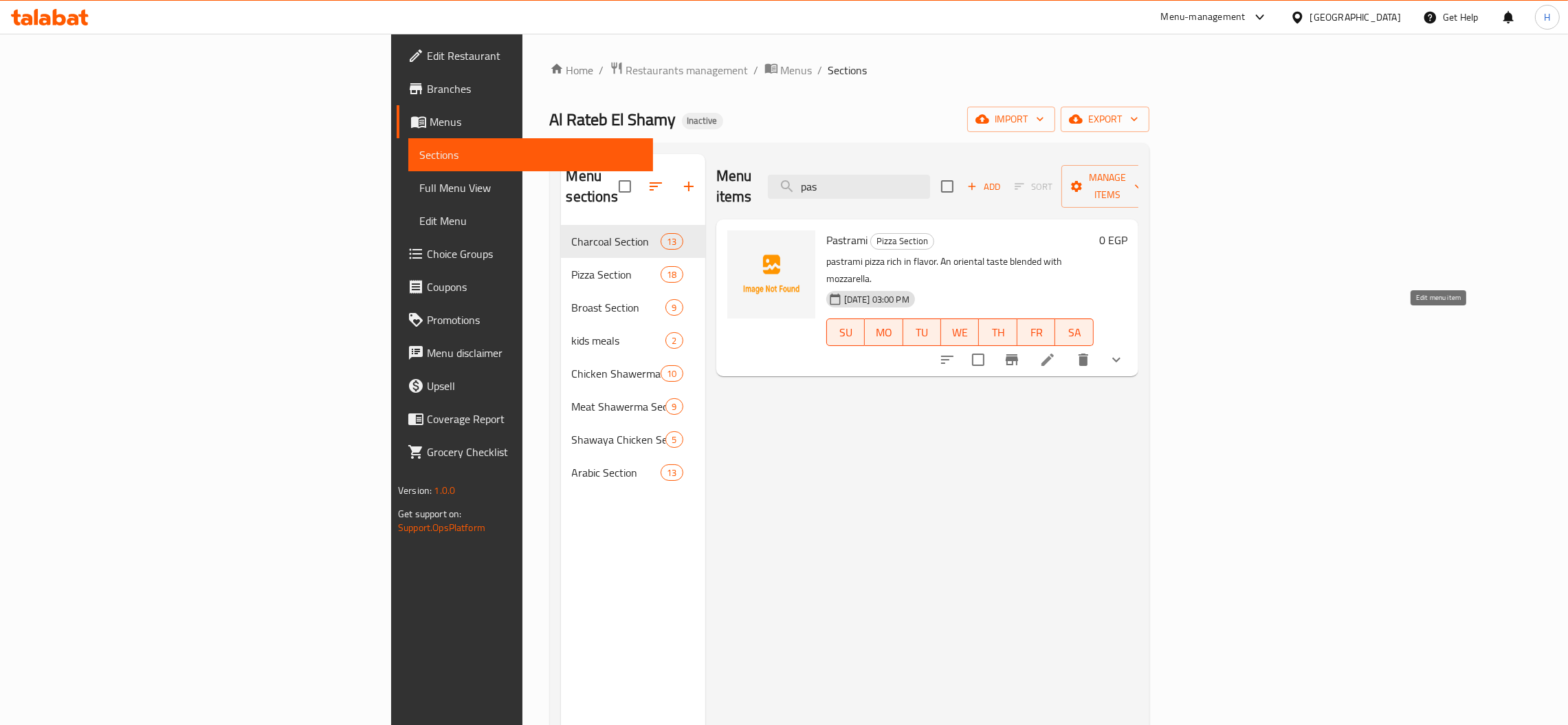
type input "pas"
click at [1056, 351] on icon at bounding box center [1047, 359] width 16 height 16
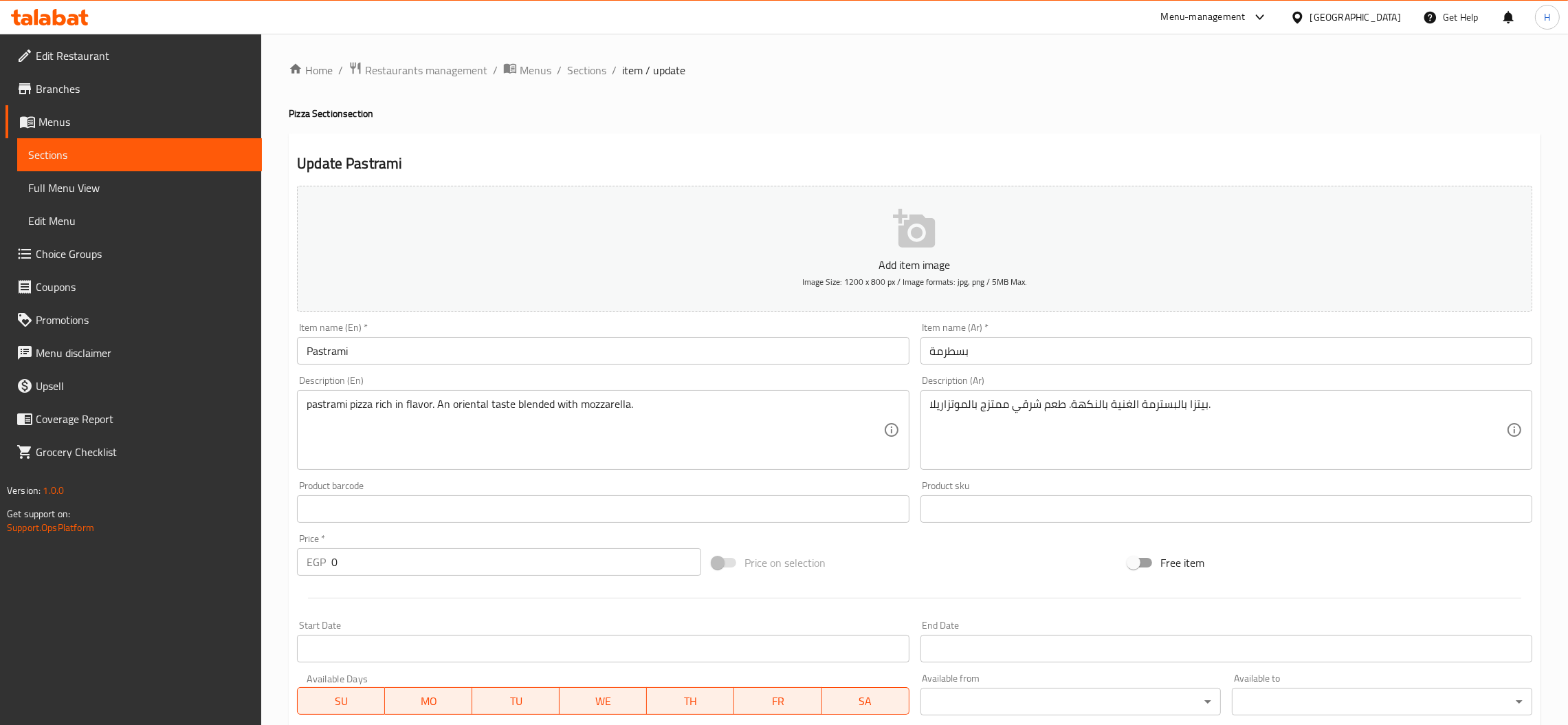
click at [950, 349] on input "بسطرمة" at bounding box center [1226, 350] width 612 height 27
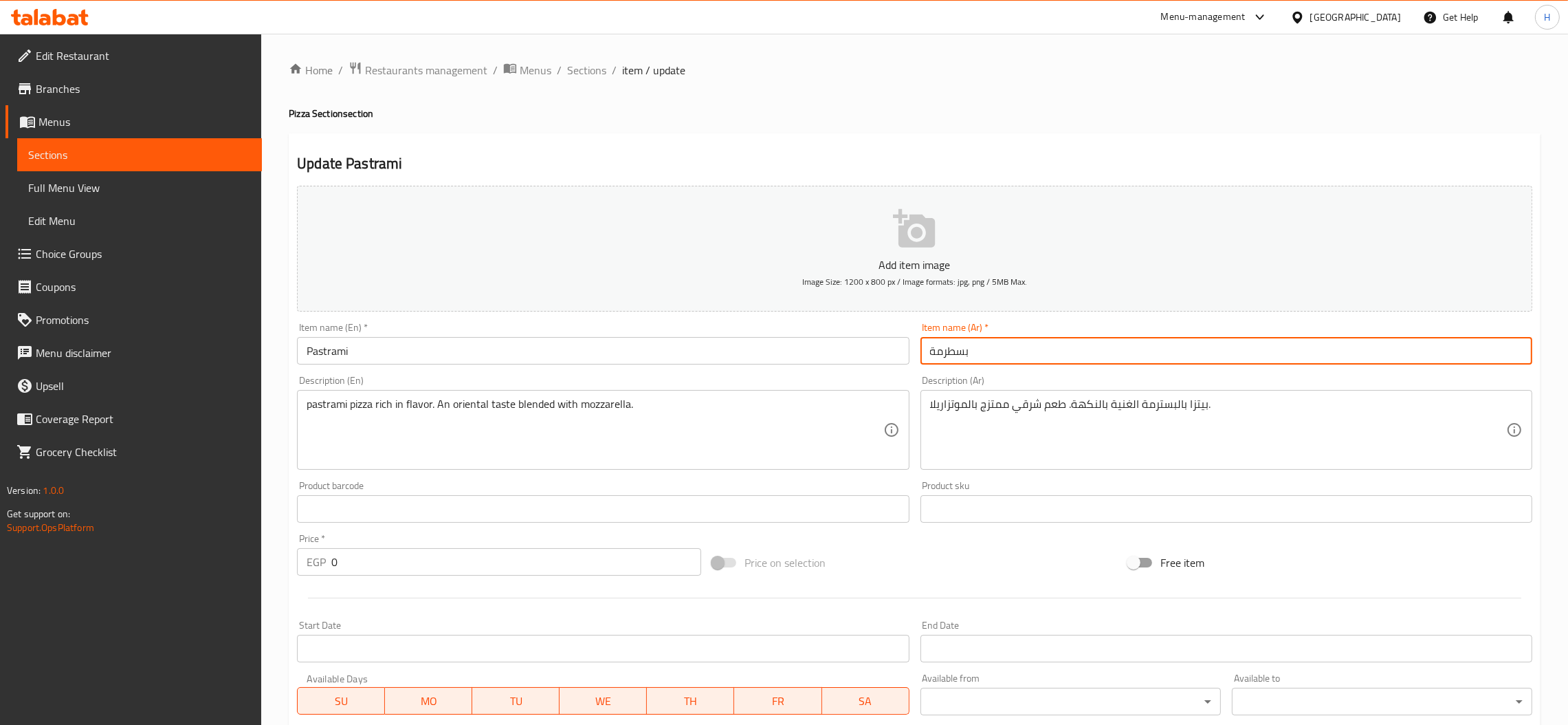
click at [950, 349] on input "بسطرمة" at bounding box center [1226, 350] width 612 height 27
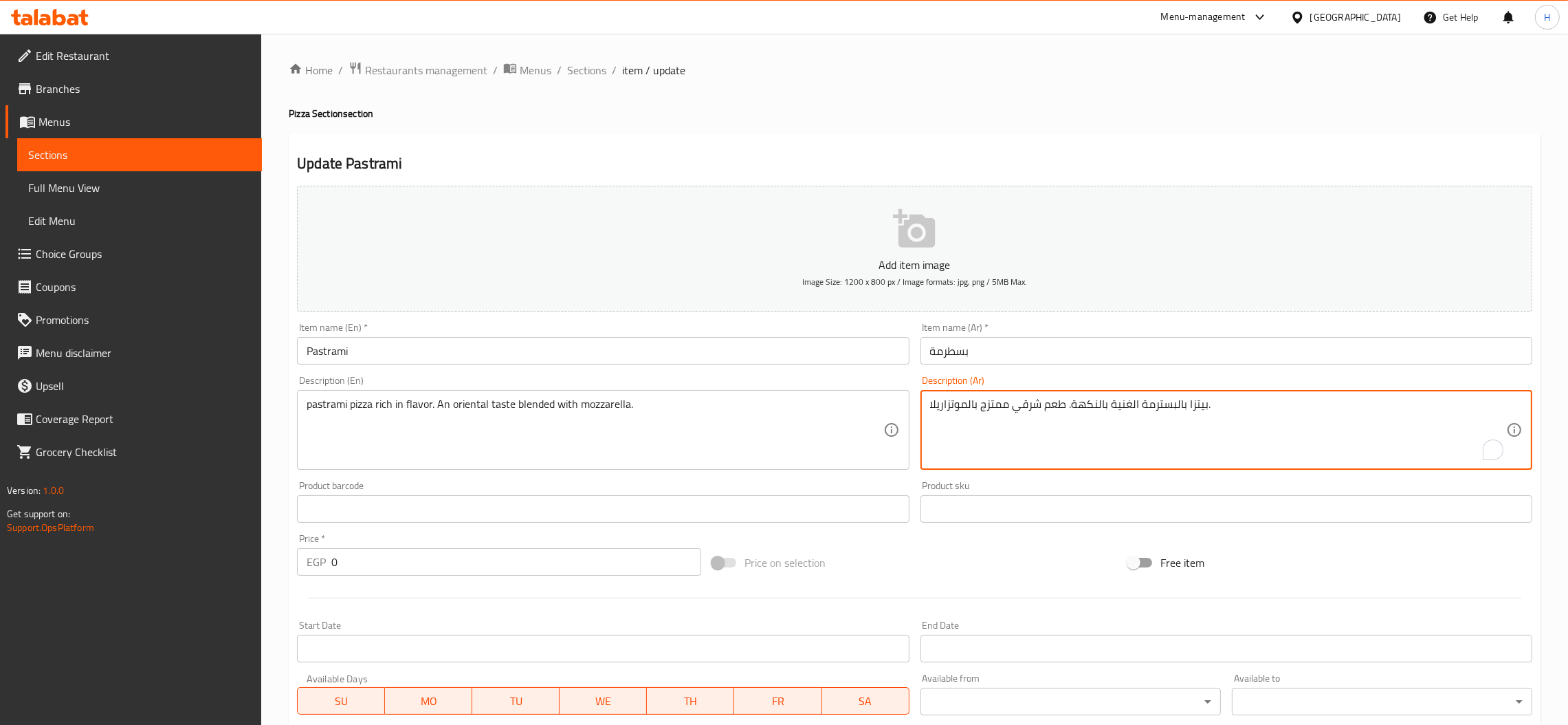
drag, startPoint x: 1173, startPoint y: 401, endPoint x: 1140, endPoint y: 406, distance: 33.4
paste textarea "بسطرمة"
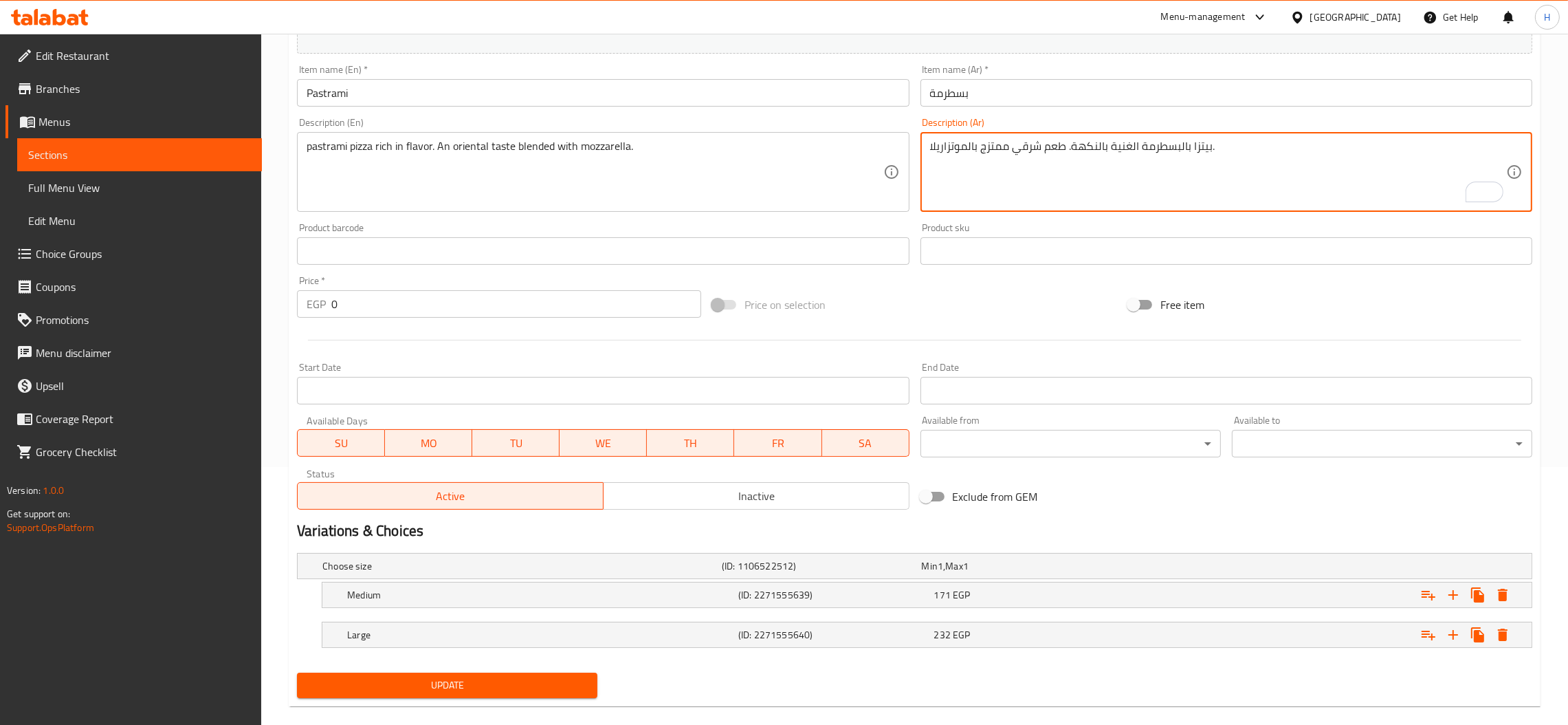
scroll to position [277, 0]
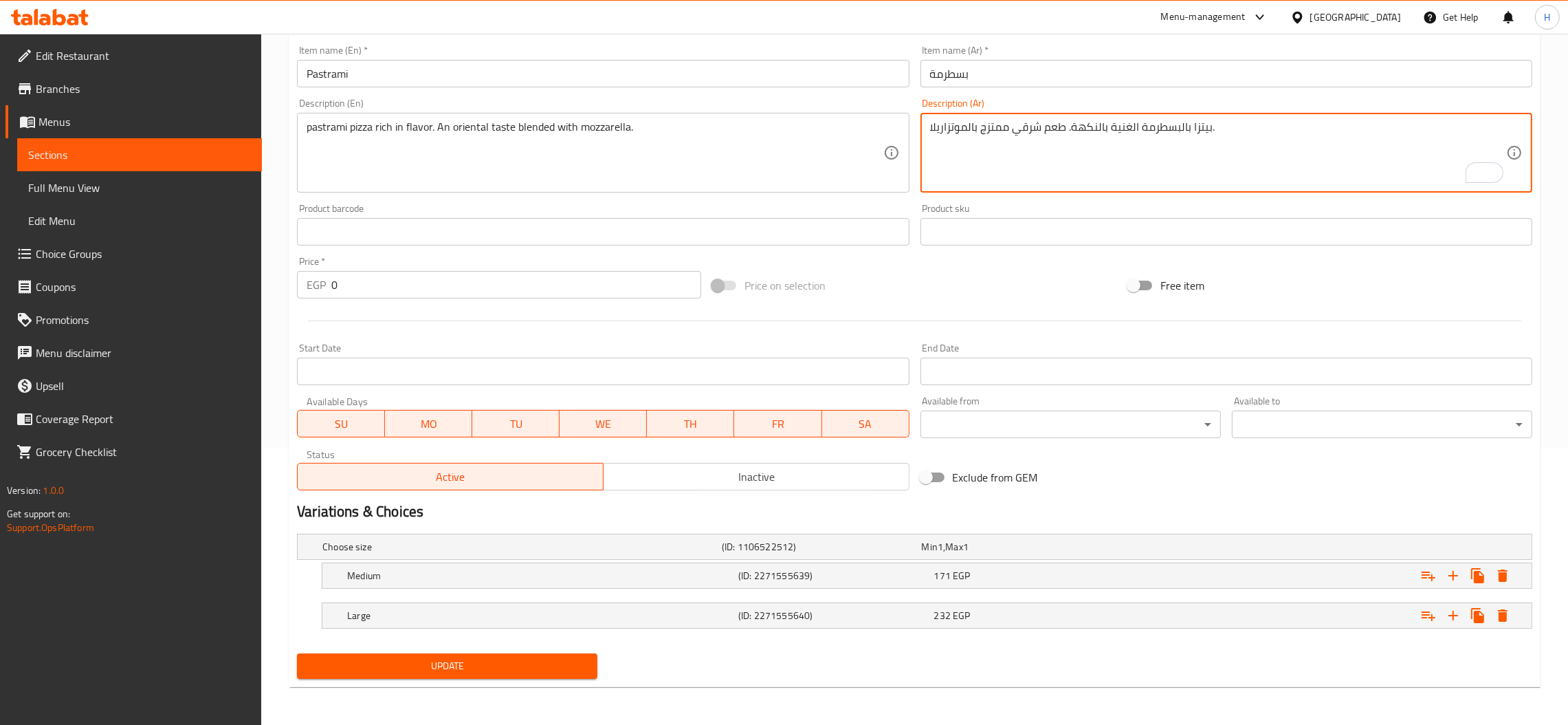
type textarea "بيتزا بالبسطرمة الغنية بالنكهة. طعم شرقي ممتزج بالموتزاريلا."
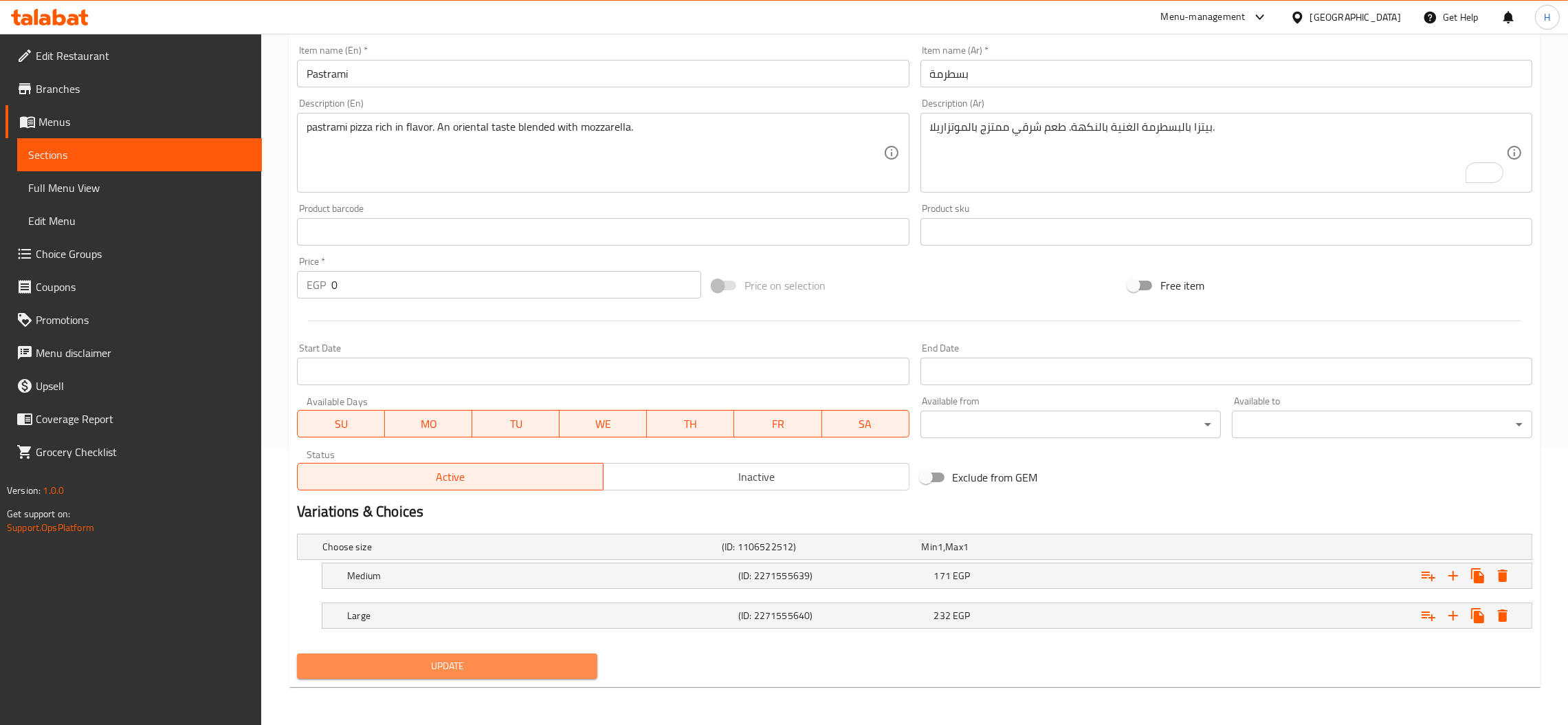
click at [551, 672] on span "Update" at bounding box center [447, 666] width 279 height 17
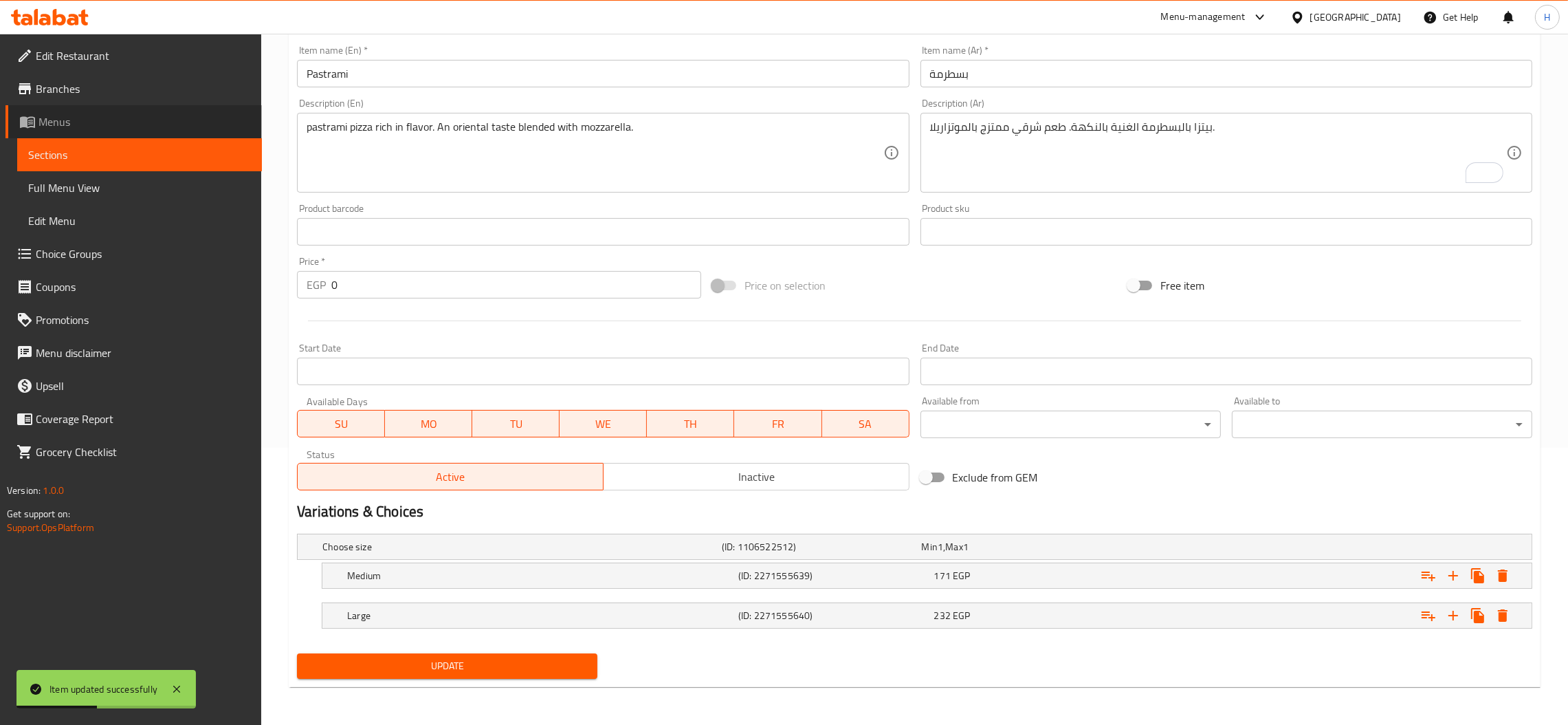
click at [73, 122] on span "Menus" at bounding box center [144, 121] width 213 height 16
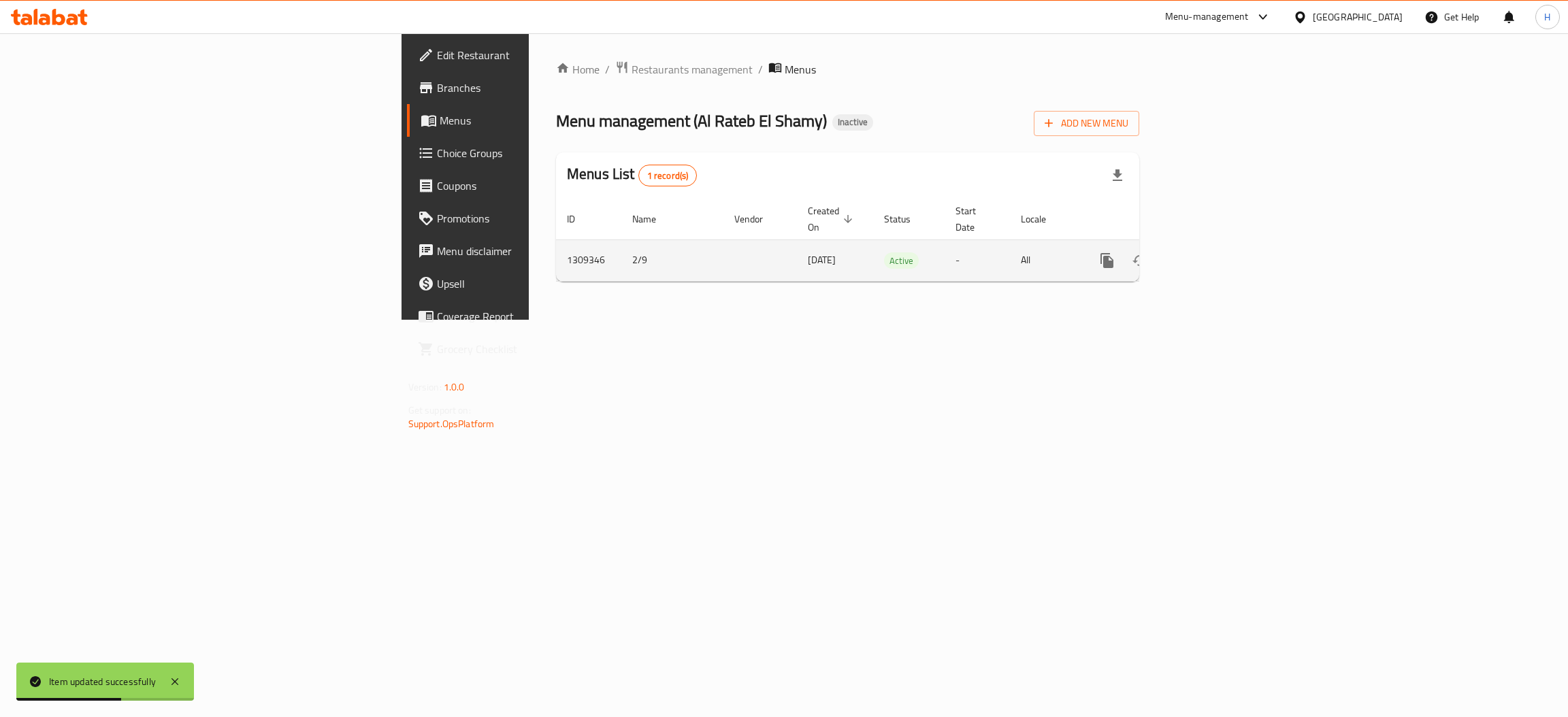
click at [1213, 252] on icon "enhanced table" at bounding box center [1204, 260] width 16 height 16
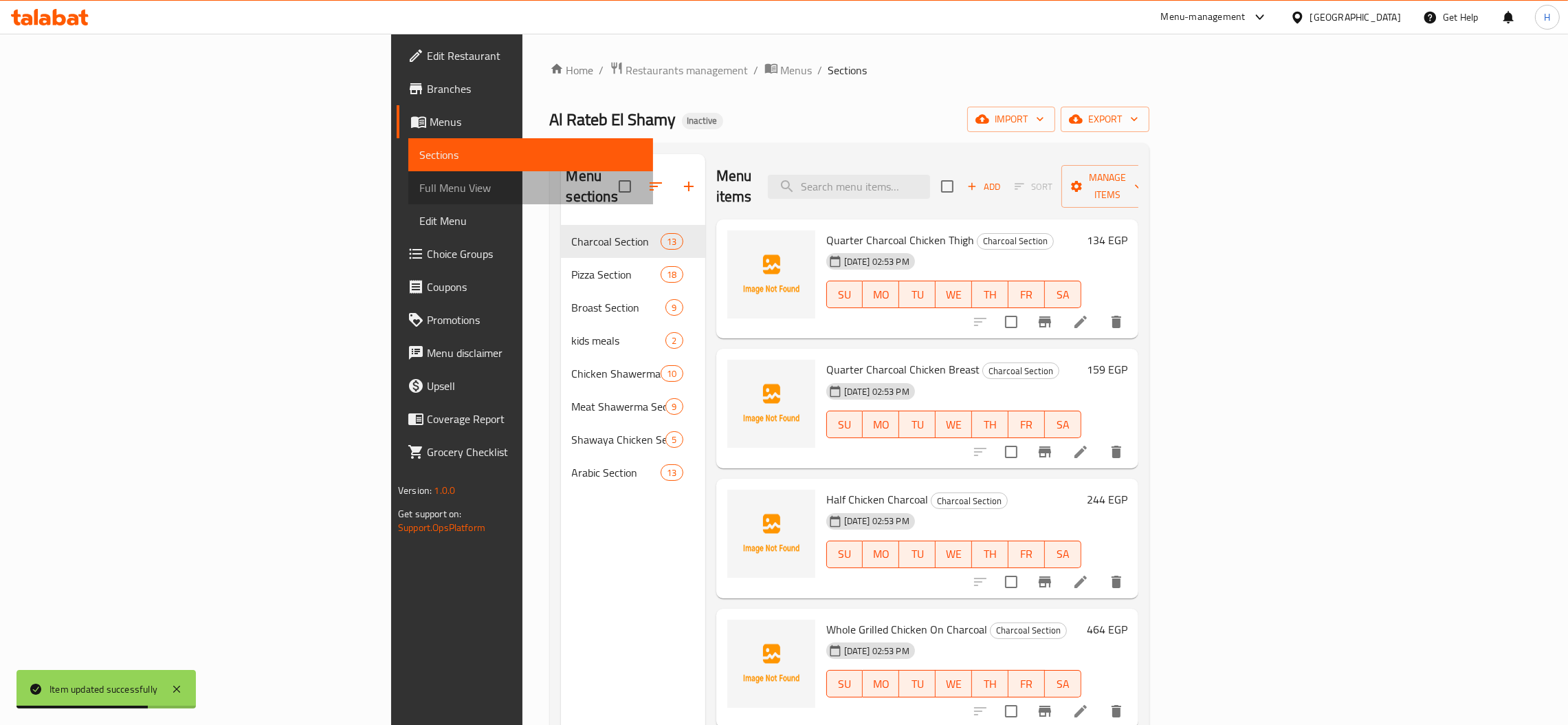
click at [419, 184] on span "Full Menu View" at bounding box center [531, 188] width 223 height 16
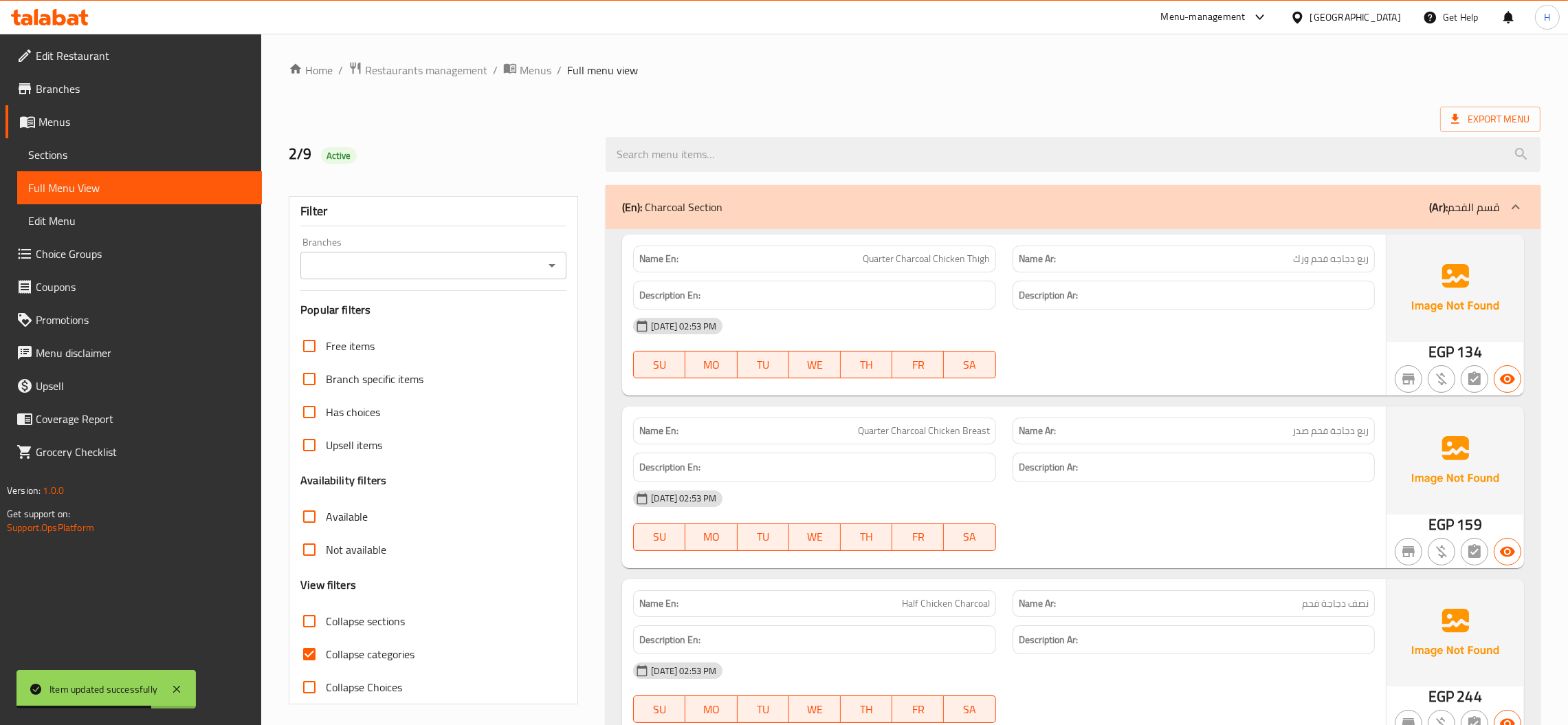
scroll to position [103, 0]
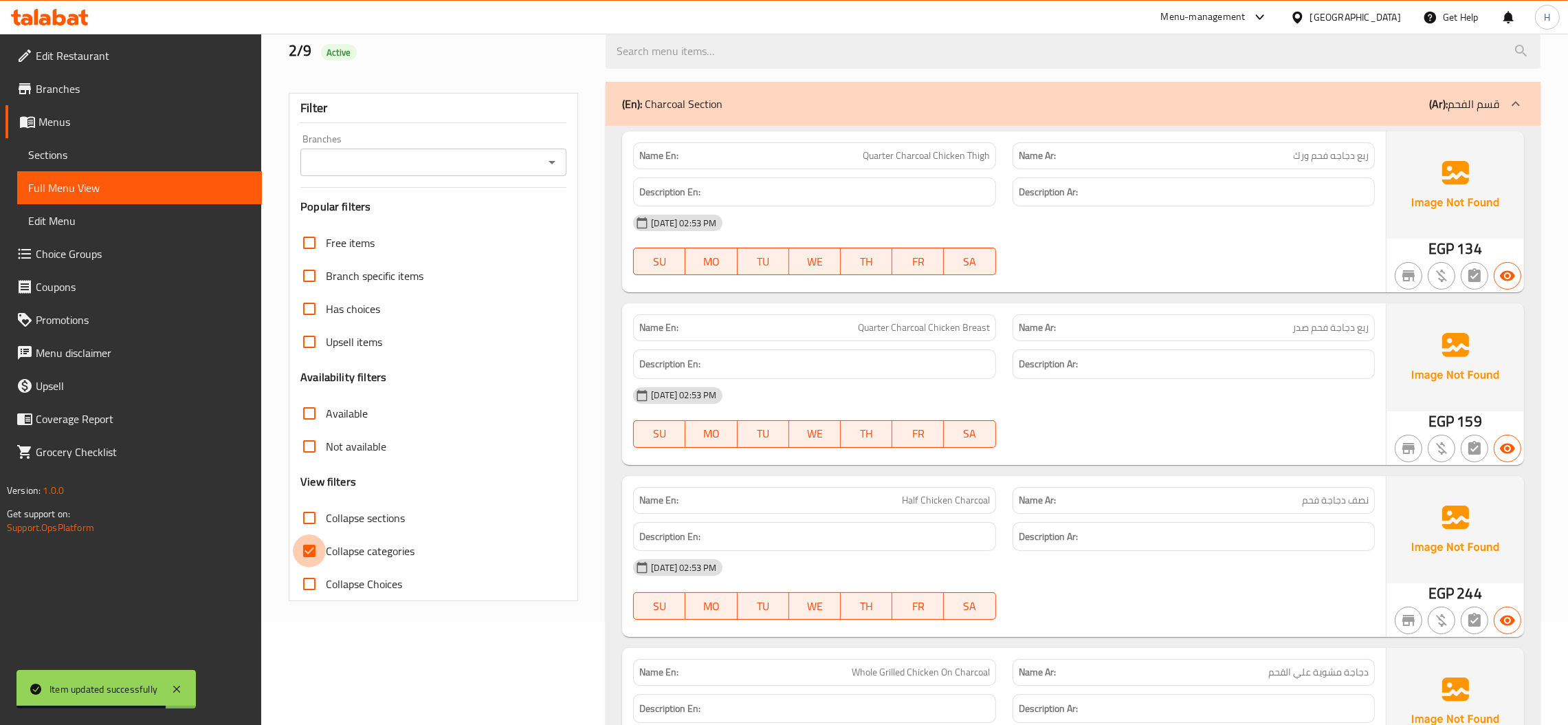
click at [309, 548] on input "Collapse categories" at bounding box center [309, 551] width 33 height 33
checkbox input "false"
click at [309, 522] on input "Collapse sections" at bounding box center [309, 518] width 33 height 33
checkbox input "true"
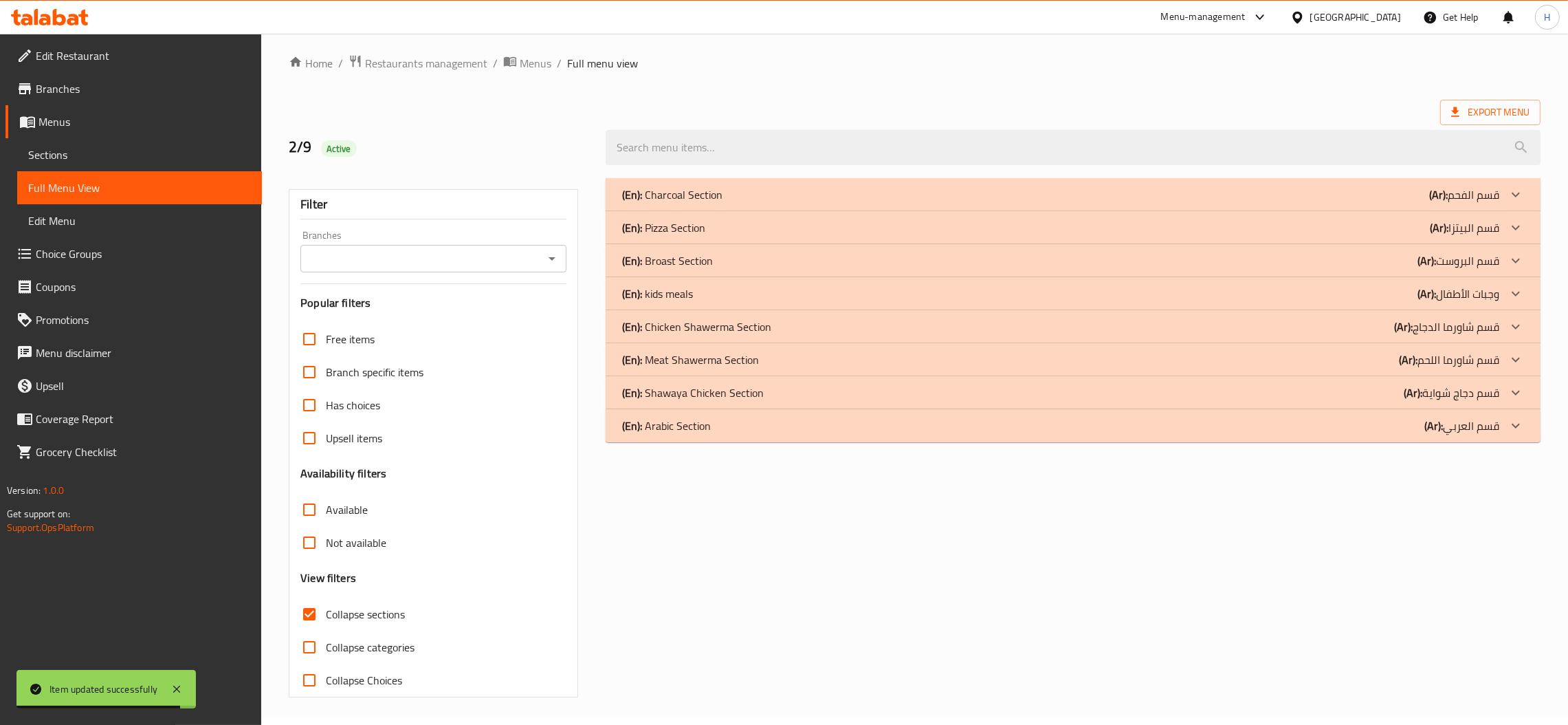
scroll to position [7, 0]
click at [1519, 203] on icon at bounding box center [1515, 194] width 16 height 16
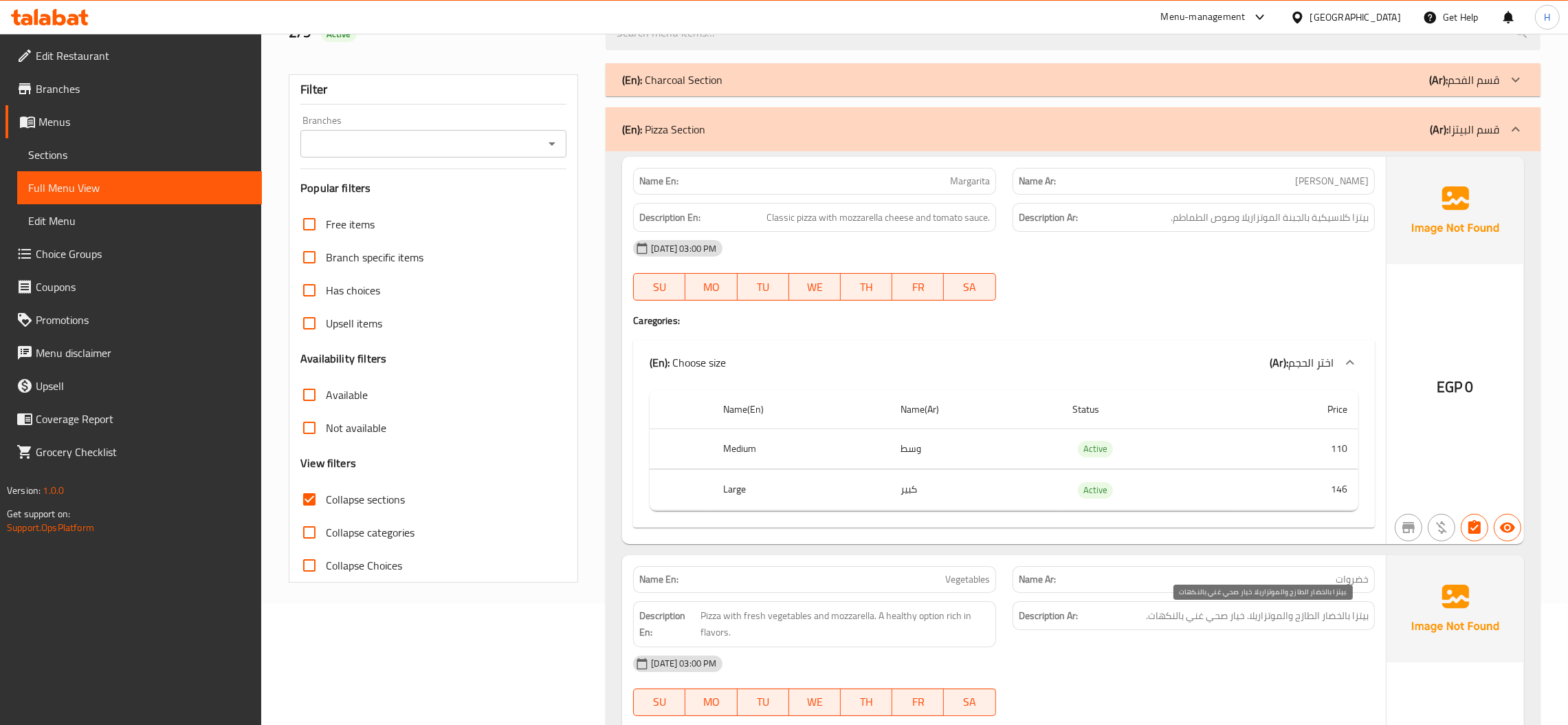
scroll to position [110, 0]
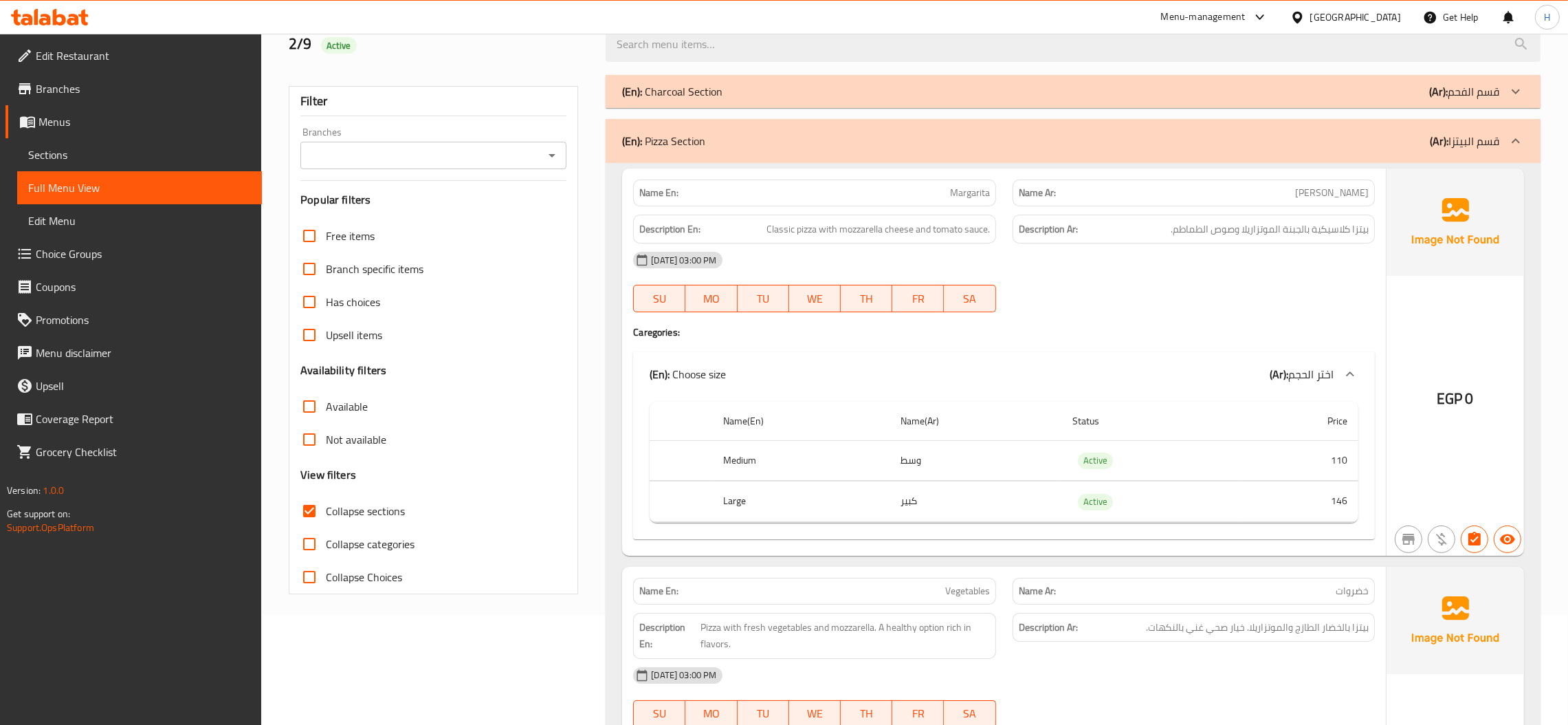
click at [1168, 339] on h4 "Caregories:" at bounding box center [1003, 332] width 742 height 14
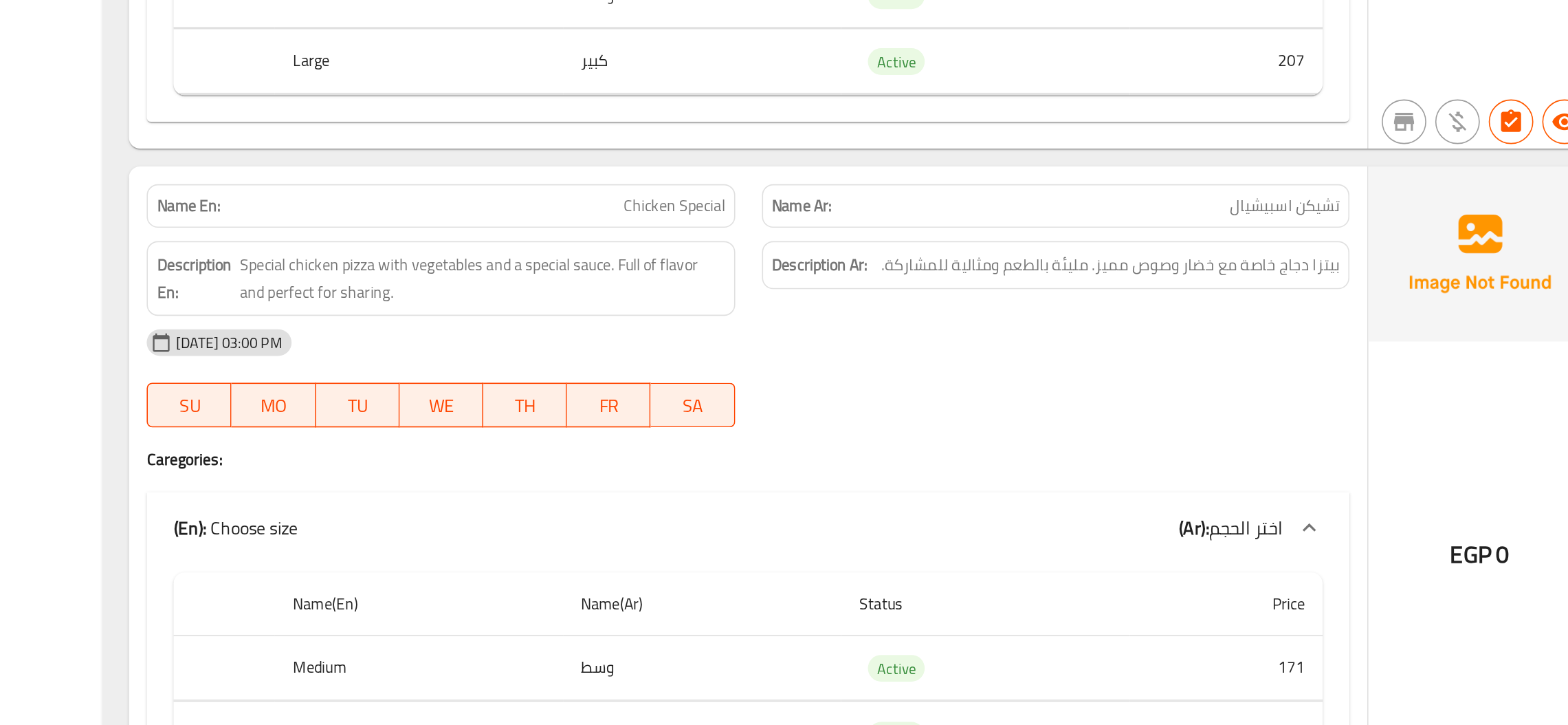
scroll to position [3604, 0]
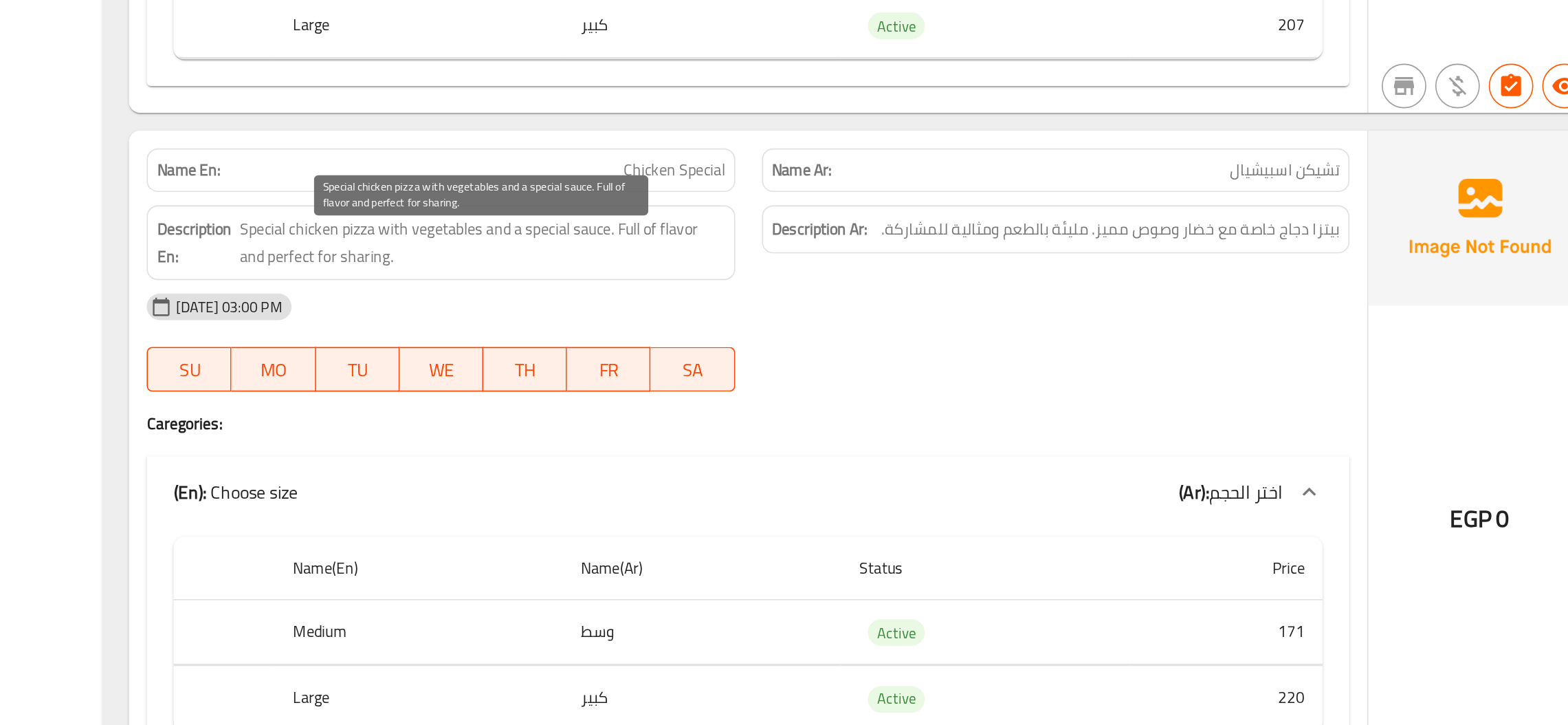
click at [838, 430] on span "Special chicken pizza with vegetables and a special sauce. Full of flavor and p…" at bounding box center [840, 427] width 299 height 34
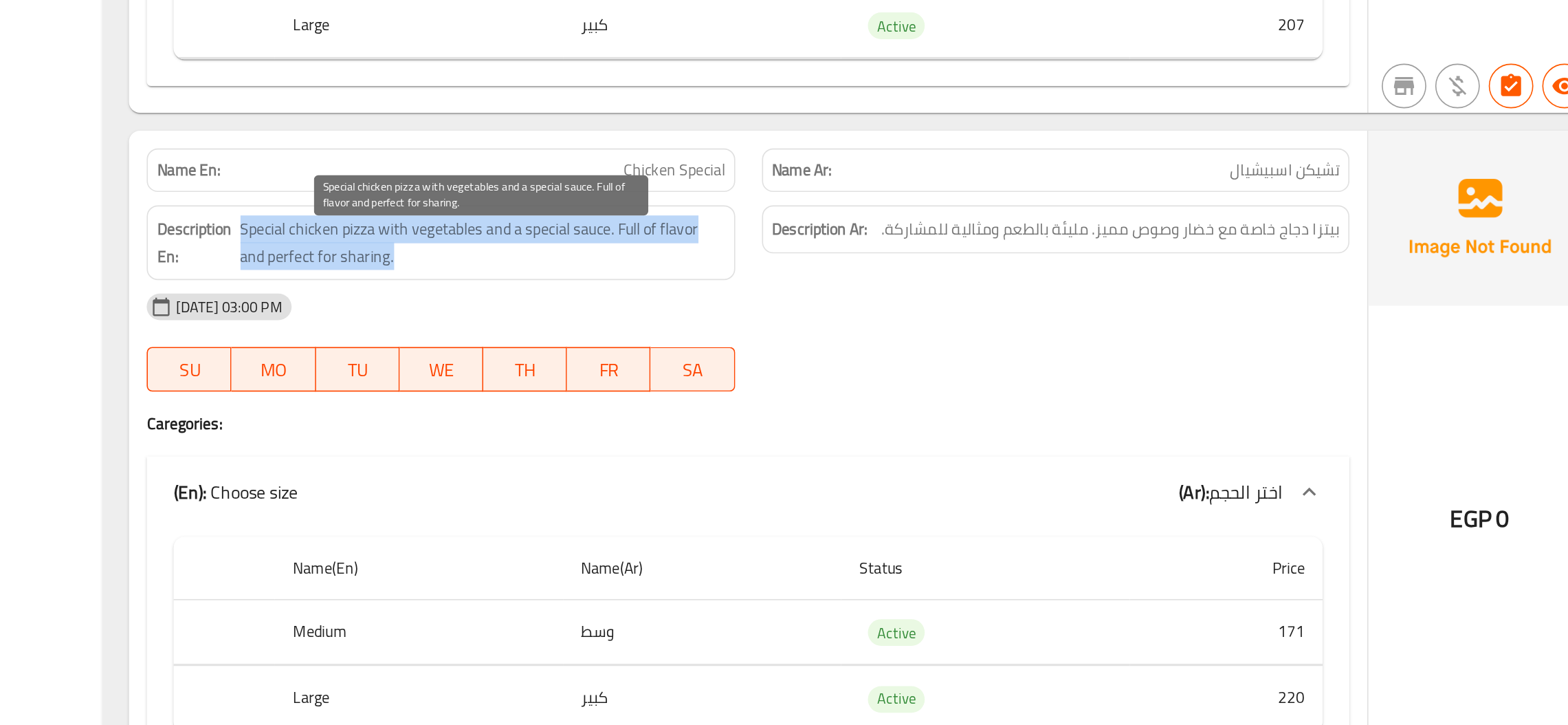
click at [838, 430] on span "Special chicken pizza with vegetables and a special sauce. Full of flavor and p…" at bounding box center [840, 427] width 299 height 34
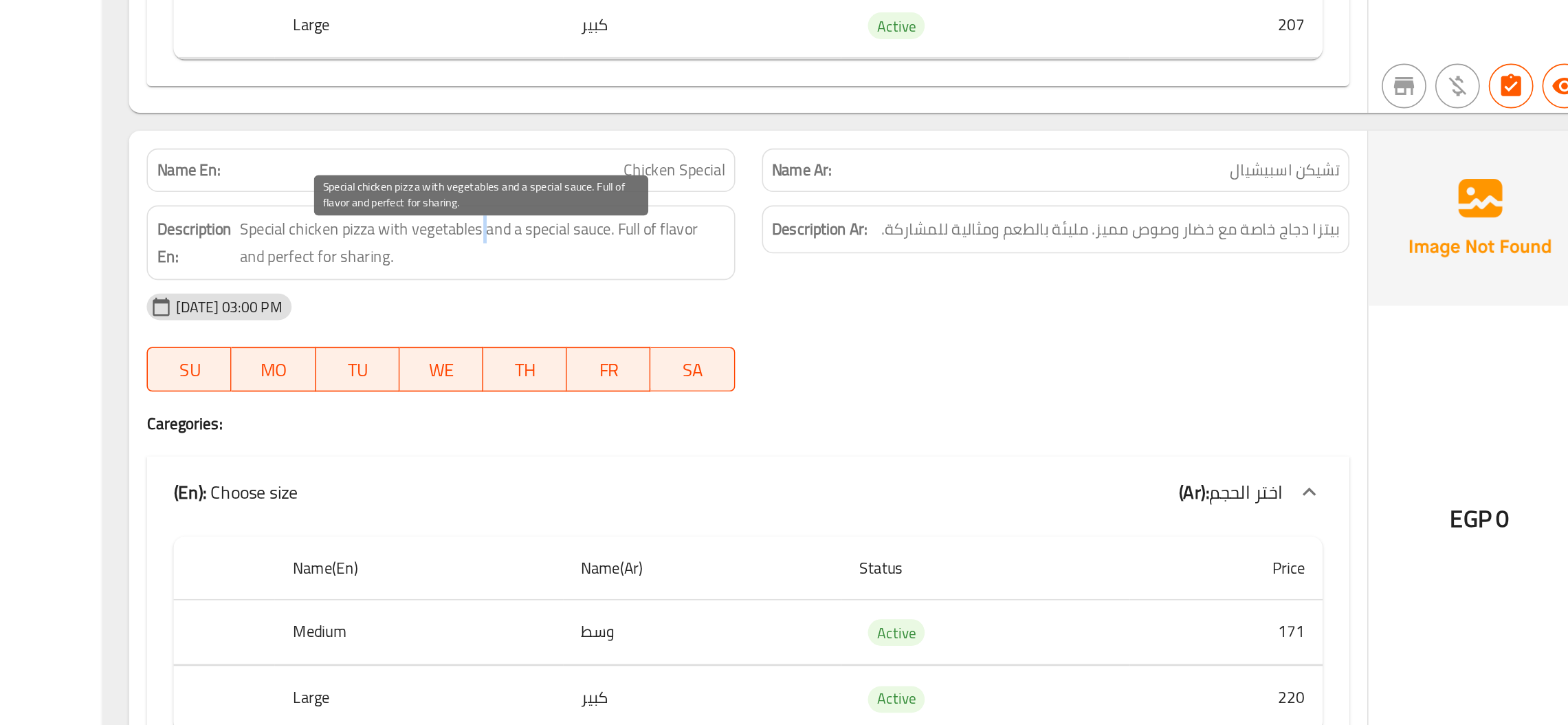
click at [838, 430] on span "Special chicken pizza with vegetables and a special sauce. Full of flavor and p…" at bounding box center [840, 427] width 299 height 34
click at [910, 434] on span "Special chicken pizza with vegetables and a special sauce. Full of flavor and p…" at bounding box center [840, 427] width 299 height 34
drag, startPoint x: 926, startPoint y: 429, endPoint x: 930, endPoint y: 440, distance: 11.7
click at [930, 440] on span "Special chicken pizza with vegetables and a special sauce. Full of flavor and p…" at bounding box center [840, 427] width 299 height 34
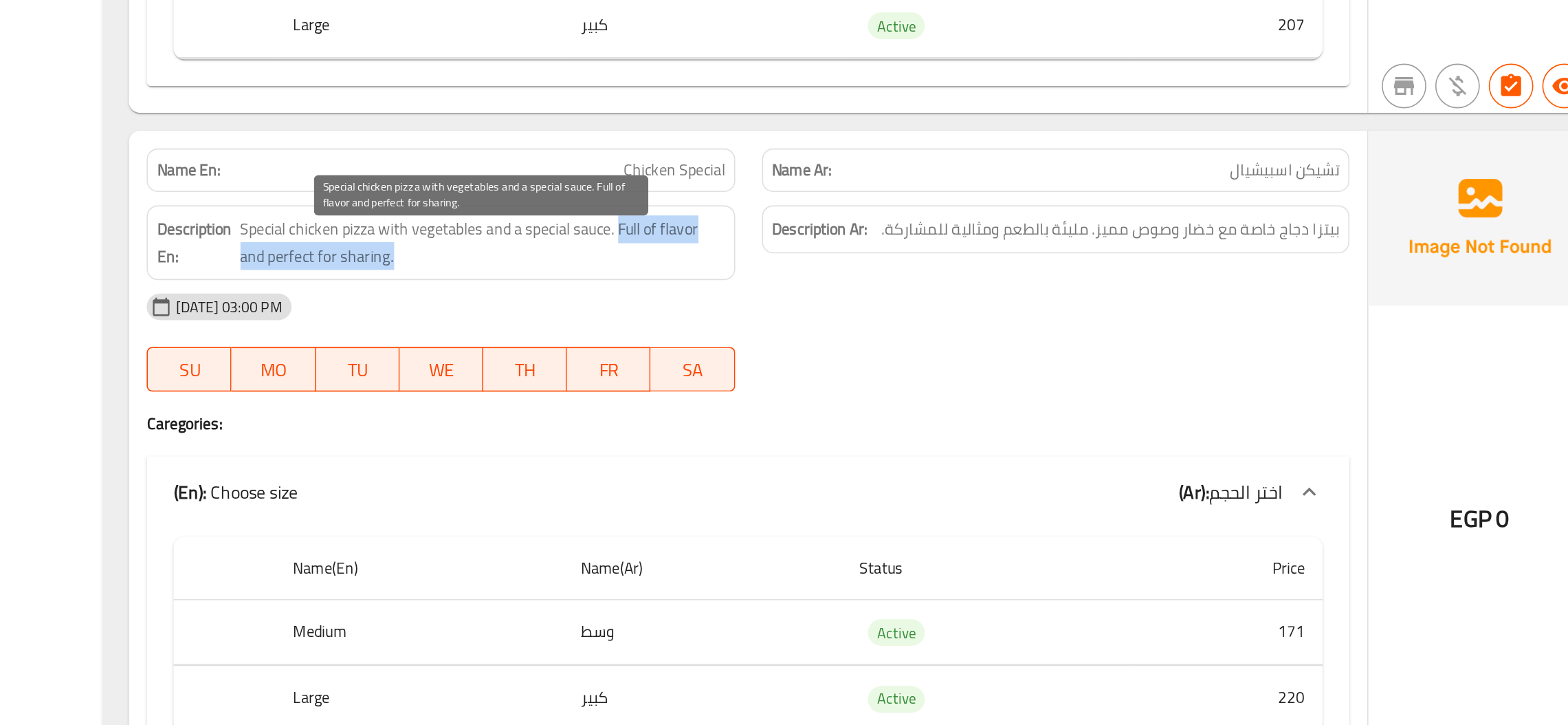
drag, startPoint x: 926, startPoint y: 430, endPoint x: 932, endPoint y: 451, distance: 21.8
click at [932, 445] on span "Special chicken pizza with vegetables and a special sauce. Full of flavor and p…" at bounding box center [840, 427] width 299 height 34
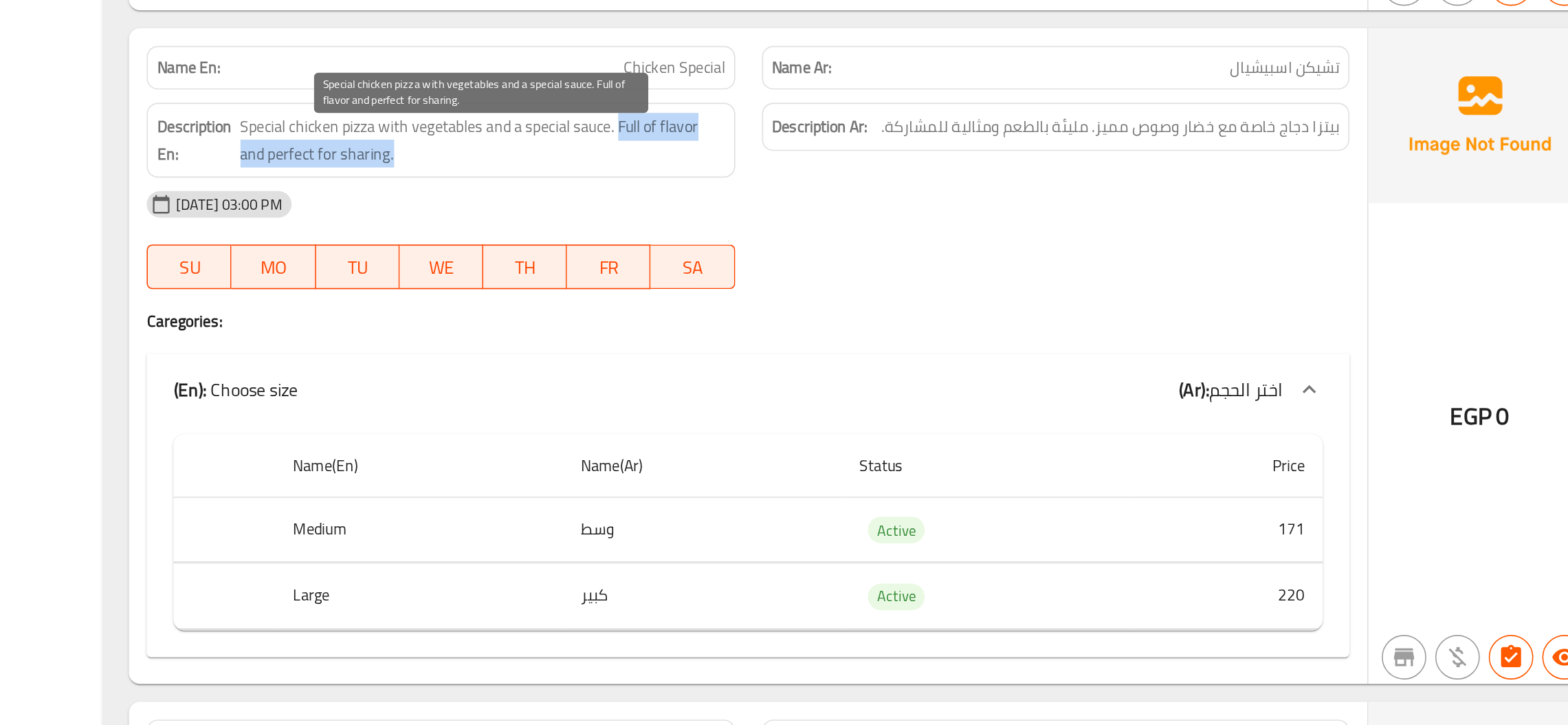
click at [794, 381] on span "Special chicken pizza with vegetables and a special sauce. Full of flavor and p…" at bounding box center [840, 364] width 299 height 34
drag, startPoint x: 783, startPoint y: 381, endPoint x: 923, endPoint y: 357, distance: 142.0
click at [923, 357] on span "Special chicken pizza with vegetables and a special sauce. Full of flavor and p…" at bounding box center [840, 364] width 299 height 34
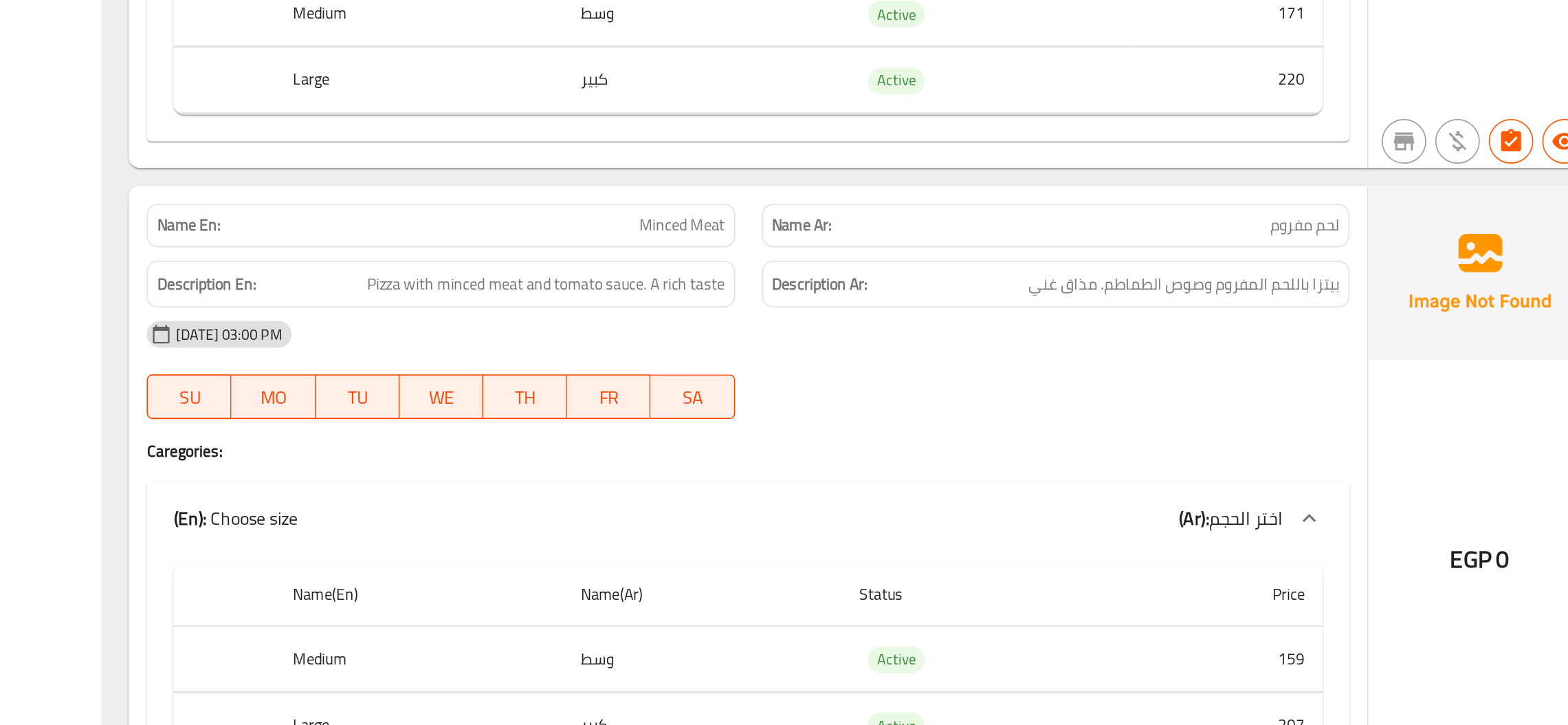
scroll to position [4049, 0]
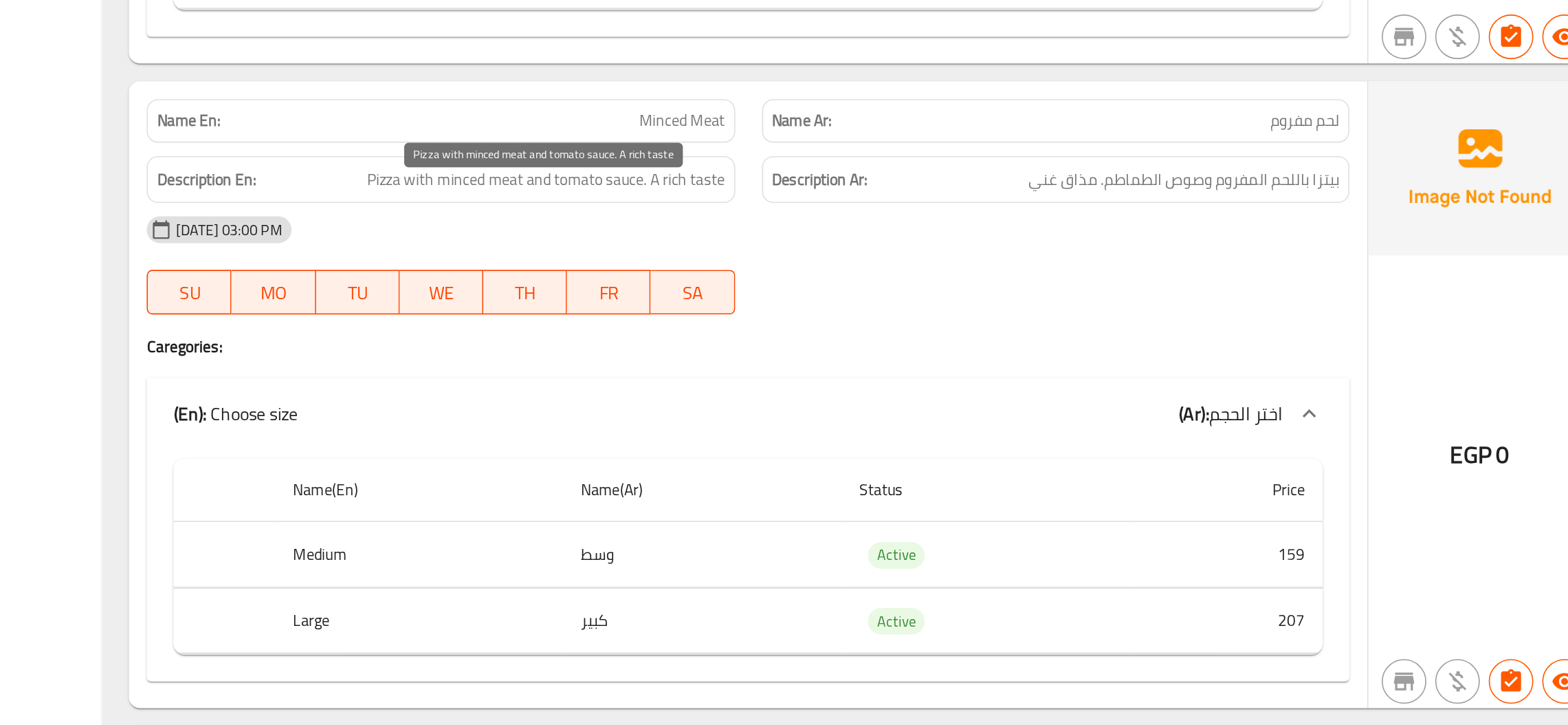
click at [866, 397] on span "Pizza with minced meat and tomato sauce. A rich taste" at bounding box center [879, 389] width 221 height 17
click at [1155, 397] on h6 "Description Ar: بيتزا باللحم المفروم وصوص الطماطم. مذاق غني" at bounding box center [1194, 389] width 350 height 17
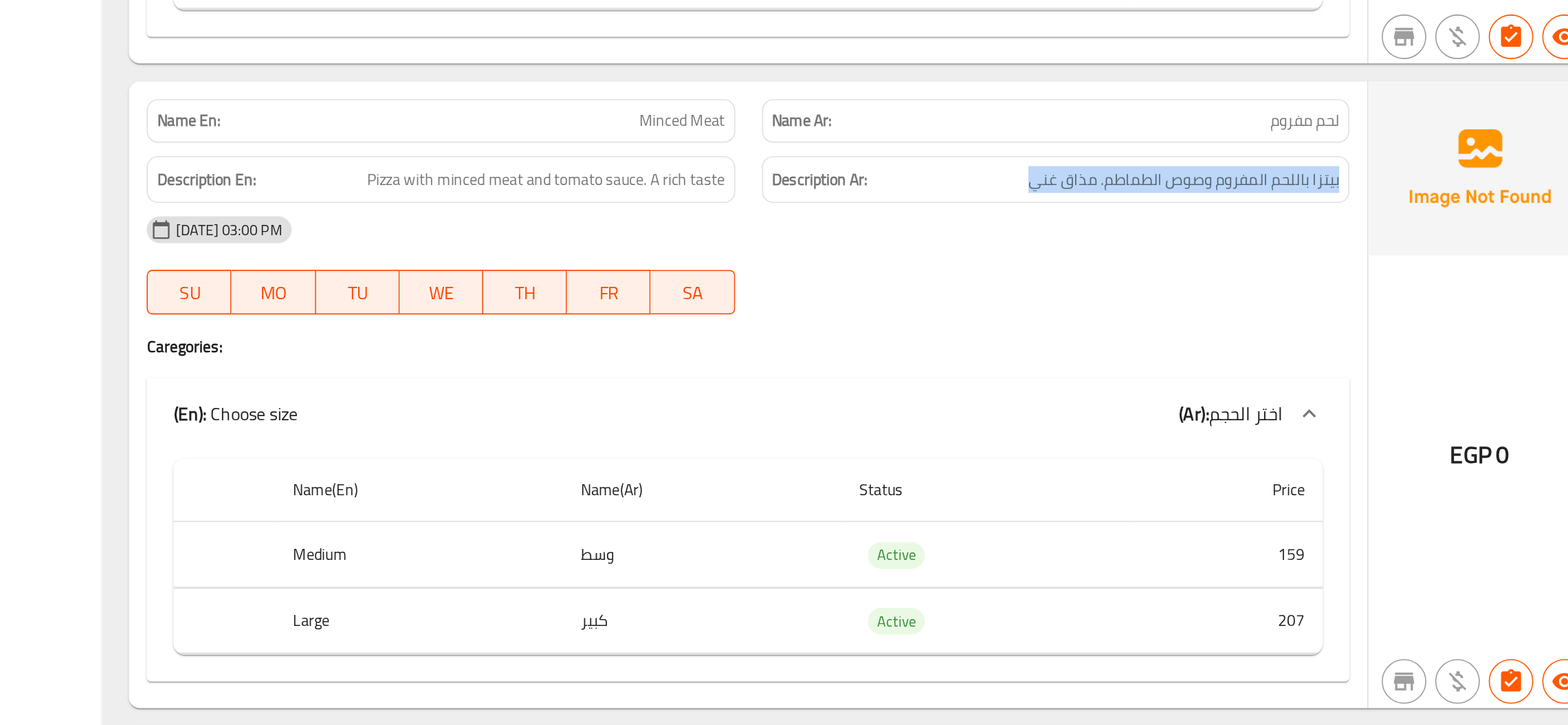
click at [1155, 397] on h6 "Description Ar: بيتزا باللحم المفروم وصوص الطماطم. مذاق غني" at bounding box center [1194, 389] width 350 height 17
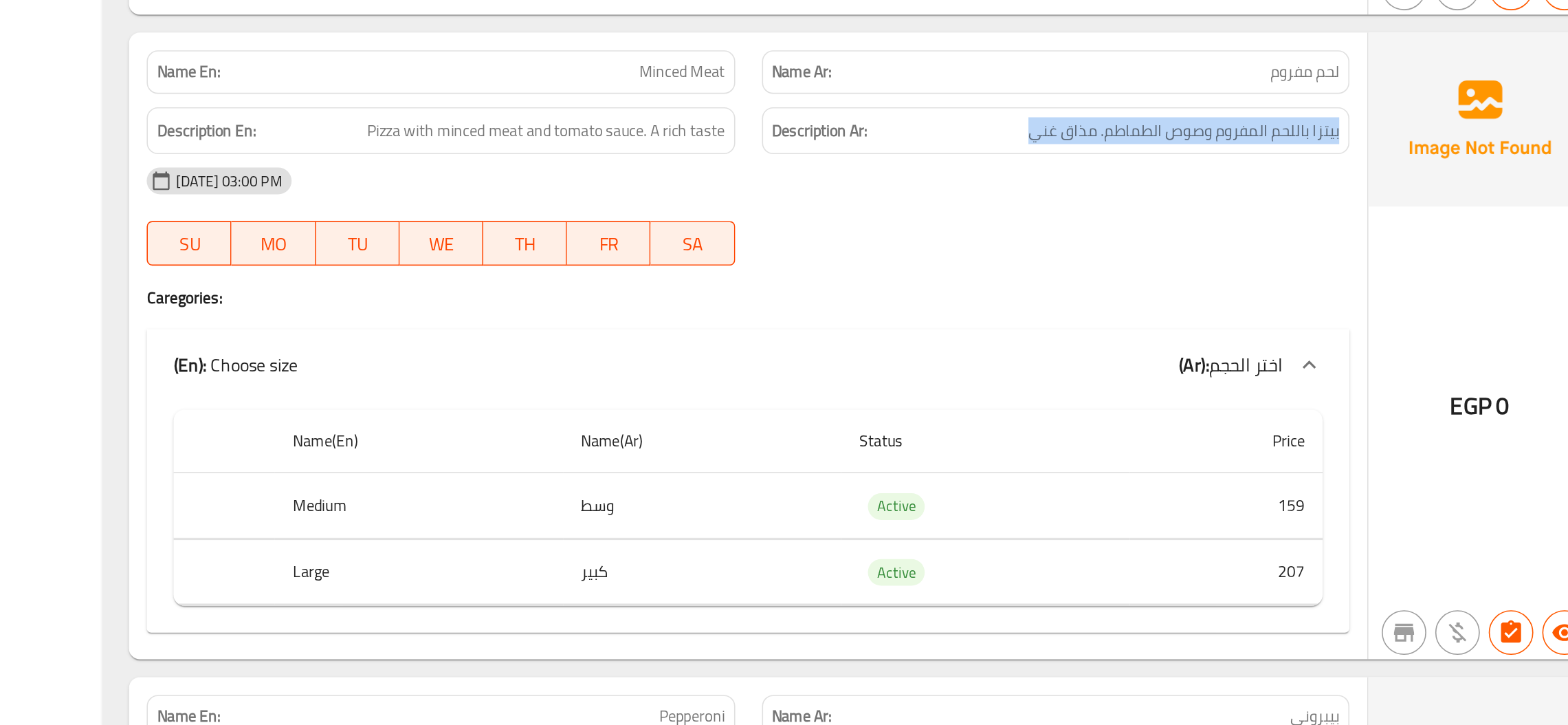
scroll to position [4110, 0]
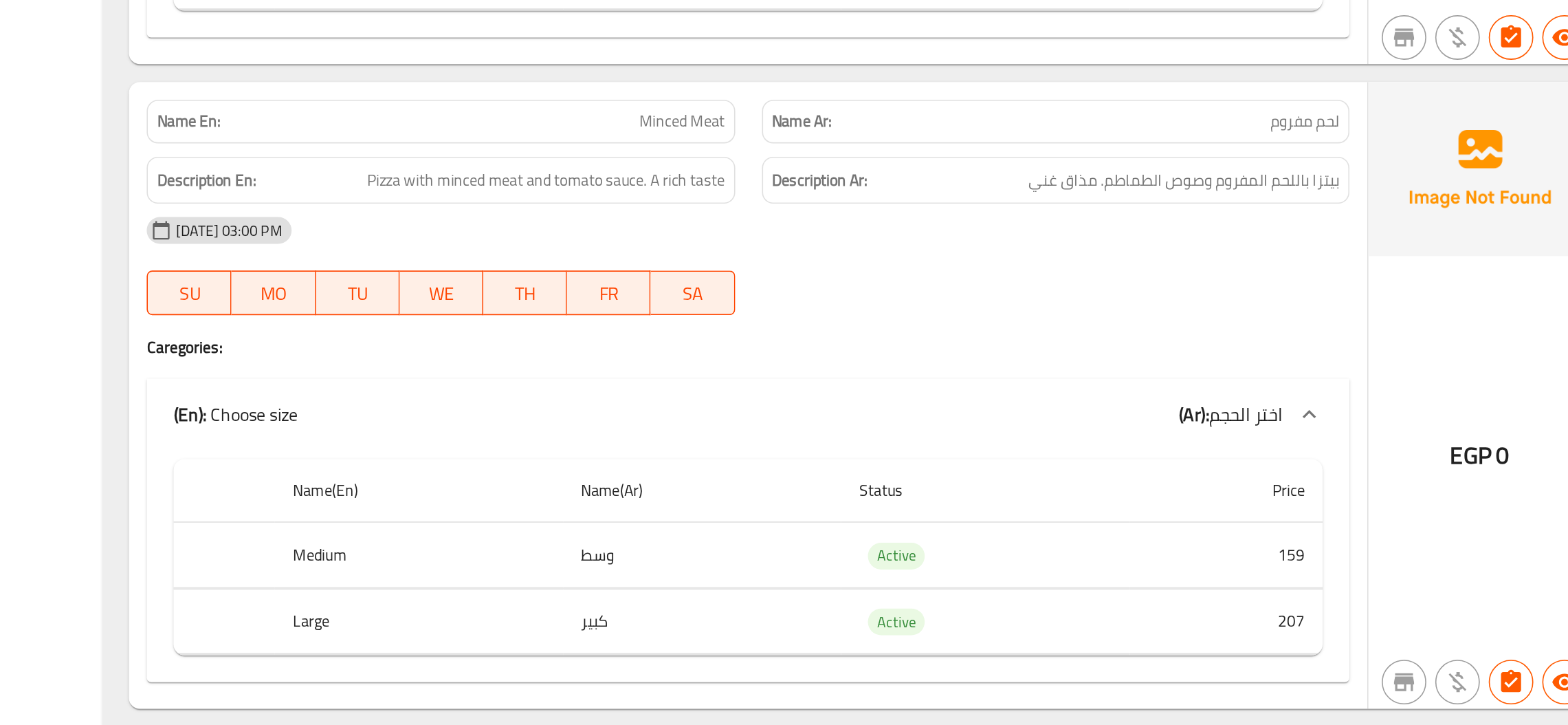
click at [984, 361] on div "[DATE] 03:00 PM" at bounding box center [1004, 358] width 758 height 33
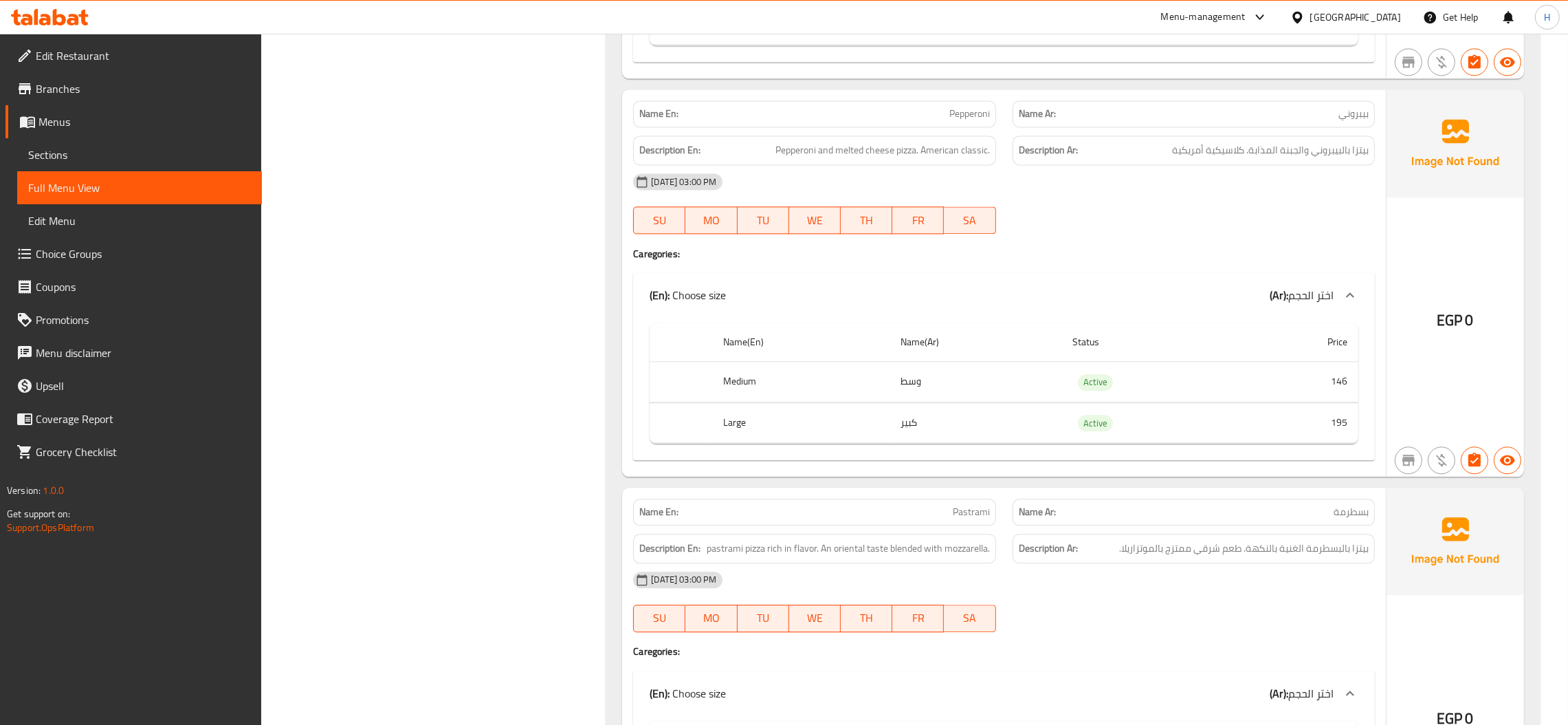
scroll to position [4681, 0]
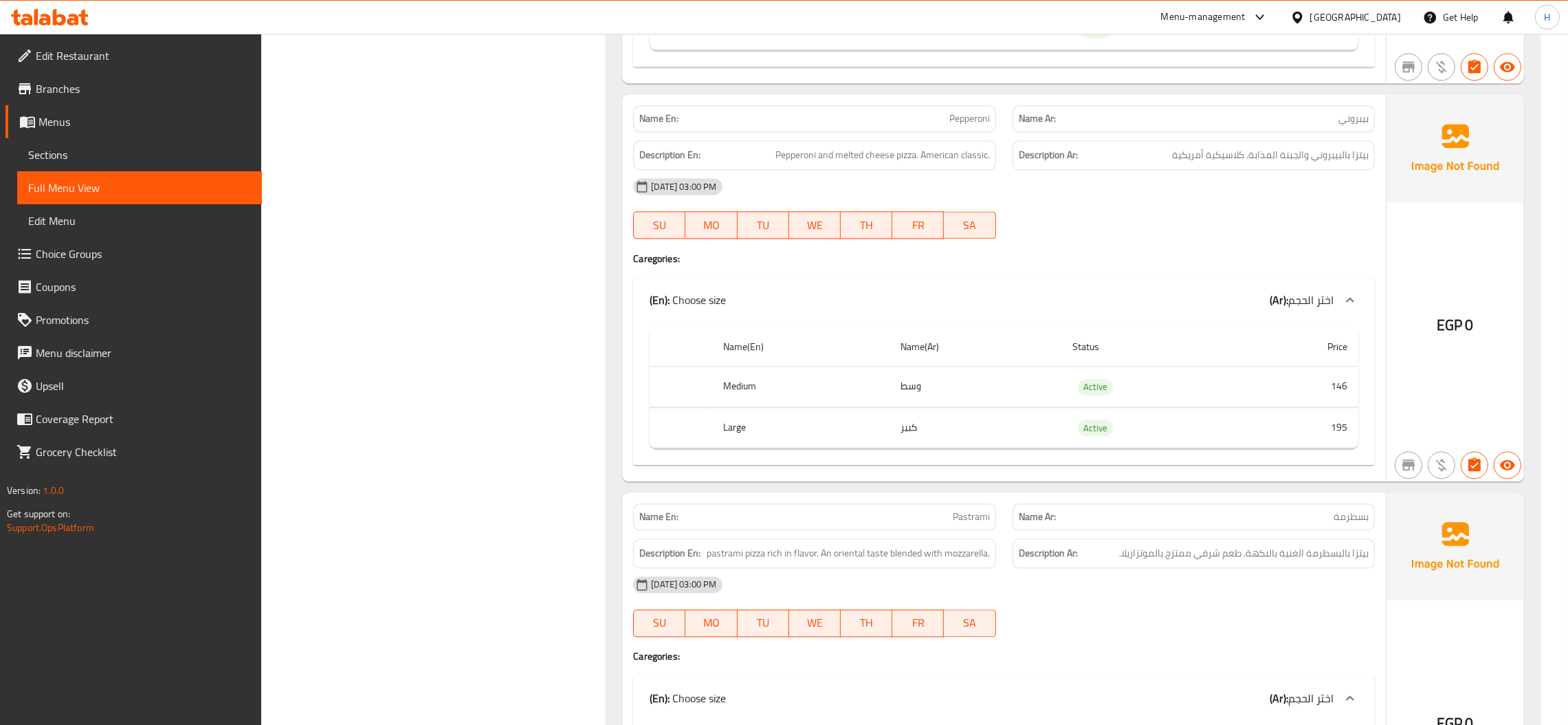
drag, startPoint x: 1077, startPoint y: 471, endPoint x: 539, endPoint y: 306, distance: 562.7
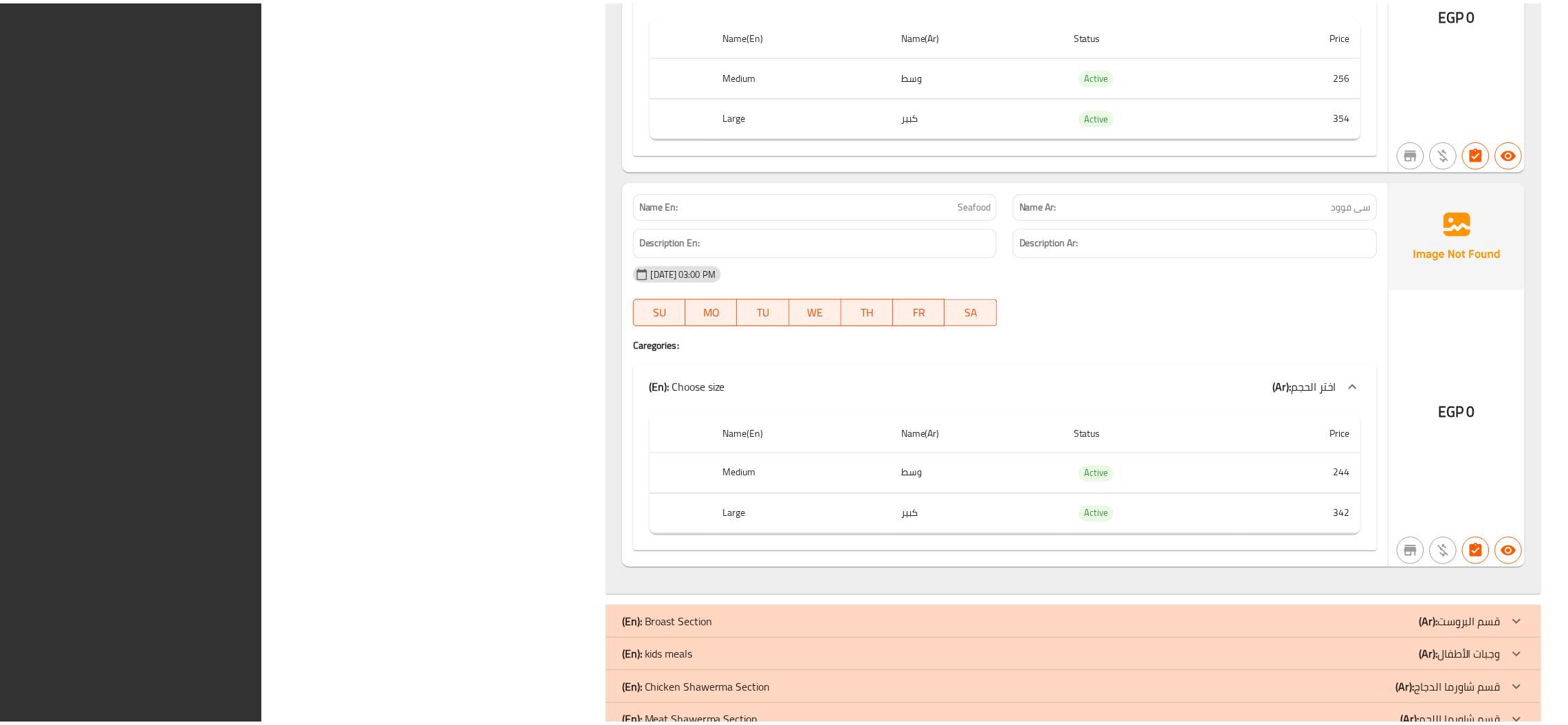
scroll to position [7157, 0]
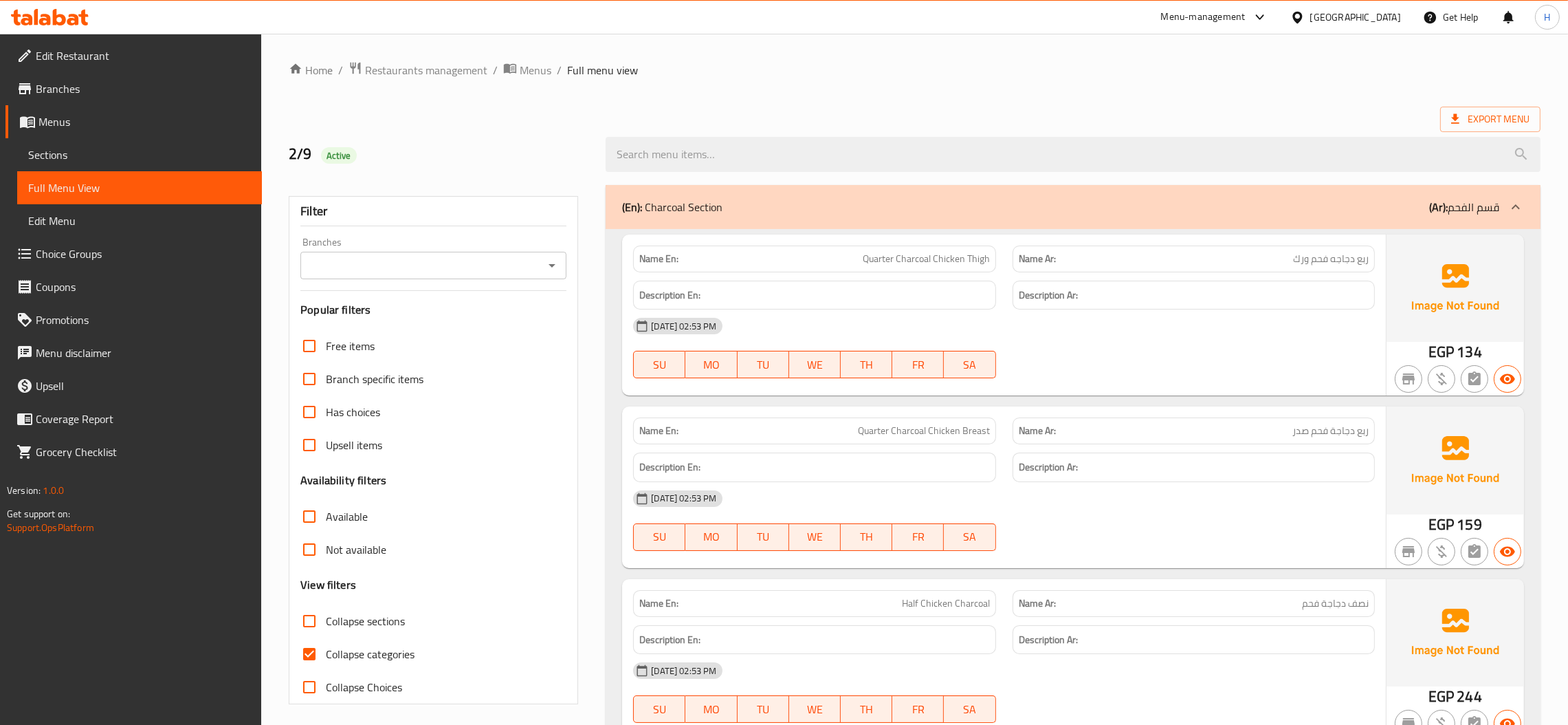
click at [59, 123] on span "Menus" at bounding box center [144, 121] width 213 height 16
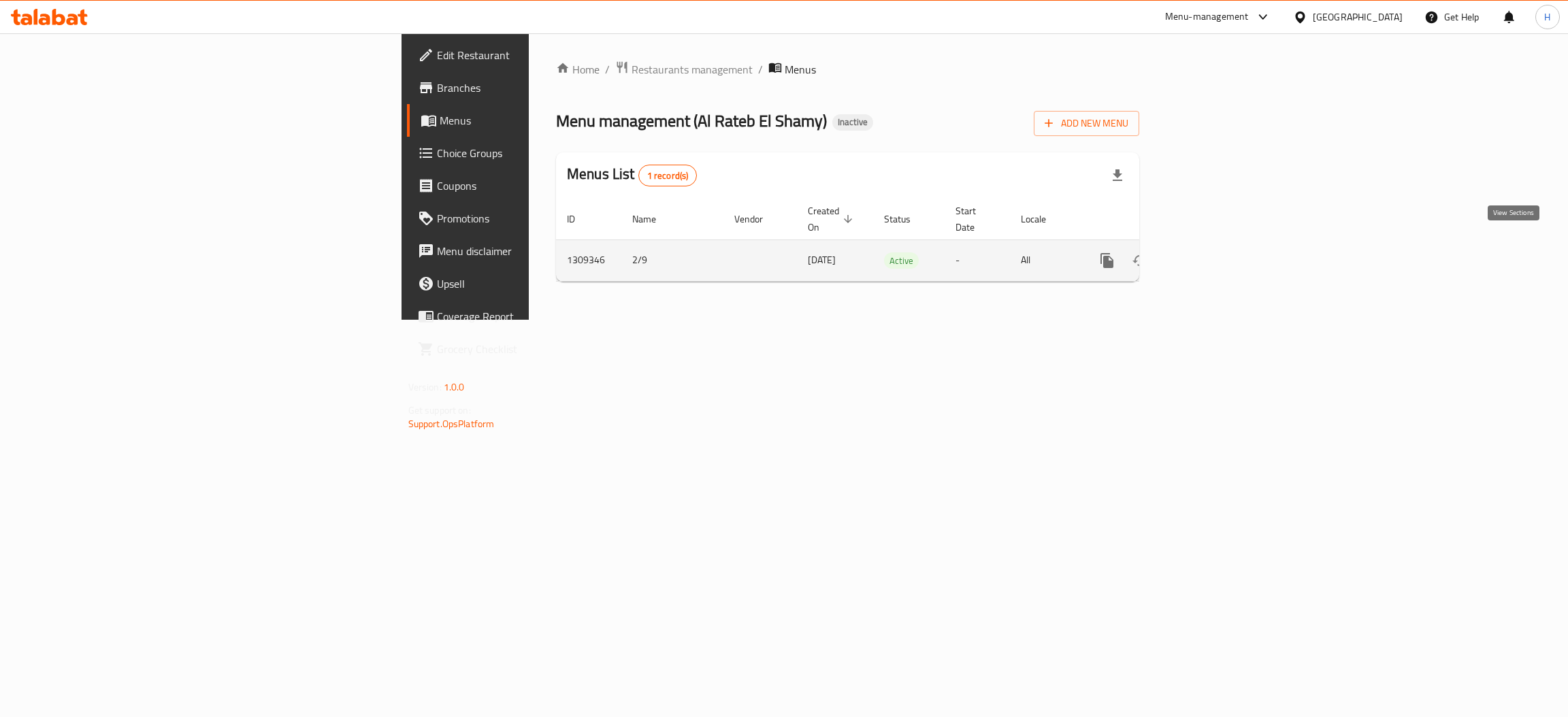
click at [1213, 252] on icon "enhanced table" at bounding box center [1204, 260] width 16 height 16
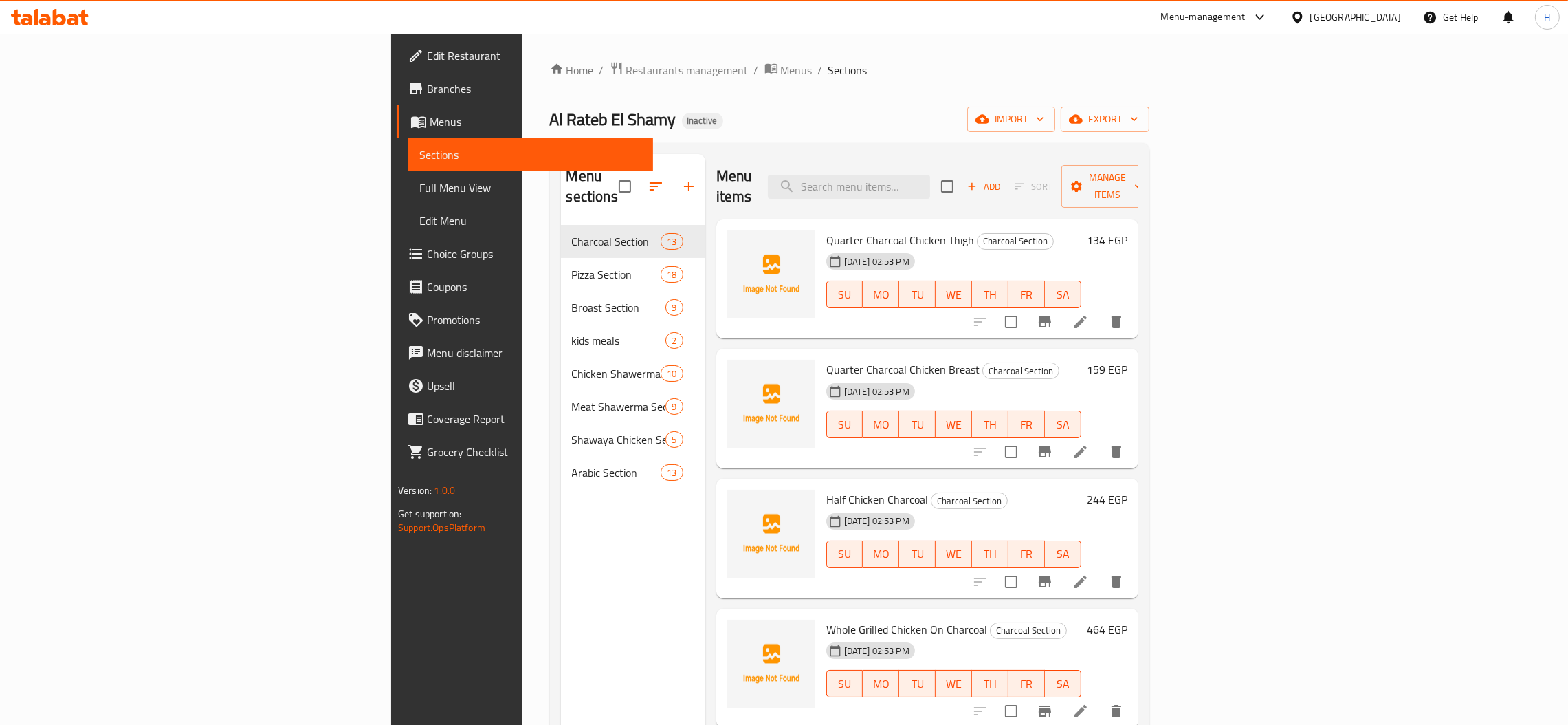
click at [419, 184] on span "Full Menu View" at bounding box center [531, 188] width 223 height 16
